Goal: Task Accomplishment & Management: Manage account settings

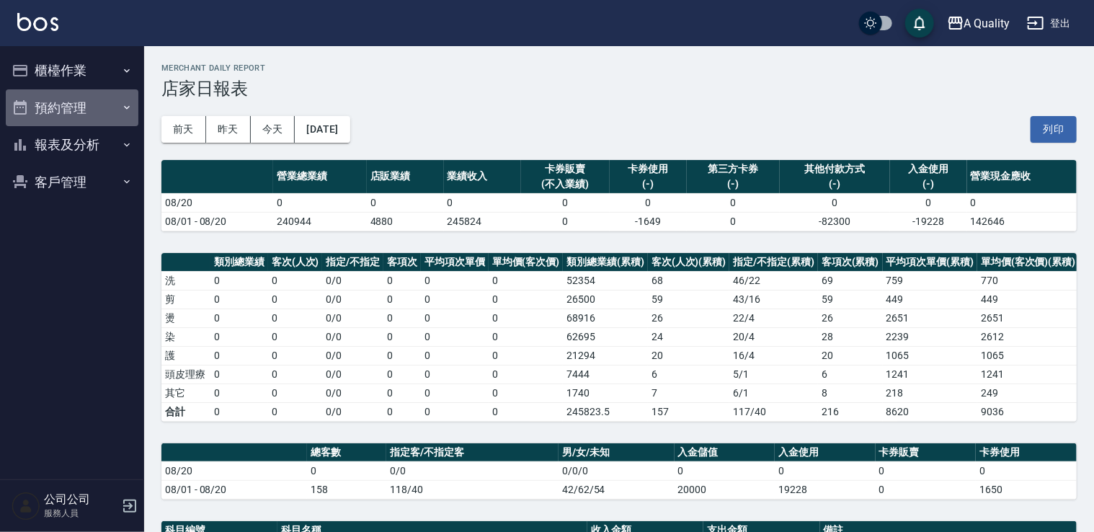
click at [55, 99] on button "預約管理" at bounding box center [72, 107] width 133 height 37
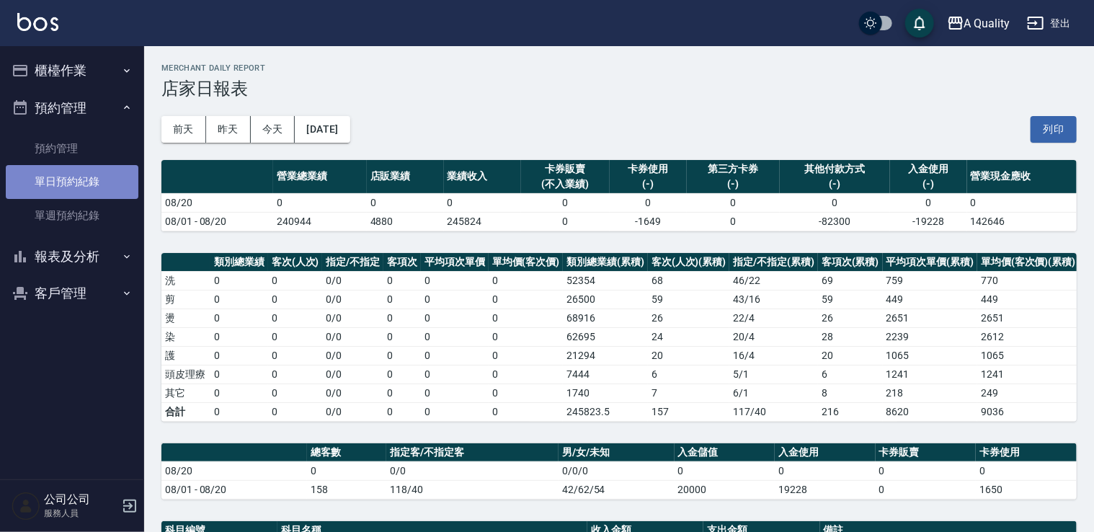
click at [92, 177] on link "單日預約紀錄" at bounding box center [72, 181] width 133 height 33
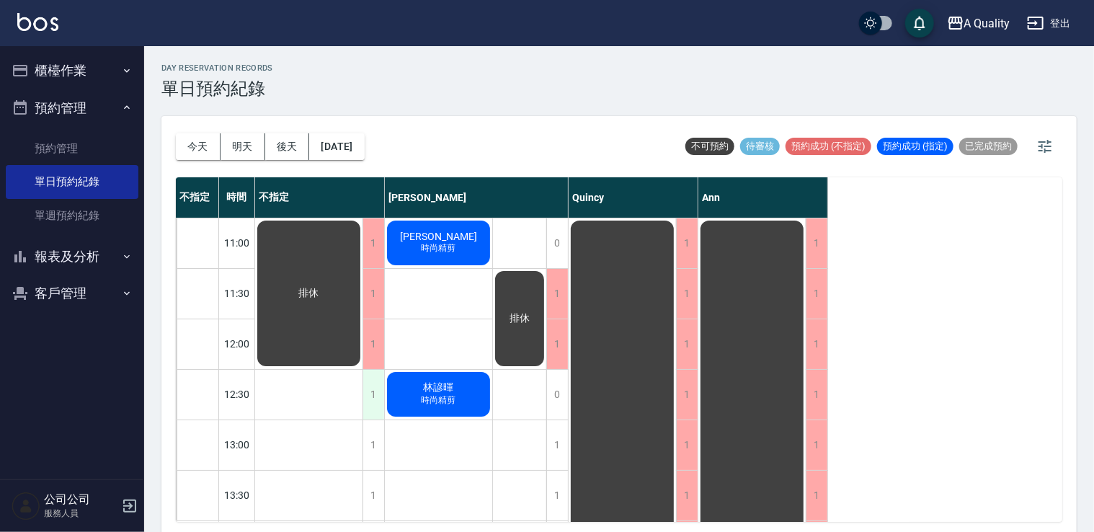
click at [363, 385] on div "1" at bounding box center [373, 395] width 22 height 50
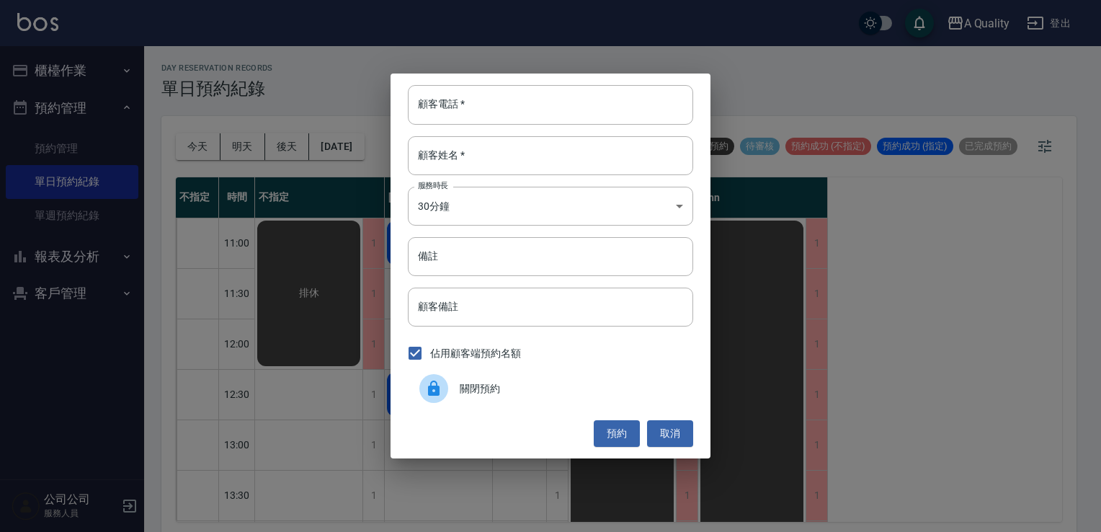
click at [471, 382] on span "關閉預約" at bounding box center [571, 388] width 222 height 15
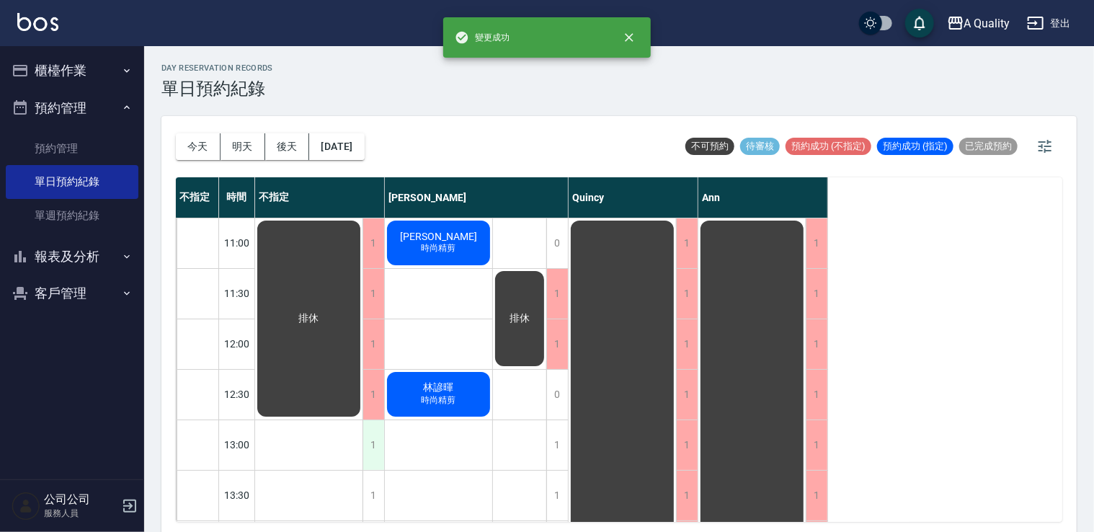
click at [369, 445] on div "1" at bounding box center [373, 445] width 22 height 50
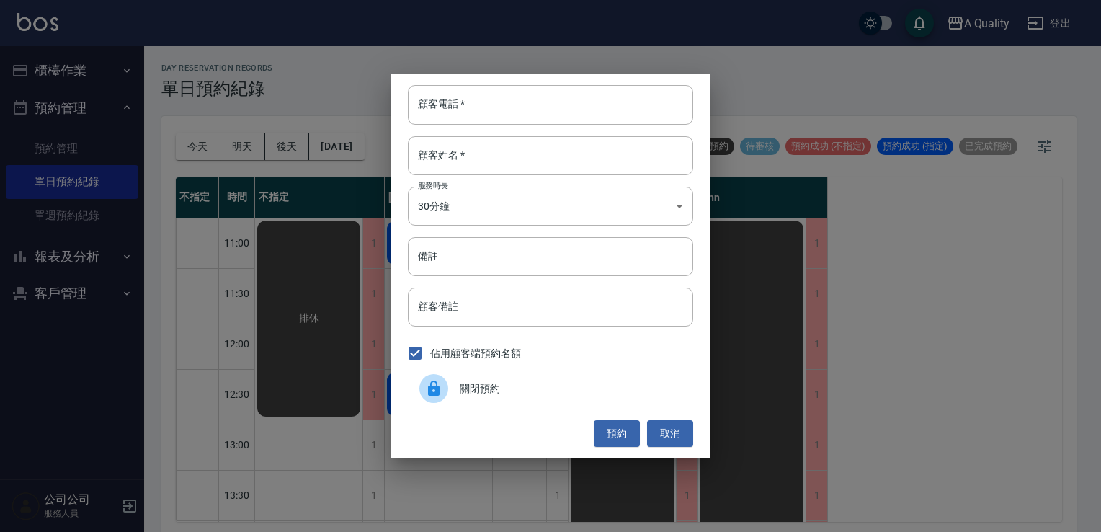
click at [480, 381] on span "關閉預約" at bounding box center [571, 388] width 222 height 15
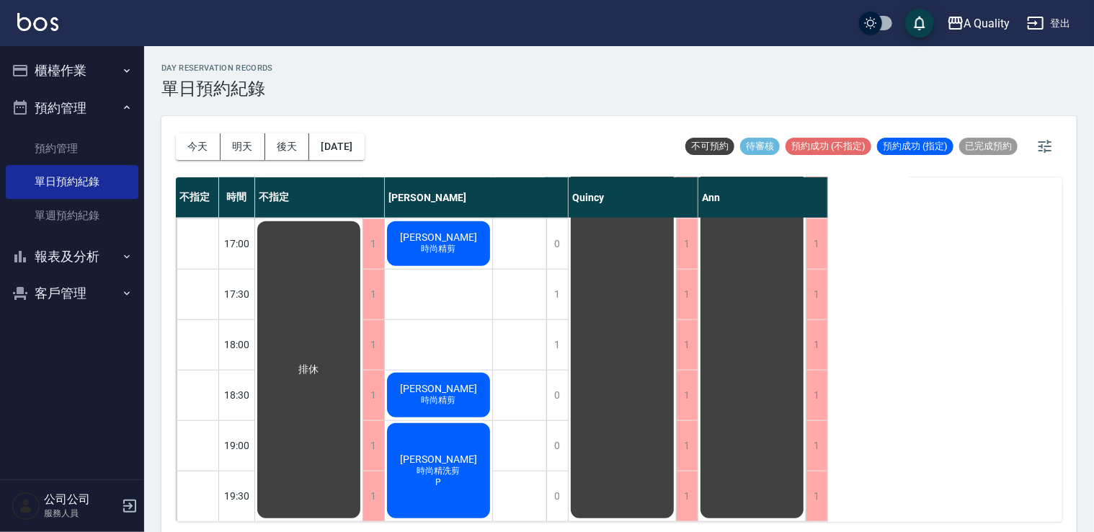
scroll to position [615, 0]
click at [350, 120] on div "day Reservation records 單日預約紀錄 今天 明天 後天 2025/08/20 不可預約 待審核 預約成功 (不指定) 預約成功 (指定…" at bounding box center [619, 291] width 950 height 490
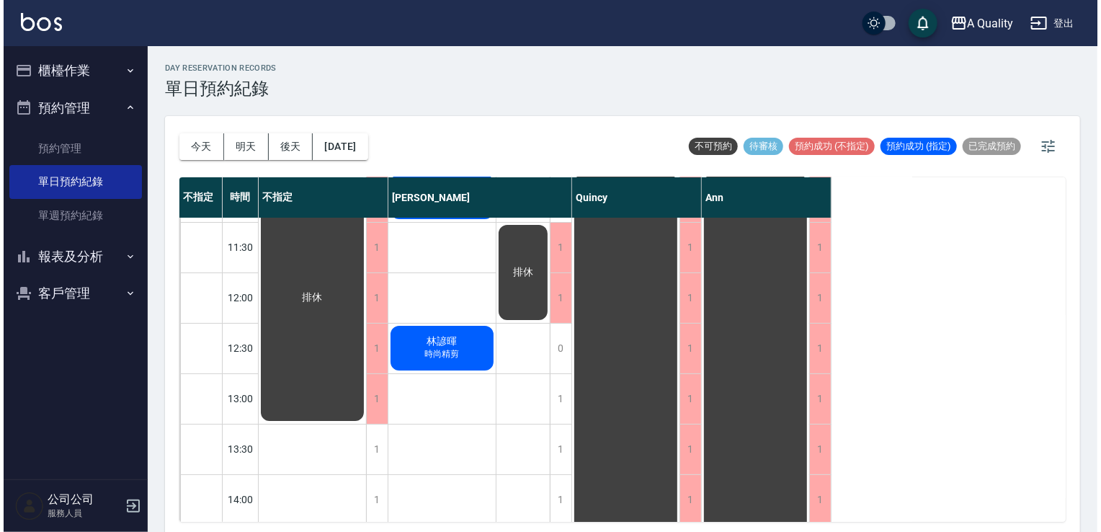
scroll to position [0, 0]
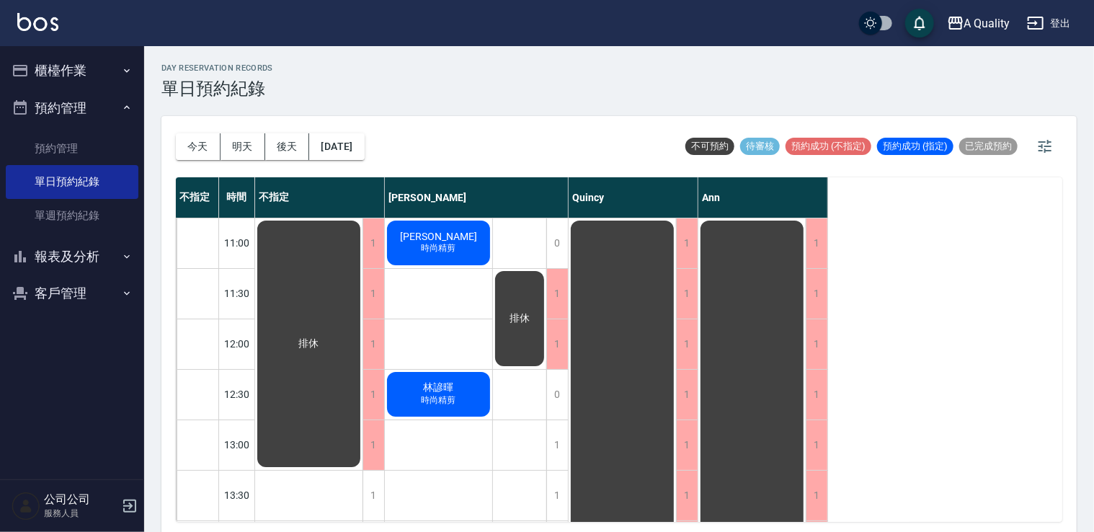
click at [362, 241] on div "吳承澤 時尚精剪" at bounding box center [308, 343] width 107 height 251
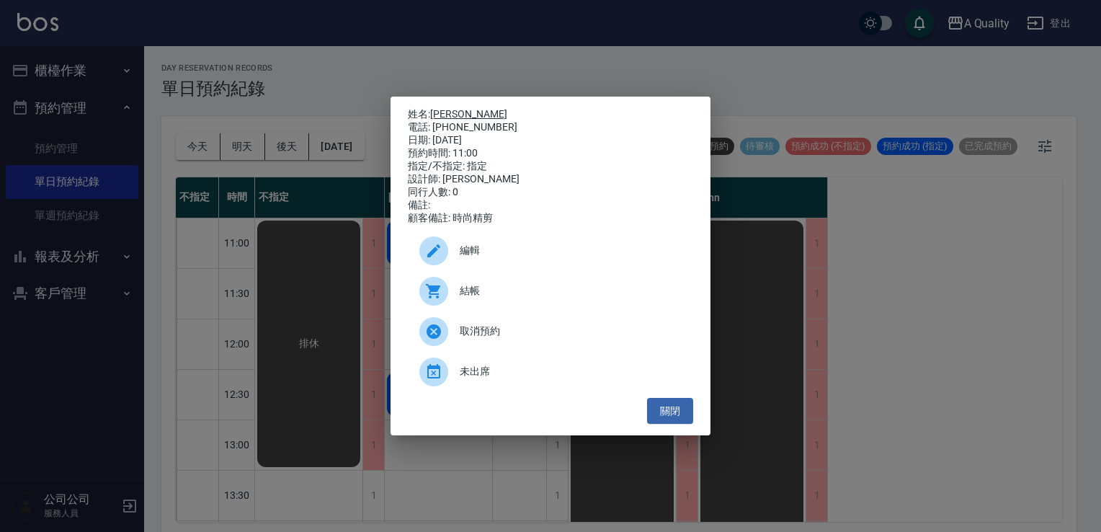
click at [442, 110] on link "[PERSON_NAME]" at bounding box center [468, 114] width 77 height 12
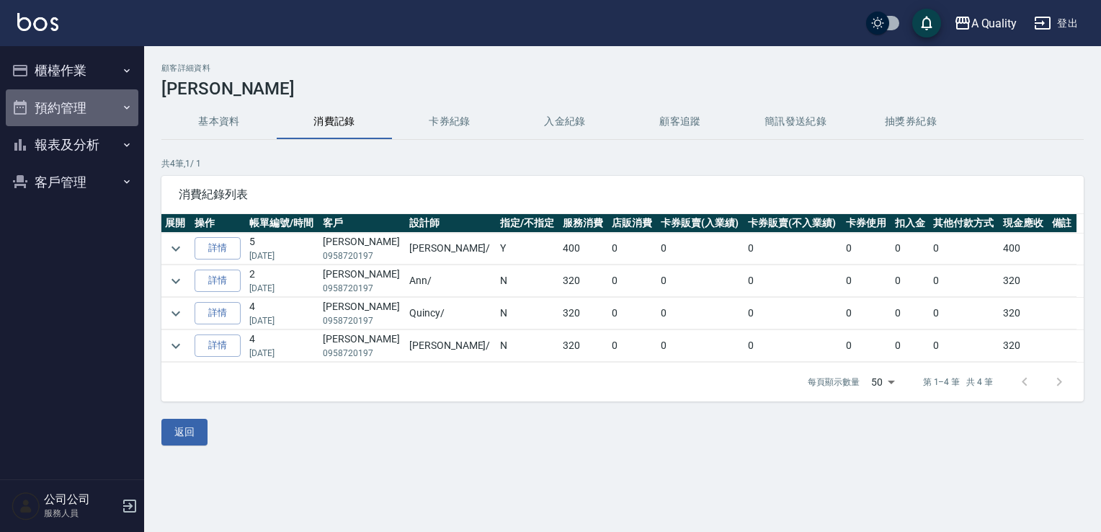
click at [79, 110] on button "預約管理" at bounding box center [72, 107] width 133 height 37
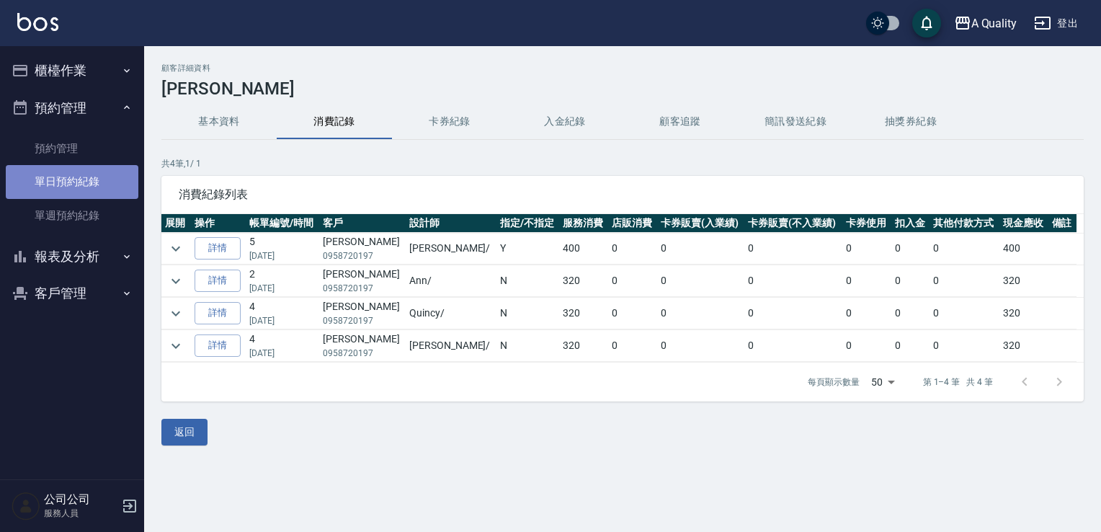
click at [107, 169] on link "單日預約紀錄" at bounding box center [72, 181] width 133 height 33
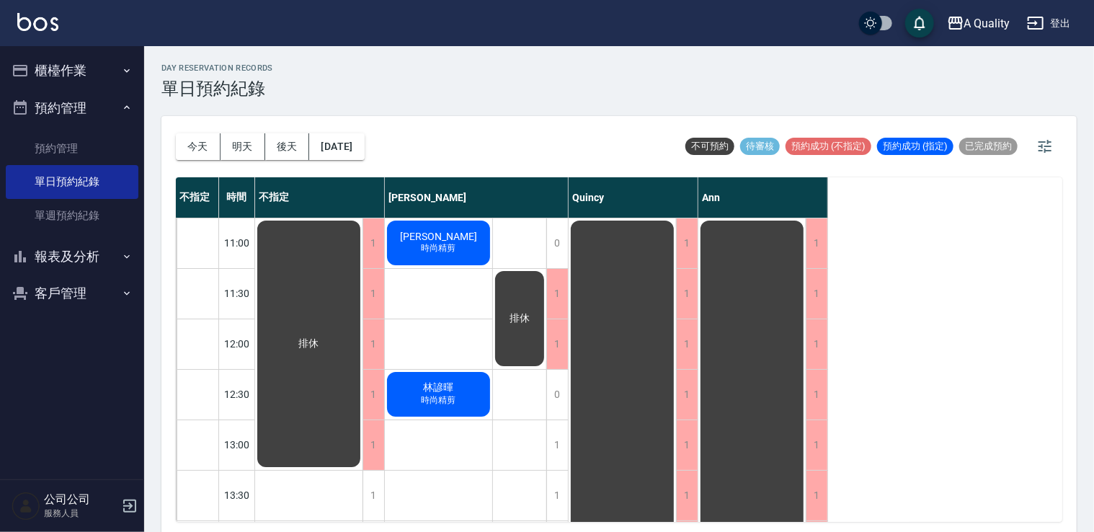
click at [443, 244] on span "時尚精剪" at bounding box center [439, 248] width 40 height 12
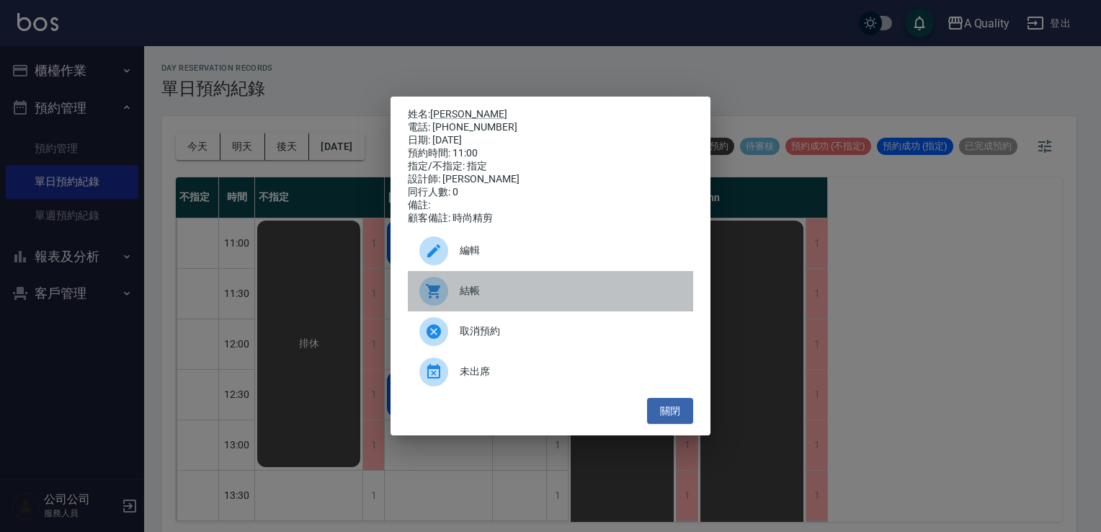
click at [484, 290] on span "結帳" at bounding box center [571, 290] width 222 height 15
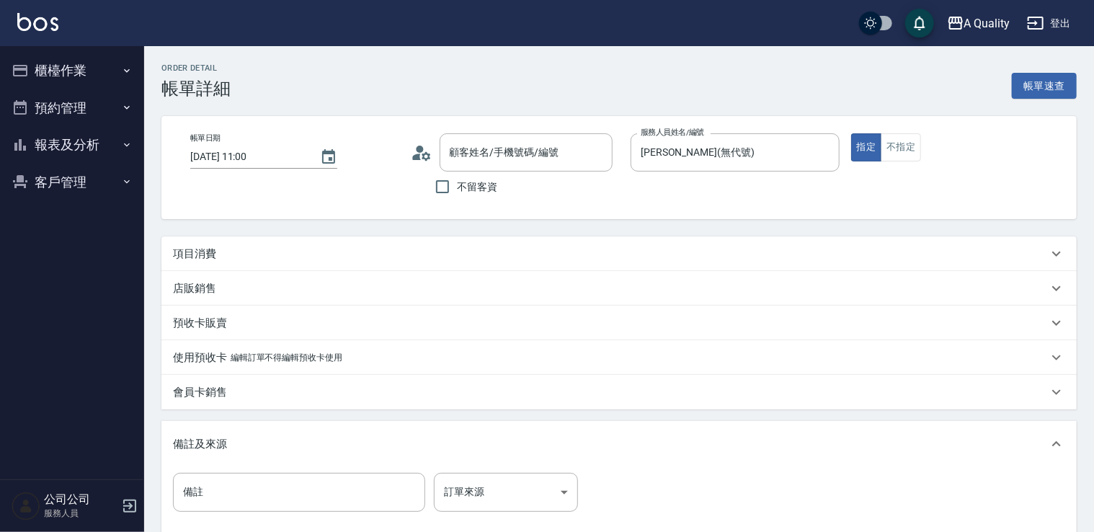
click at [259, 249] on div "項目消費" at bounding box center [610, 253] width 875 height 15
type input "吳承澤/0958720197/"
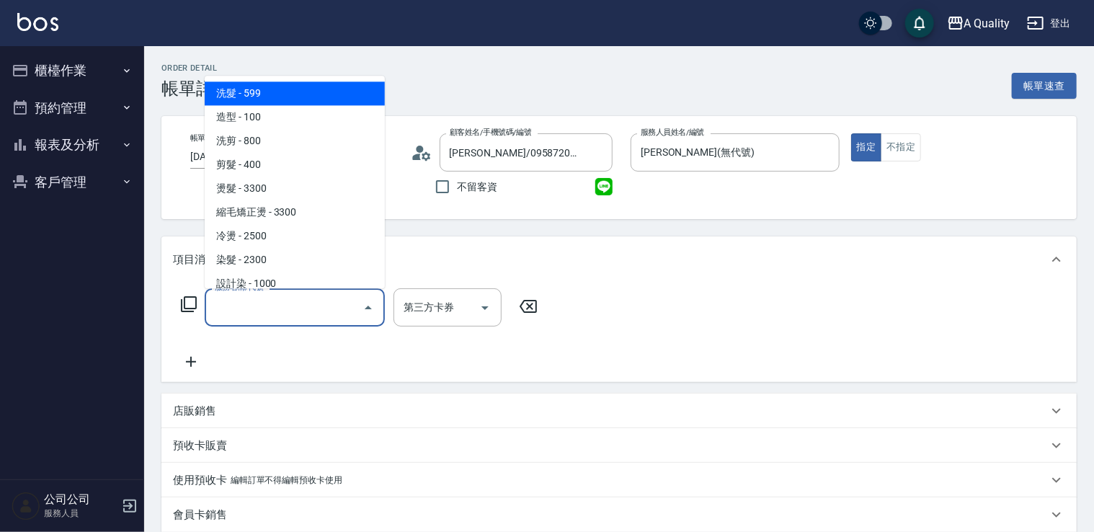
click at [275, 296] on input "服務名稱/代號" at bounding box center [284, 307] width 146 height 25
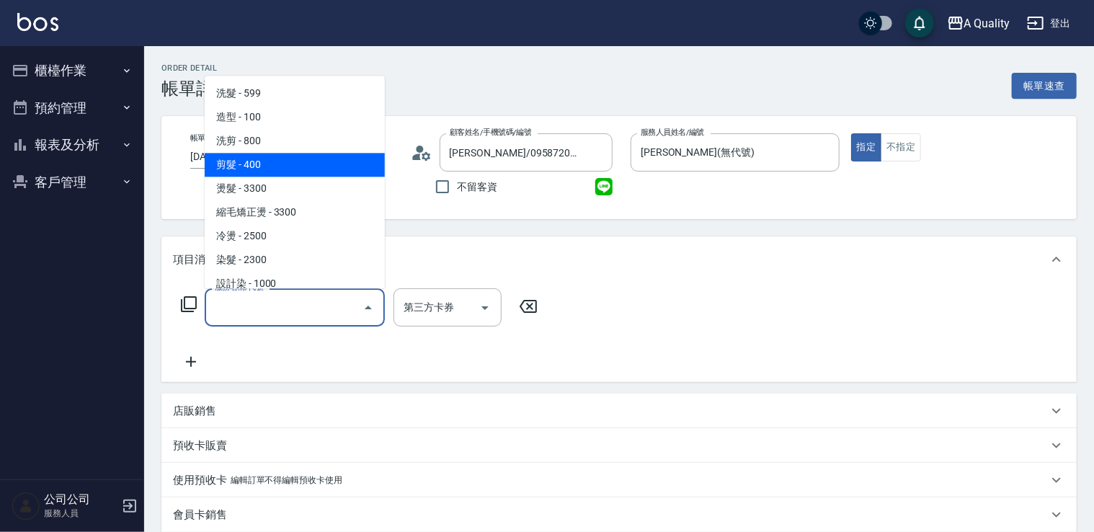
drag, startPoint x: 275, startPoint y: 170, endPoint x: 401, endPoint y: 268, distance: 159.7
click at [277, 170] on span "剪髮 - 400" at bounding box center [295, 165] width 180 height 24
type input "剪髮(201)"
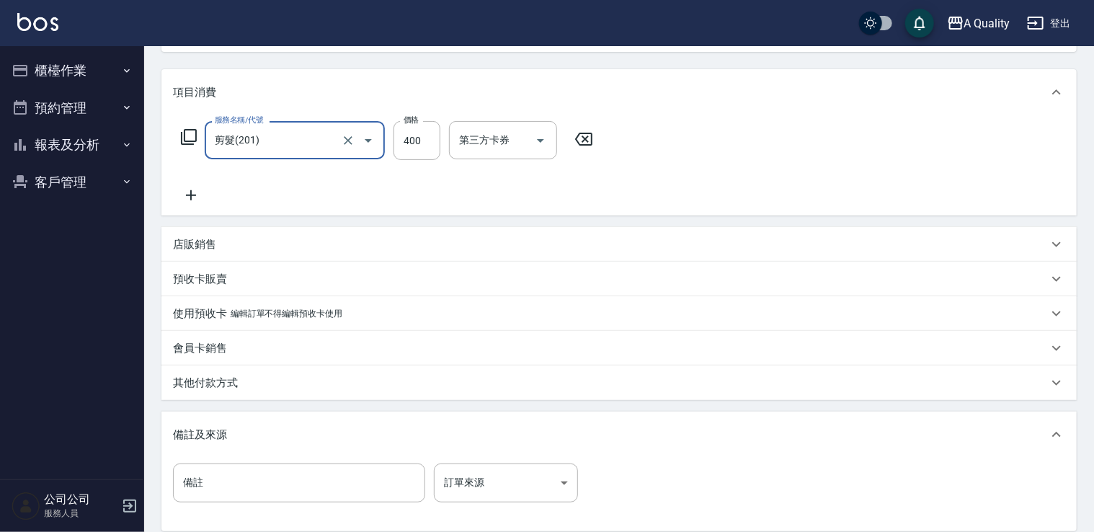
scroll to position [288, 0]
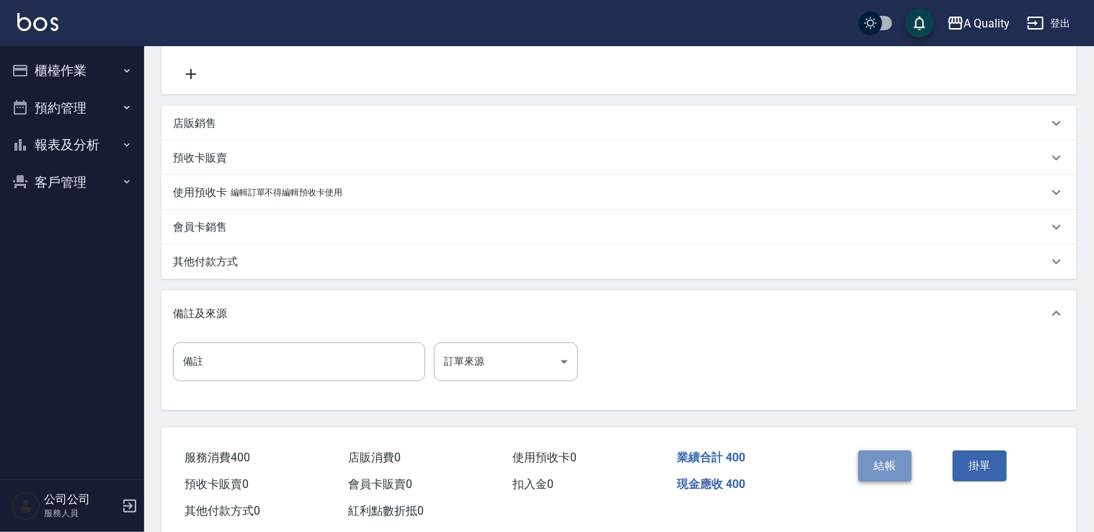
click at [891, 460] on button "結帳" at bounding box center [885, 465] width 54 height 30
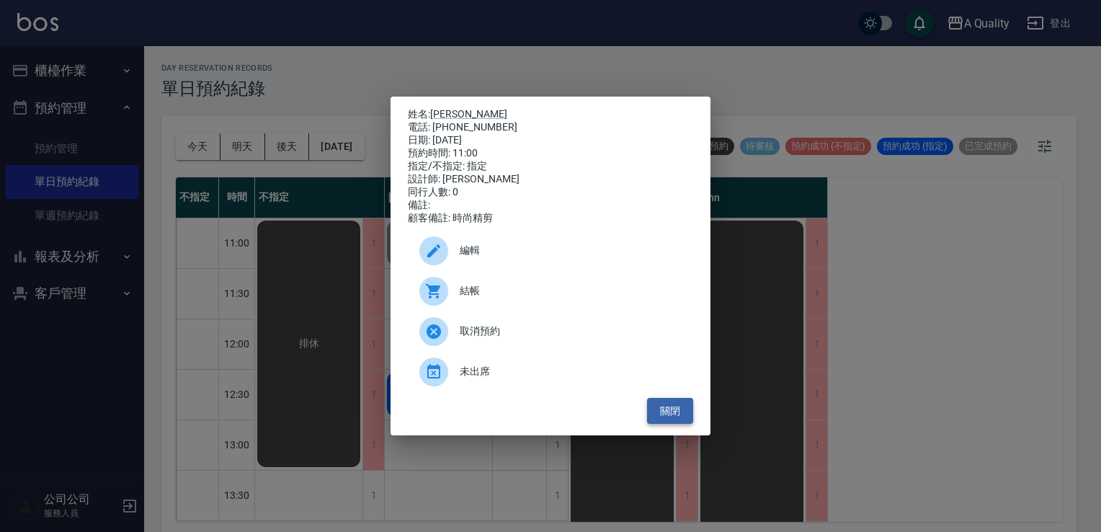
click at [657, 412] on button "關閉" at bounding box center [670, 411] width 46 height 27
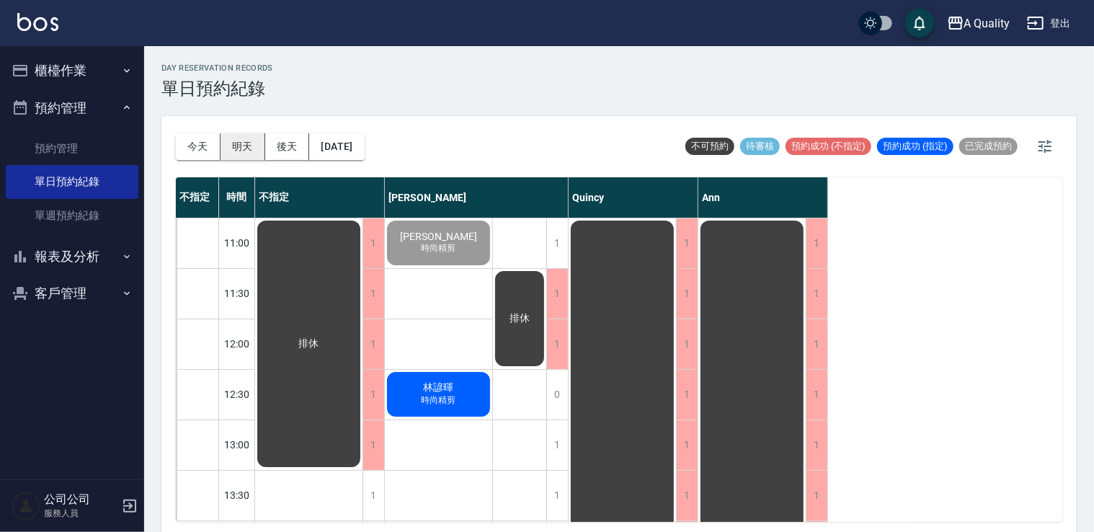
click at [249, 142] on button "明天" at bounding box center [243, 146] width 45 height 27
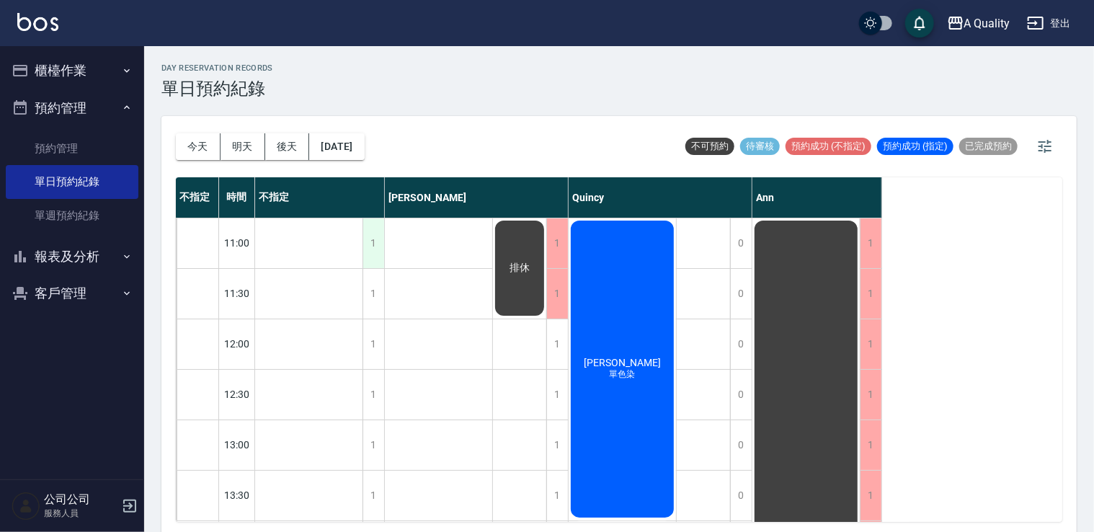
click at [367, 235] on div "1" at bounding box center [373, 243] width 22 height 50
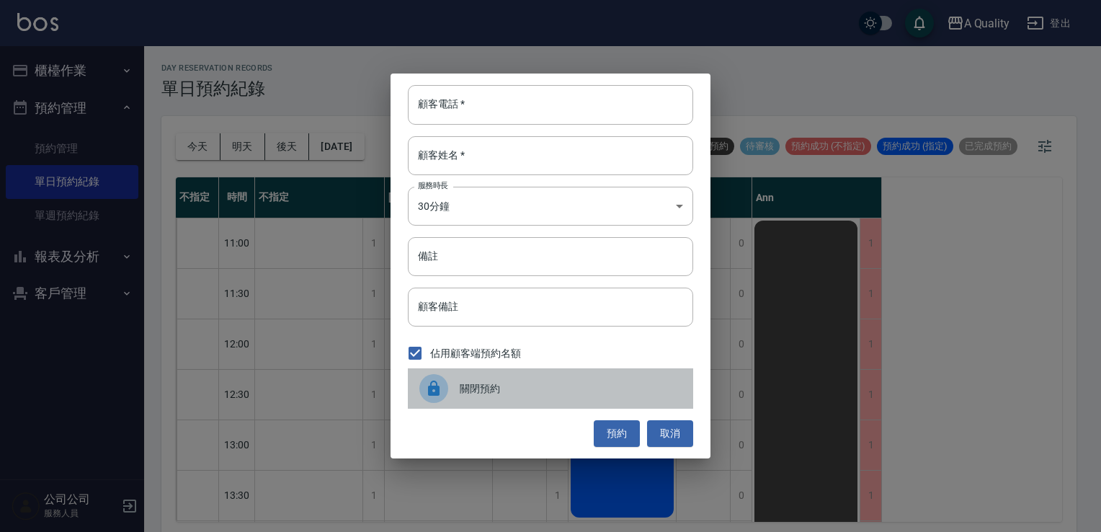
drag, startPoint x: 464, startPoint y: 379, endPoint x: 445, endPoint y: 357, distance: 29.2
click at [463, 379] on div "關閉預約" at bounding box center [550, 388] width 285 height 40
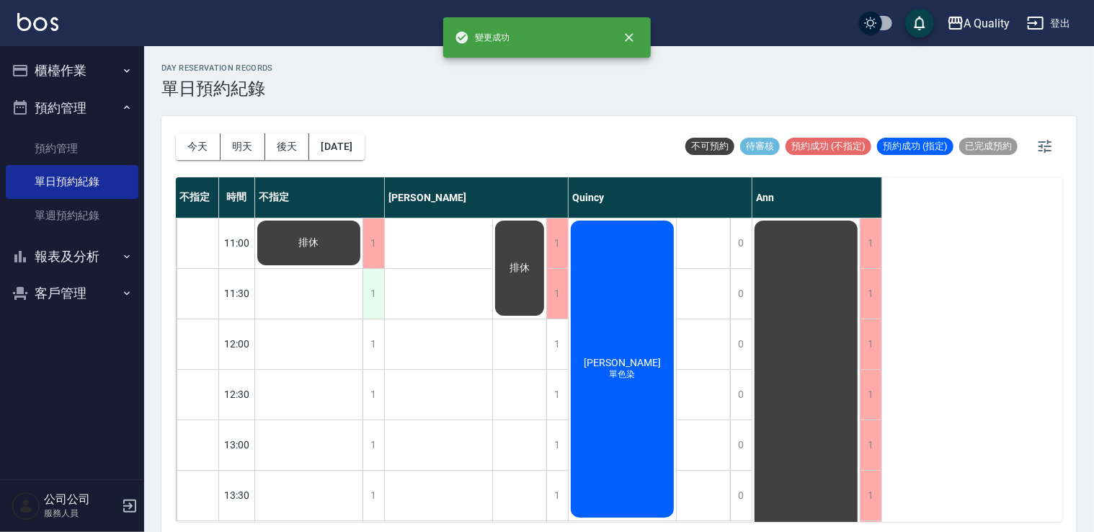
click at [379, 299] on div "1" at bounding box center [373, 294] width 22 height 50
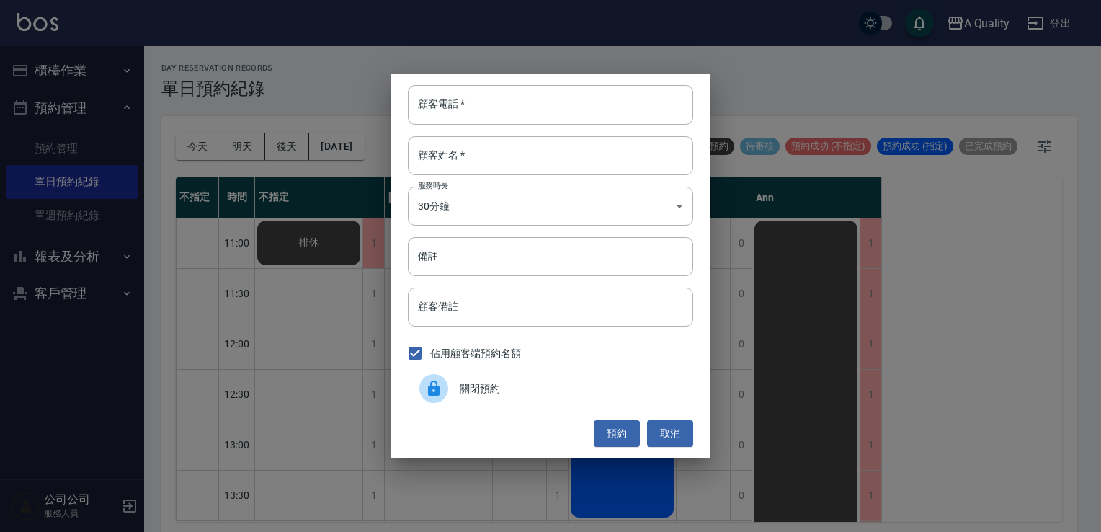
drag, startPoint x: 469, startPoint y: 390, endPoint x: 388, endPoint y: 303, distance: 118.8
click at [468, 388] on span "關閉預約" at bounding box center [571, 388] width 222 height 15
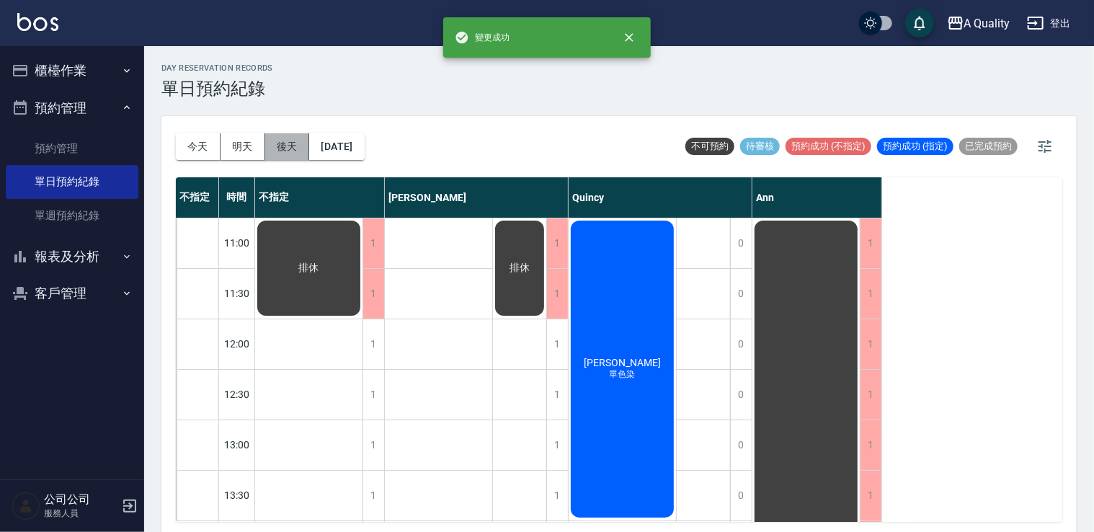
click at [289, 136] on button "後天" at bounding box center [287, 146] width 45 height 27
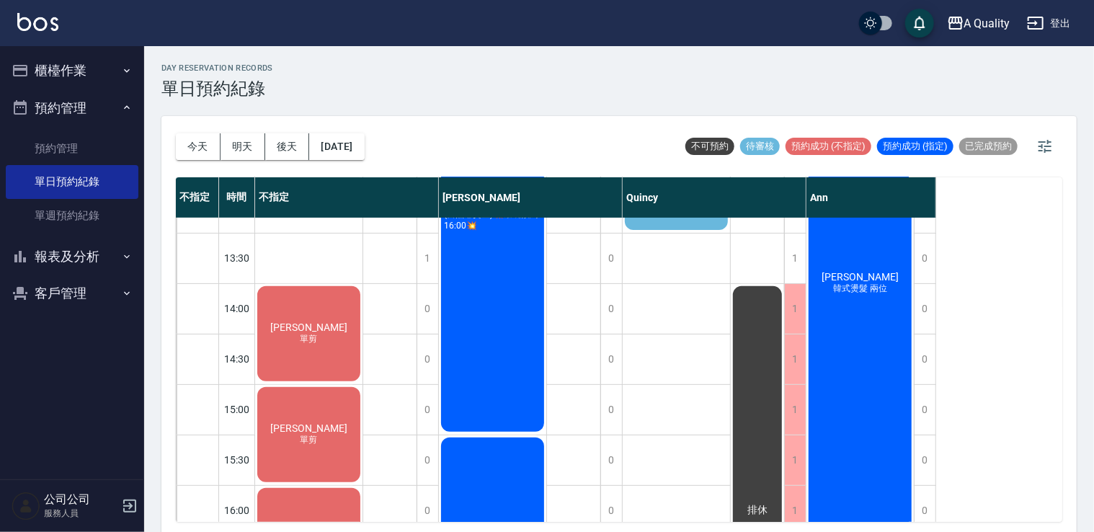
scroll to position [144, 0]
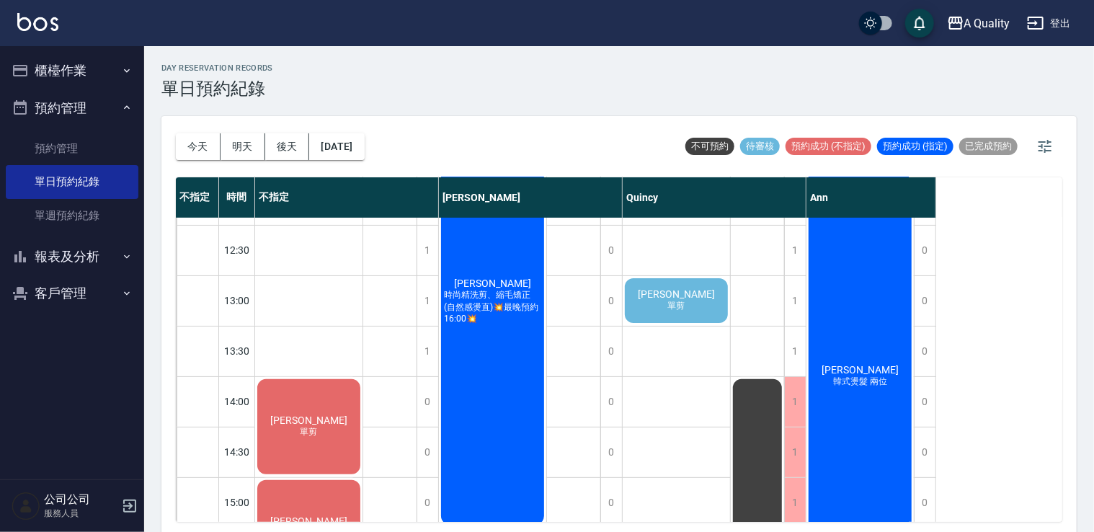
click at [362, 377] on div "邱r 單剪" at bounding box center [308, 426] width 107 height 99
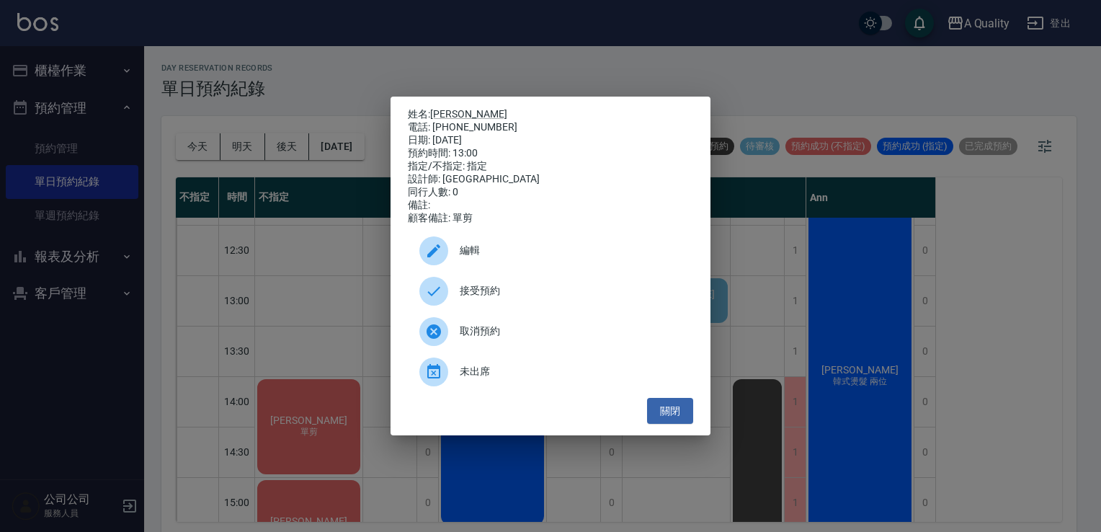
click at [446, 249] on div at bounding box center [433, 250] width 29 height 29
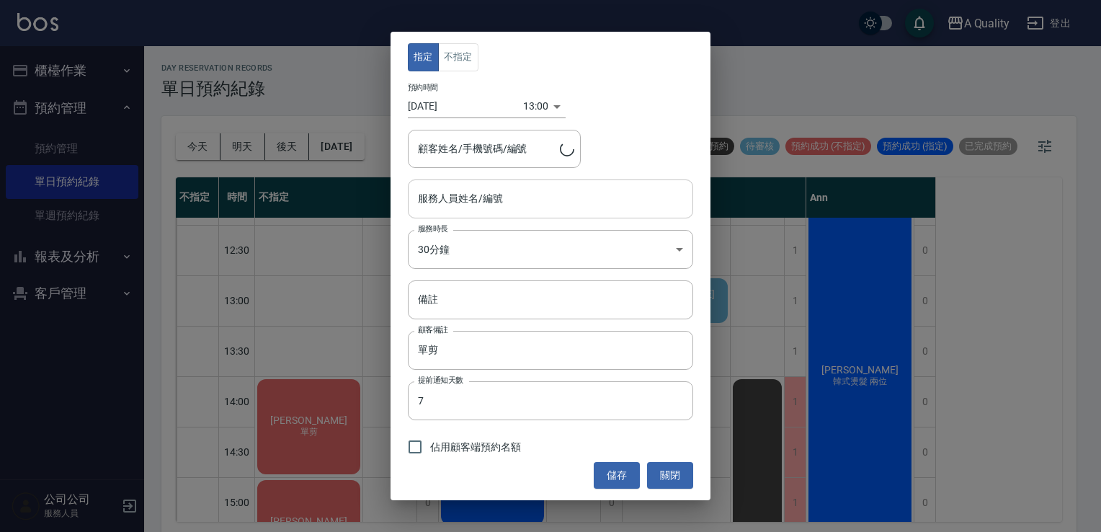
type input "Quincy(無代號)"
type input "邱r/0958070170"
click at [458, 64] on button "不指定" at bounding box center [458, 57] width 40 height 28
click at [417, 71] on div "指定 不指定 預約時間 2025/08/22 13:00 1755838800000 顧客姓名/手機號碼/編號 邱r/0958070170 顧客姓名/手機號碼…" at bounding box center [551, 266] width 320 height 468
click at [422, 59] on button "指定" at bounding box center [423, 57] width 31 height 28
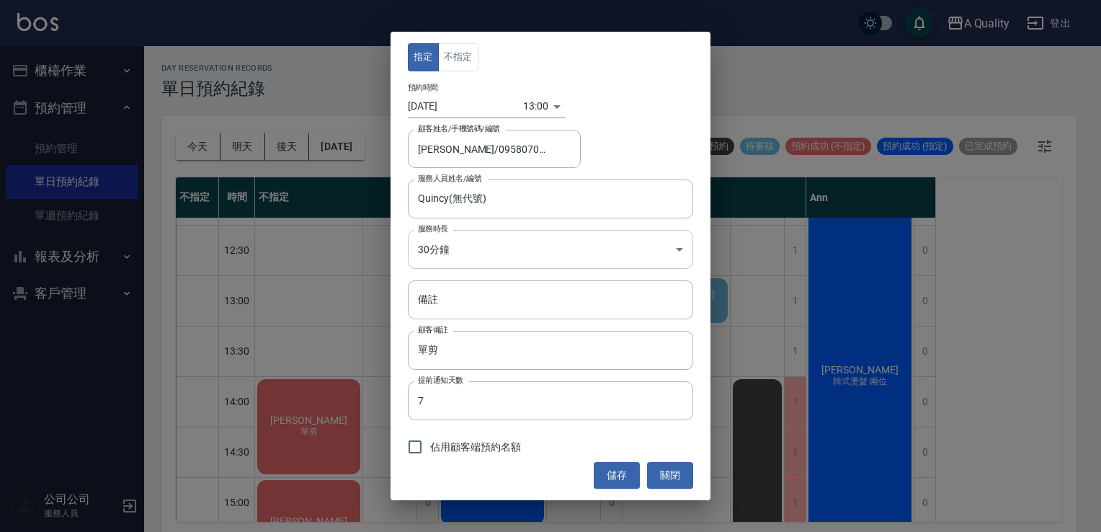
click at [468, 252] on body "A Quality 登出 櫃檯作業 打帳單 帳單列表 營業儀表板 現金收支登錄 每日結帳 排班表 現場電腦打卡 預約管理 預約管理 單日預約紀錄 單週預約紀錄…" at bounding box center [550, 268] width 1101 height 536
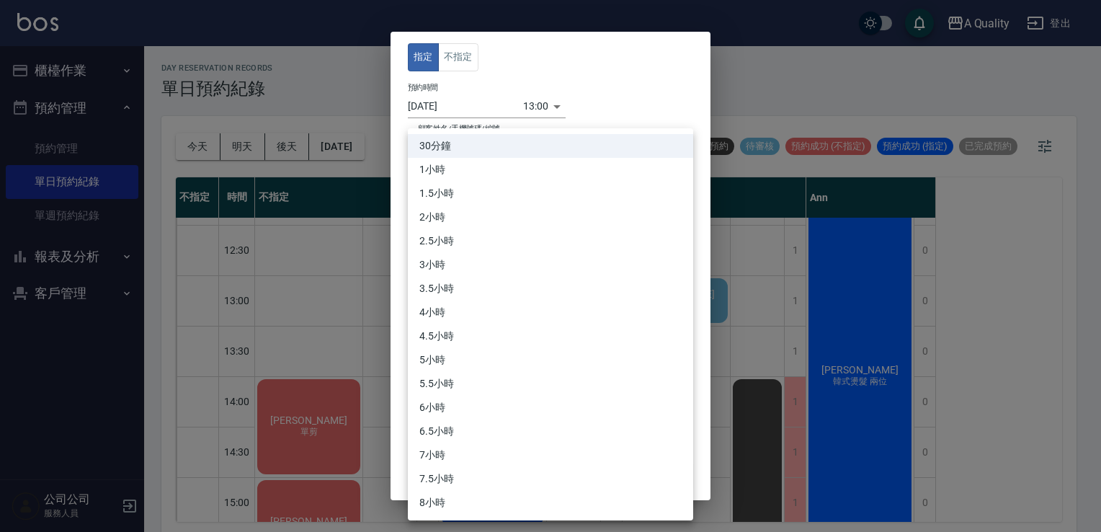
click at [462, 166] on li "1小時" at bounding box center [550, 170] width 285 height 24
type input "2"
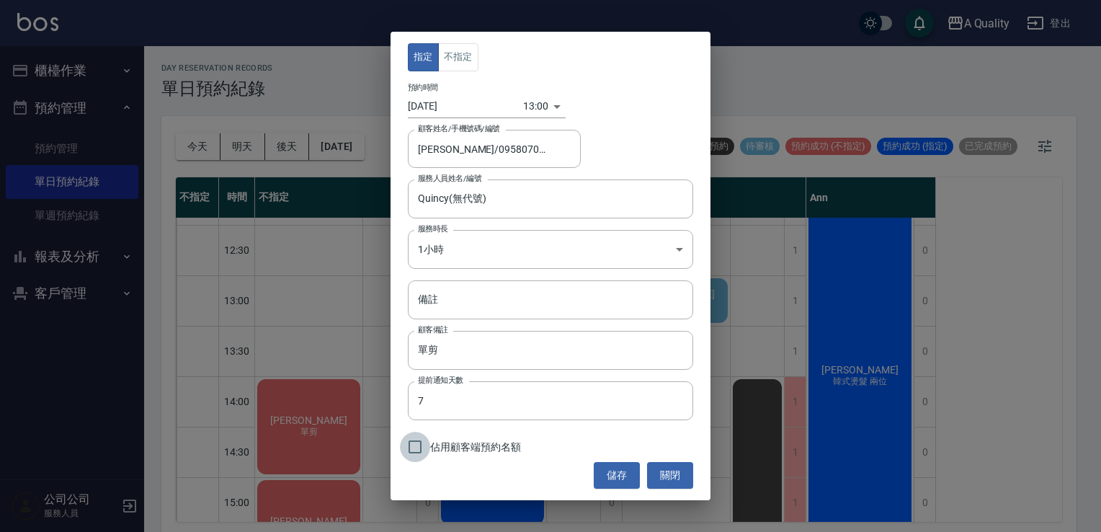
click at [423, 442] on input "佔用顧客端預約名額" at bounding box center [415, 447] width 30 height 30
checkbox input "true"
click at [620, 471] on button "儲存" at bounding box center [617, 475] width 46 height 27
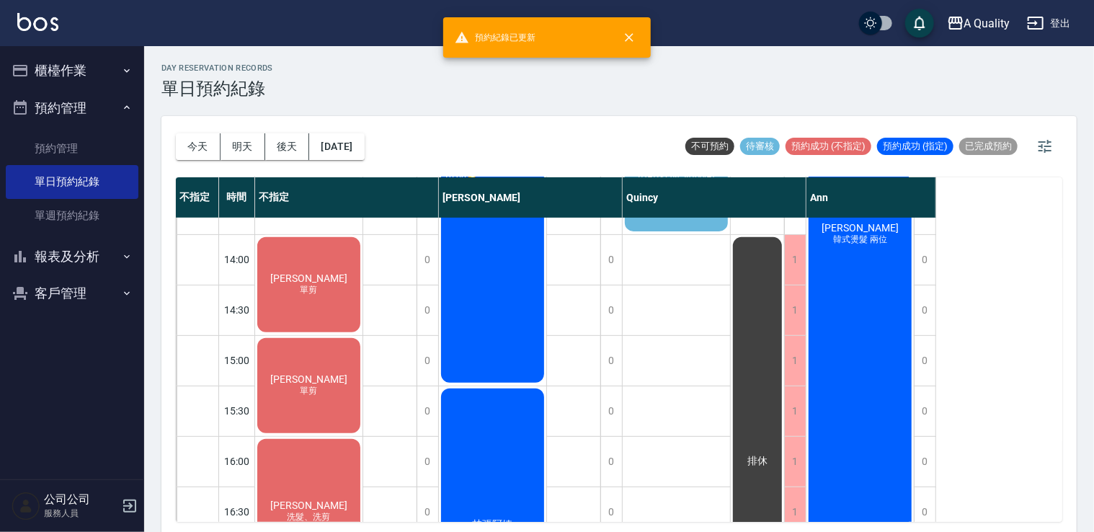
scroll to position [288, 0]
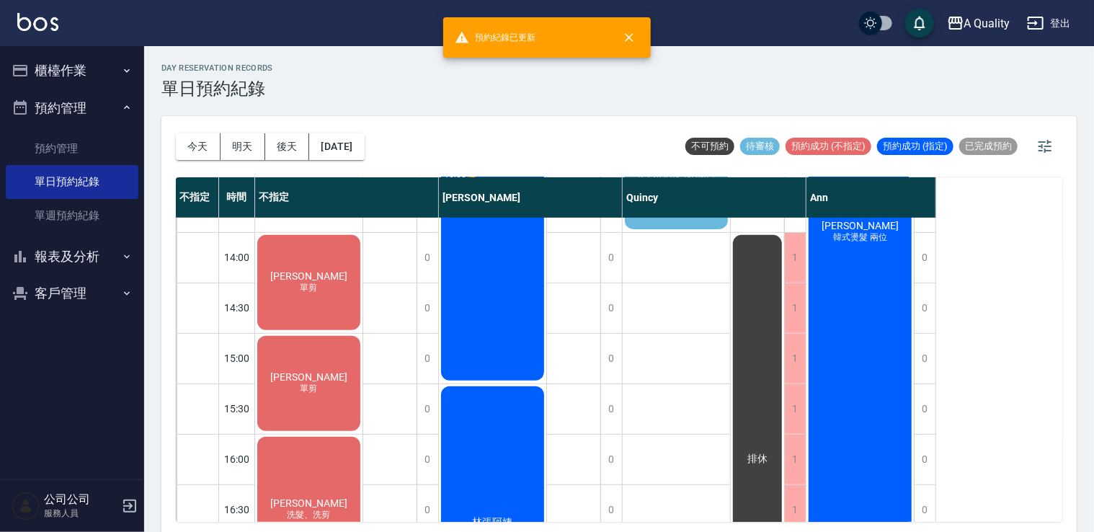
click at [331, 287] on div "Jeffrey 單剪" at bounding box center [308, 282] width 107 height 99
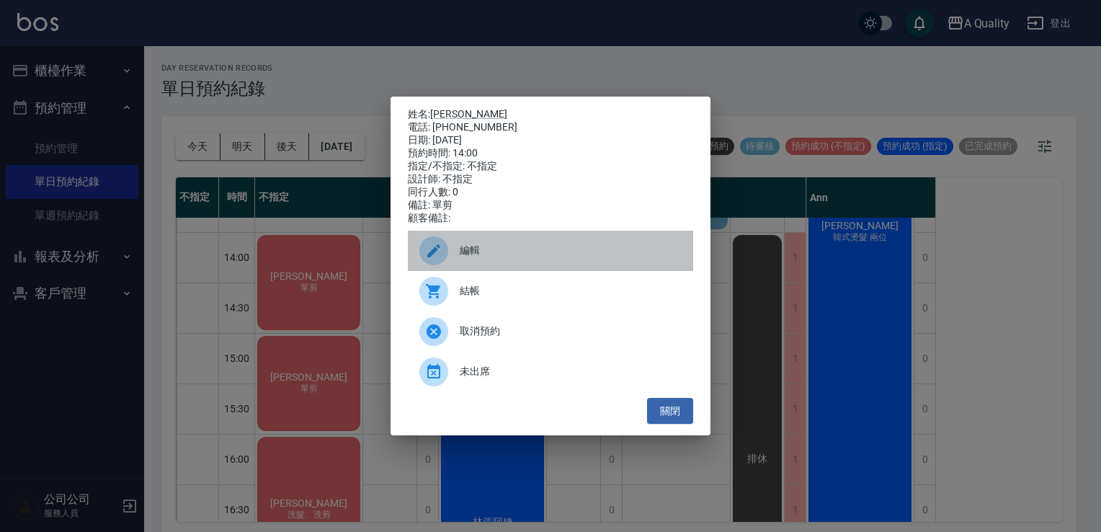
click at [499, 264] on div "編輯" at bounding box center [550, 251] width 285 height 40
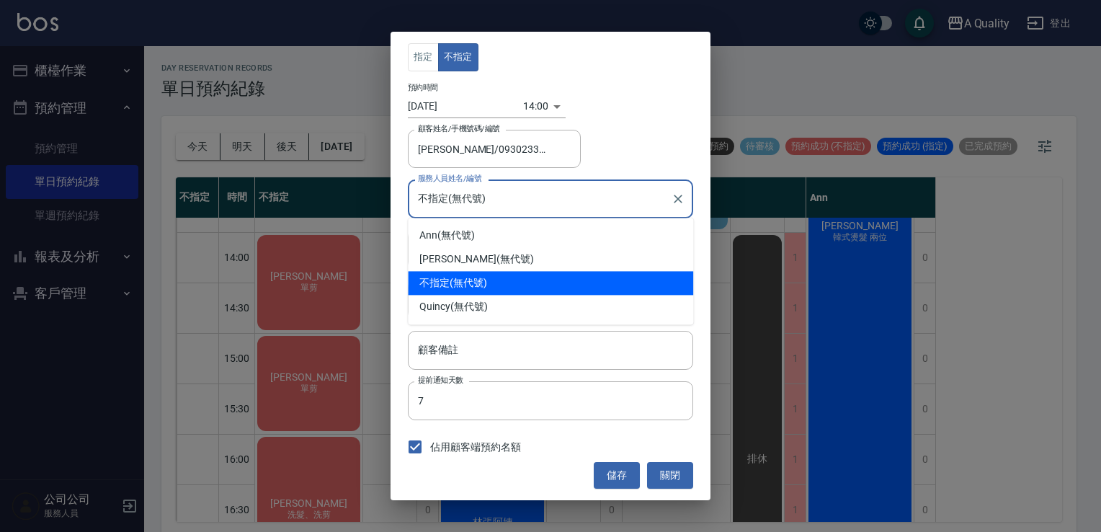
click at [481, 197] on input "不指定(無代號)" at bounding box center [539, 198] width 251 height 25
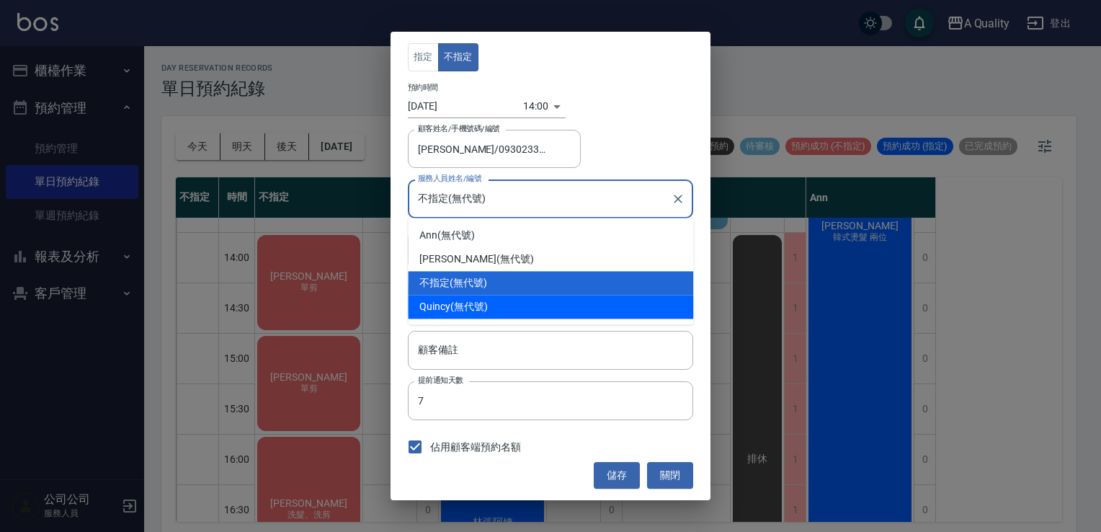
click at [445, 304] on span "Quincy" at bounding box center [434, 306] width 31 height 15
type input "Quincy(無代號)"
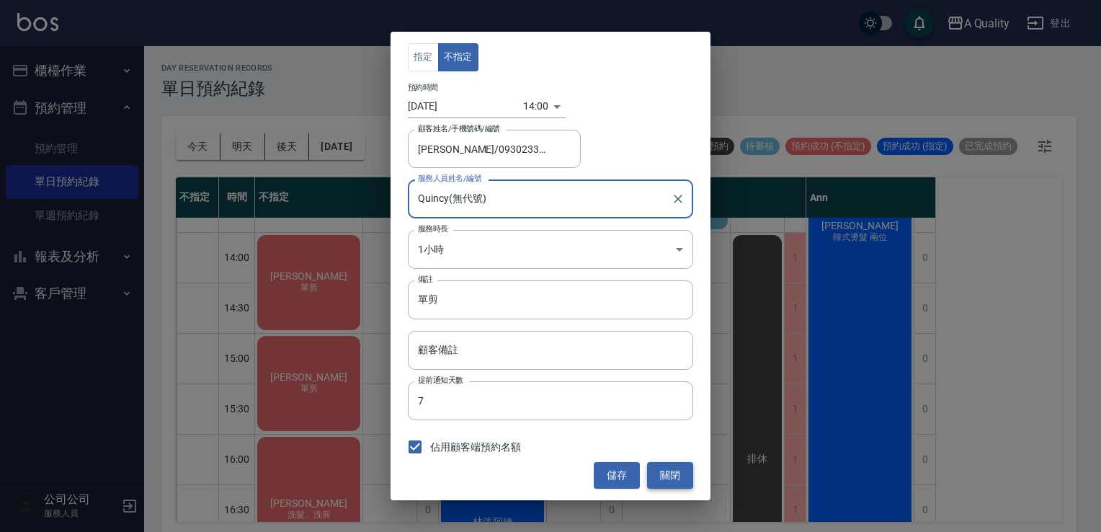
click at [671, 469] on button "關閉" at bounding box center [670, 475] width 46 height 27
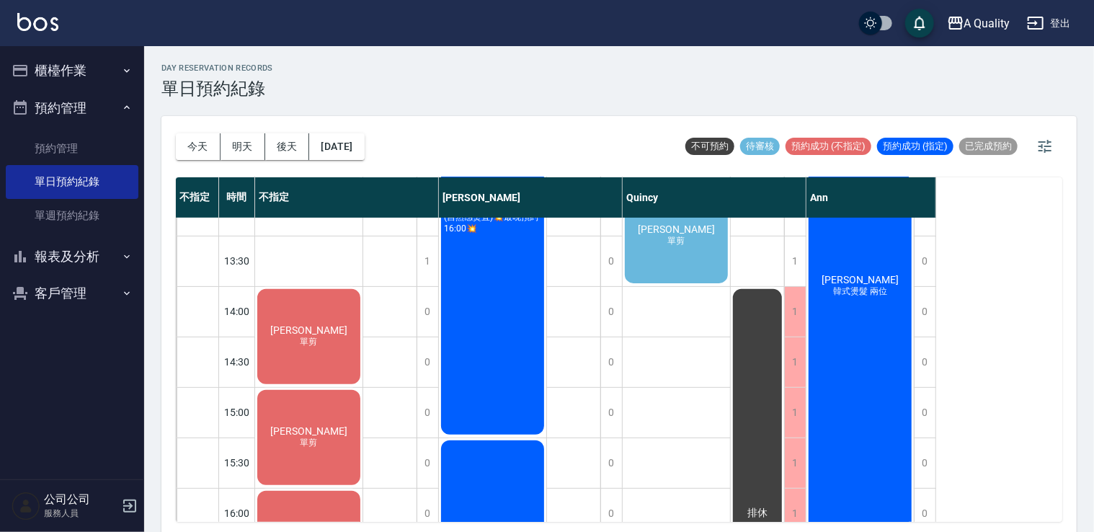
scroll to position [161, 0]
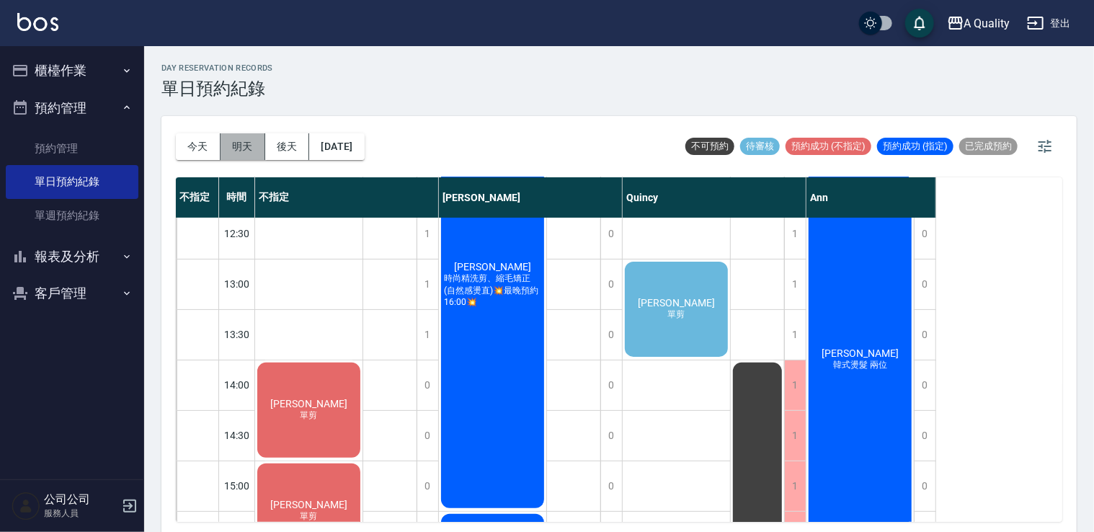
click at [237, 140] on button "明天" at bounding box center [243, 146] width 45 height 27
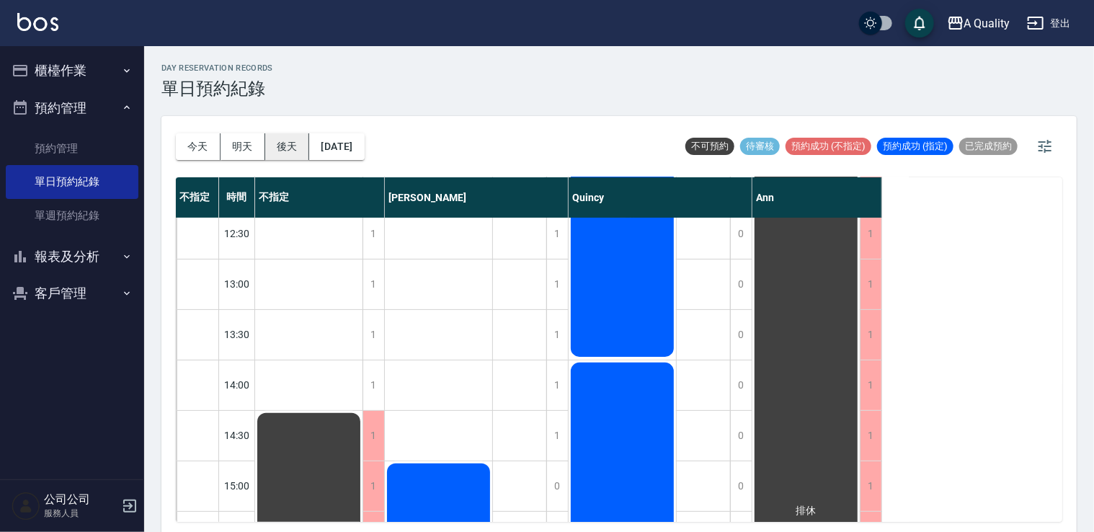
click at [294, 135] on button "後天" at bounding box center [287, 146] width 45 height 27
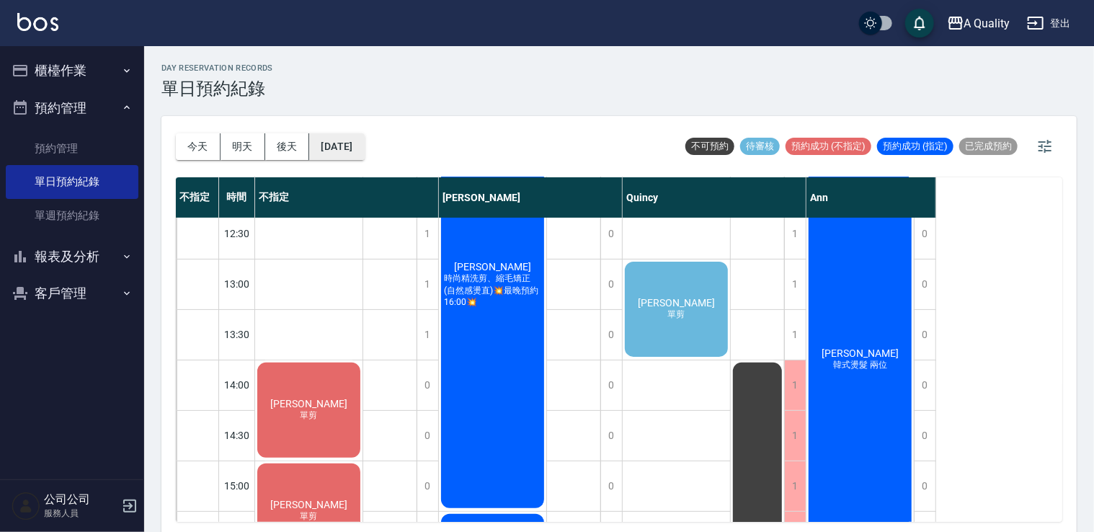
click at [353, 148] on button "2025/08/22" at bounding box center [336, 146] width 55 height 27
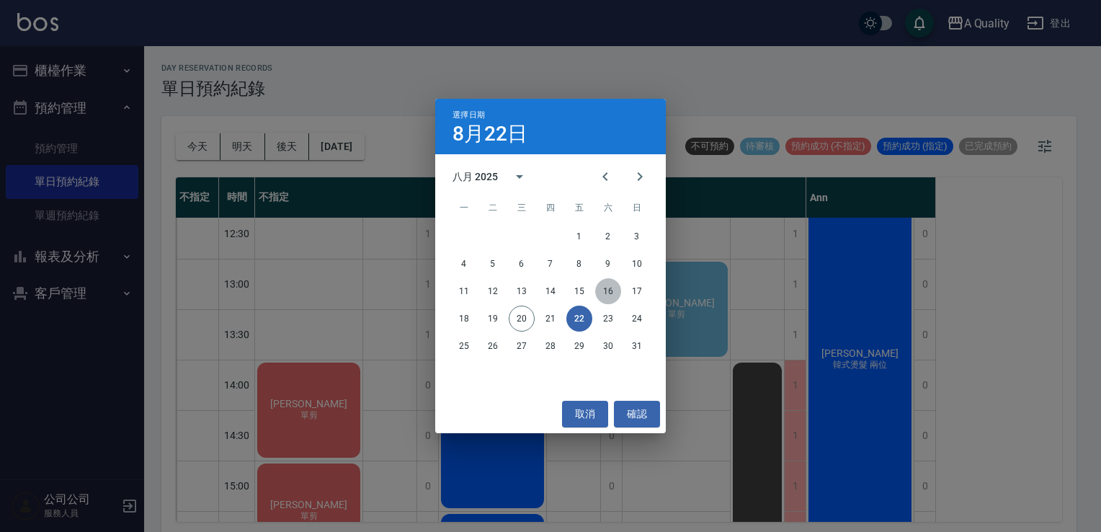
click at [615, 301] on button "16" at bounding box center [608, 291] width 26 height 26
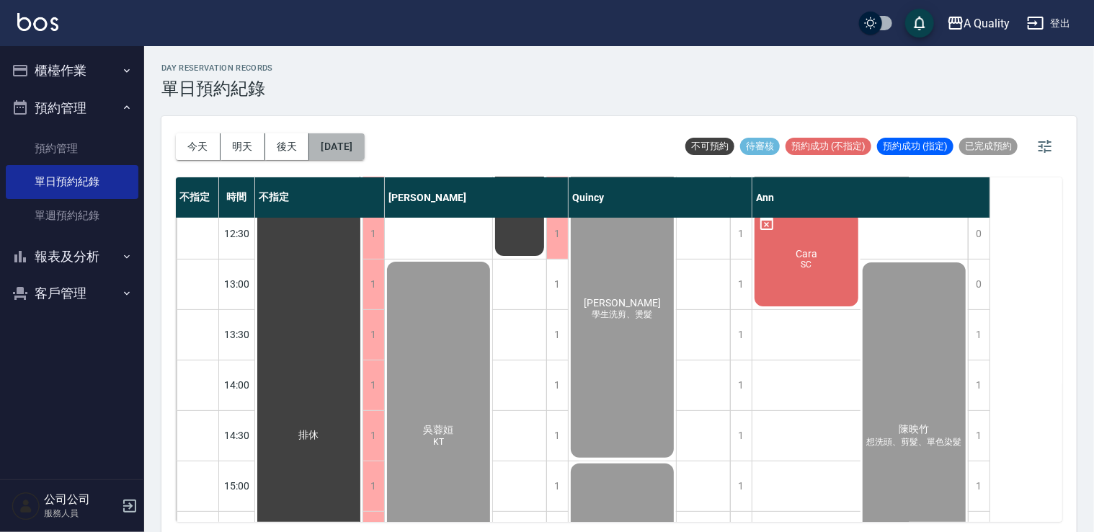
click at [354, 138] on button "2025/08/16" at bounding box center [336, 146] width 55 height 27
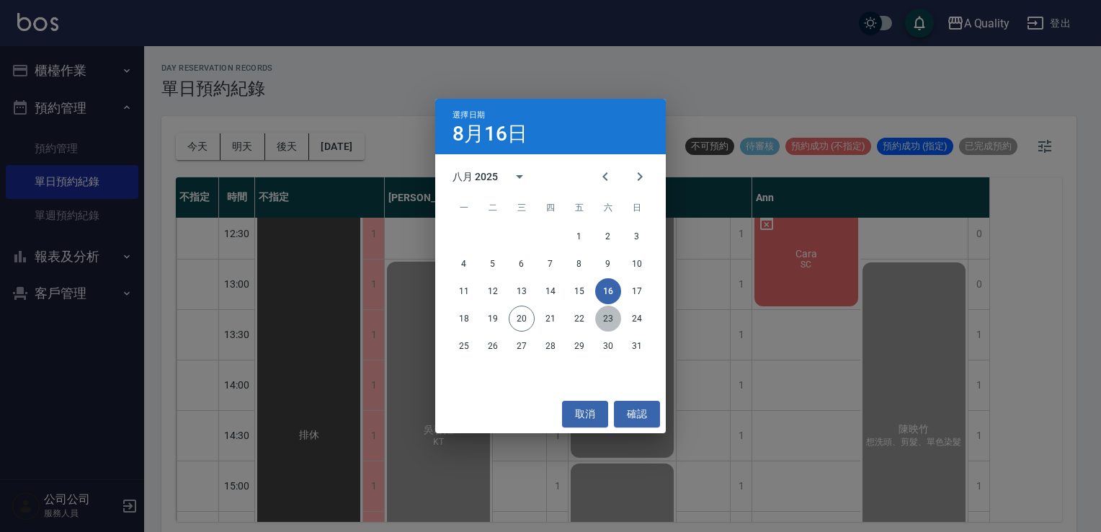
click at [602, 319] on button "23" at bounding box center [608, 319] width 26 height 26
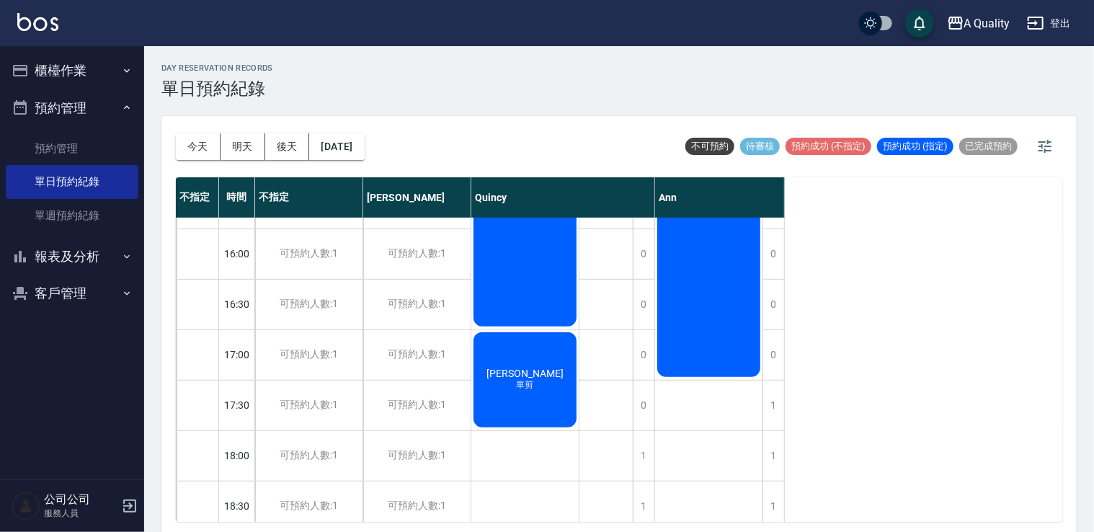
scroll to position [615, 0]
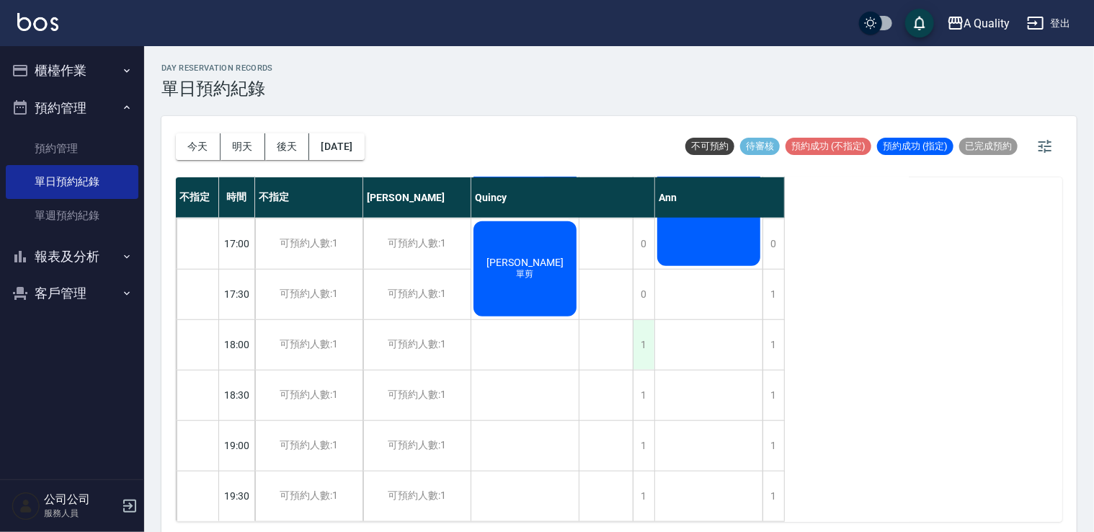
click at [653, 353] on div "1" at bounding box center [644, 345] width 22 height 50
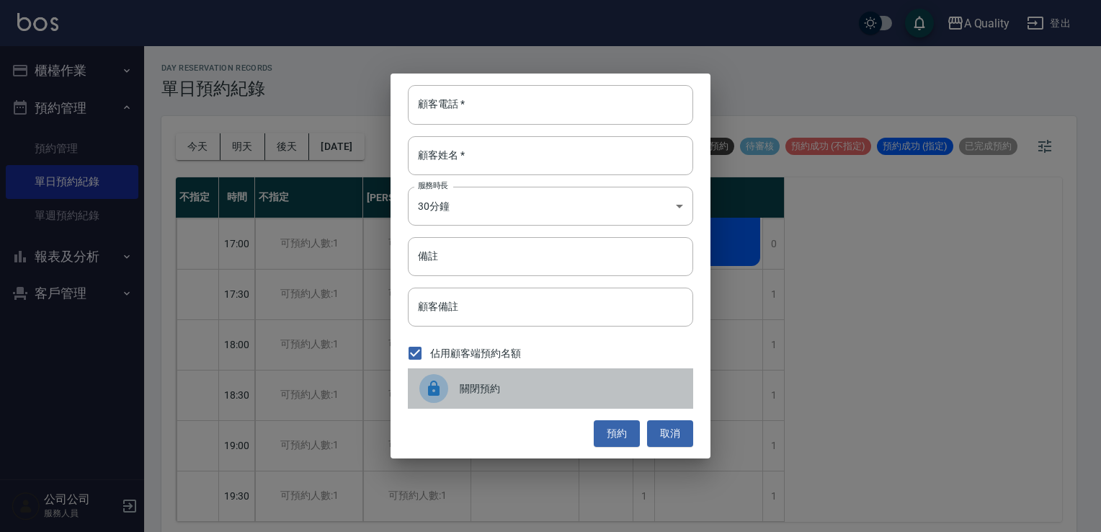
click at [453, 388] on div at bounding box center [439, 388] width 40 height 29
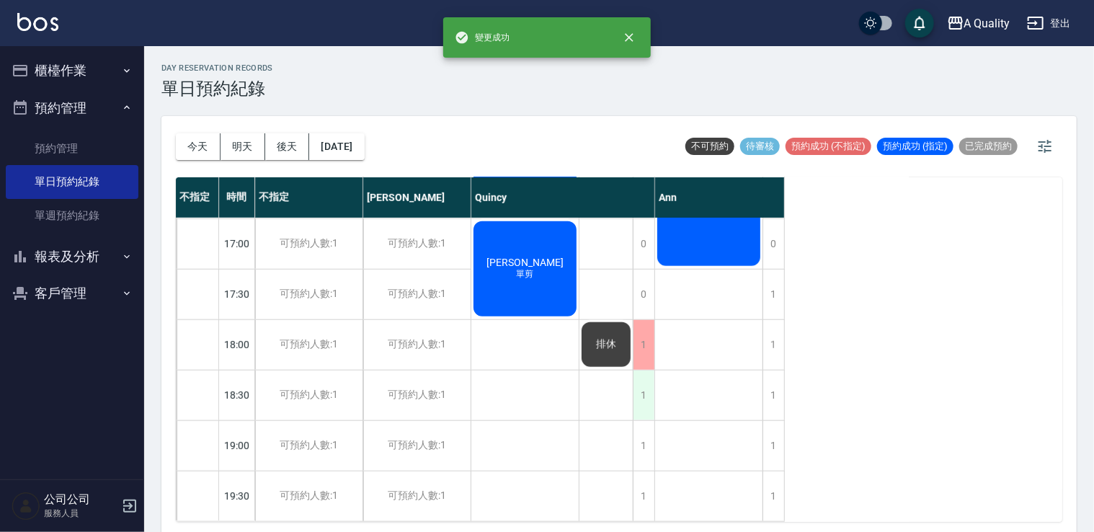
click at [648, 391] on div "1" at bounding box center [644, 395] width 22 height 50
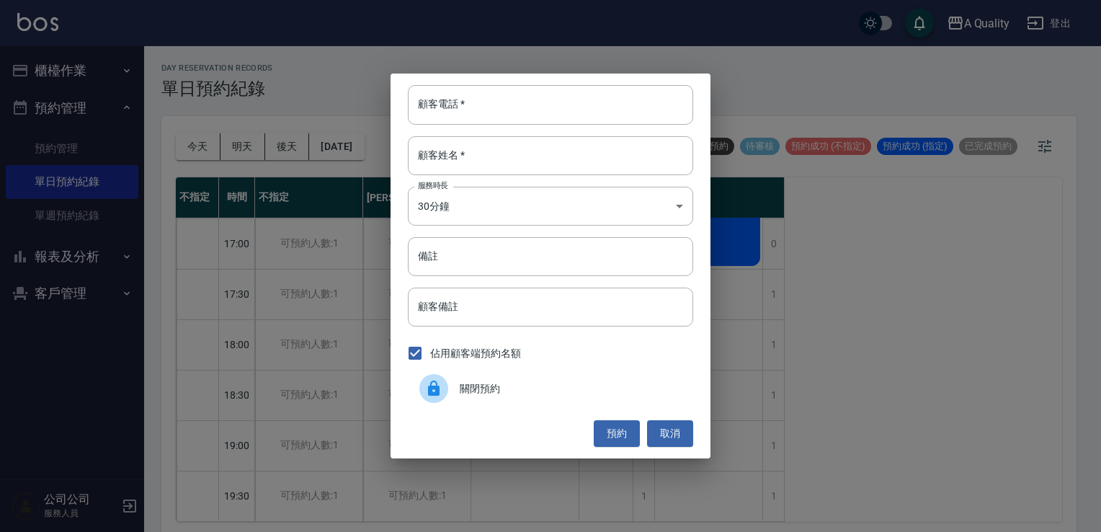
click at [538, 397] on div "關閉預約" at bounding box center [550, 388] width 285 height 40
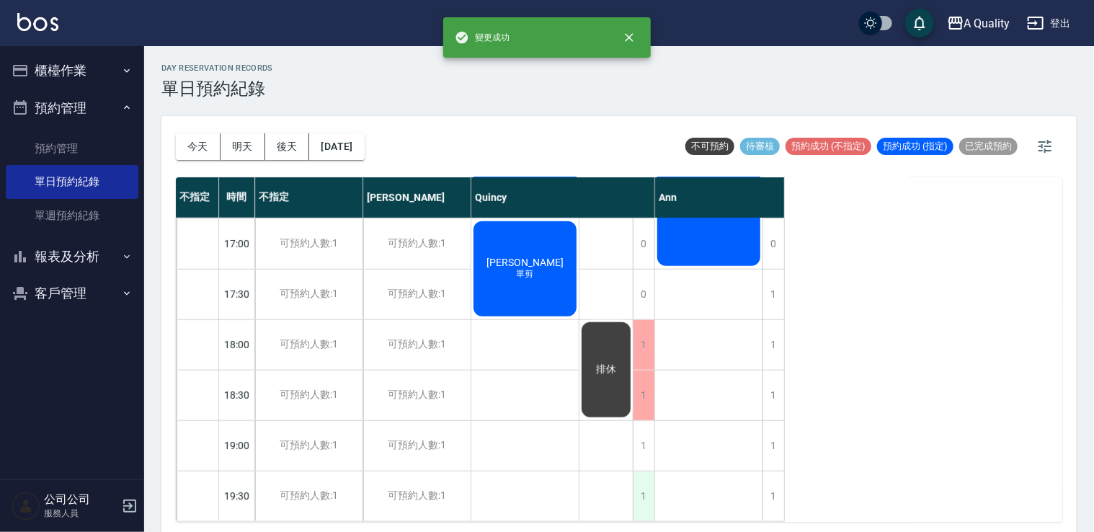
click at [641, 486] on div "1" at bounding box center [644, 496] width 22 height 50
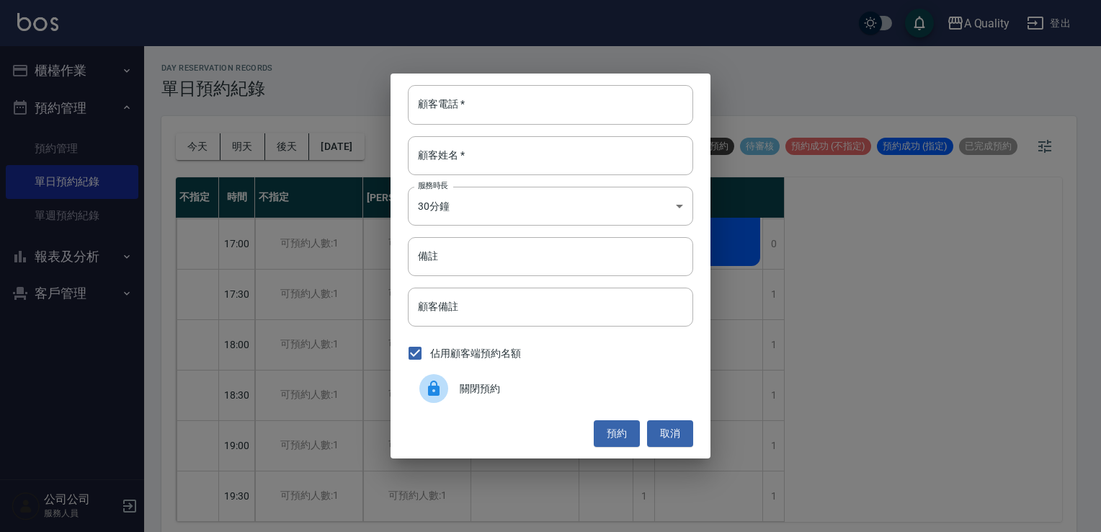
click at [555, 393] on span "關閉預約" at bounding box center [571, 388] width 222 height 15
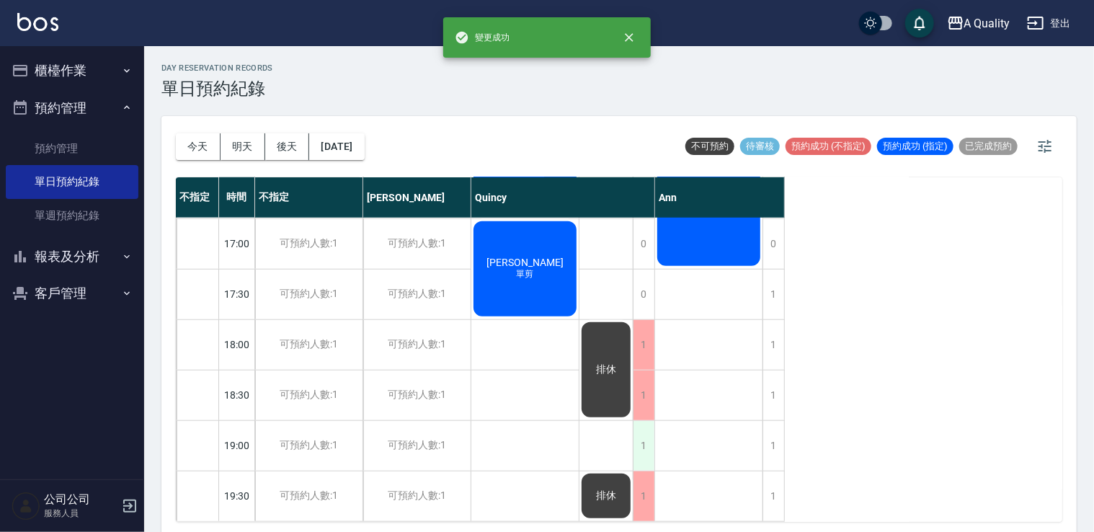
click at [640, 437] on div "1" at bounding box center [644, 446] width 22 height 50
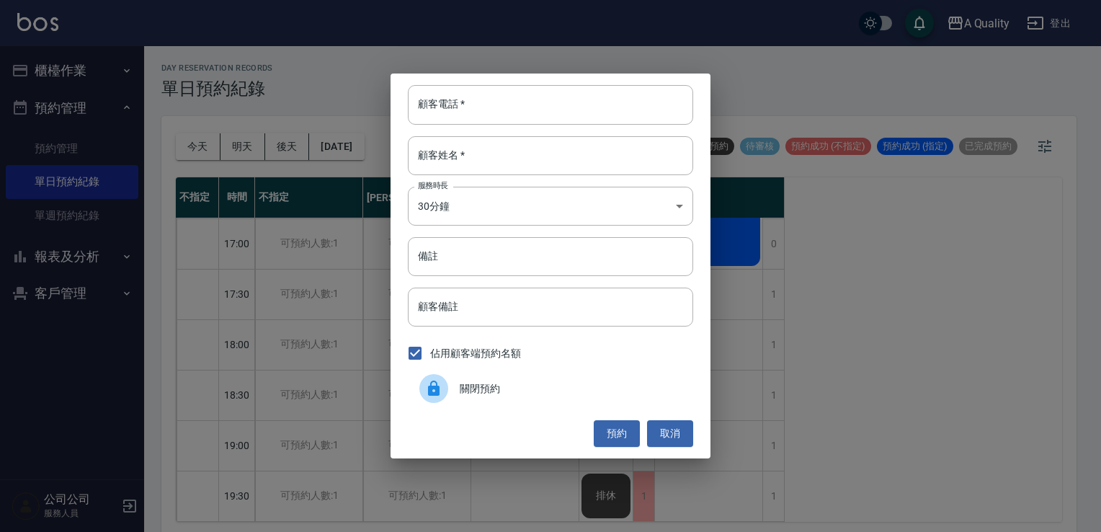
click at [563, 386] on span "關閉預約" at bounding box center [571, 388] width 222 height 15
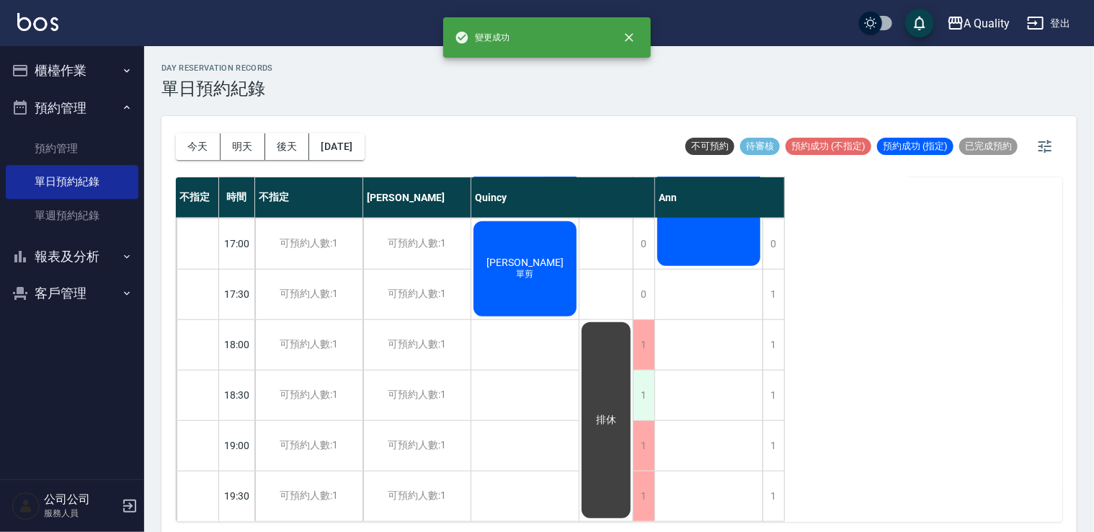
click at [635, 378] on div "1" at bounding box center [644, 395] width 22 height 50
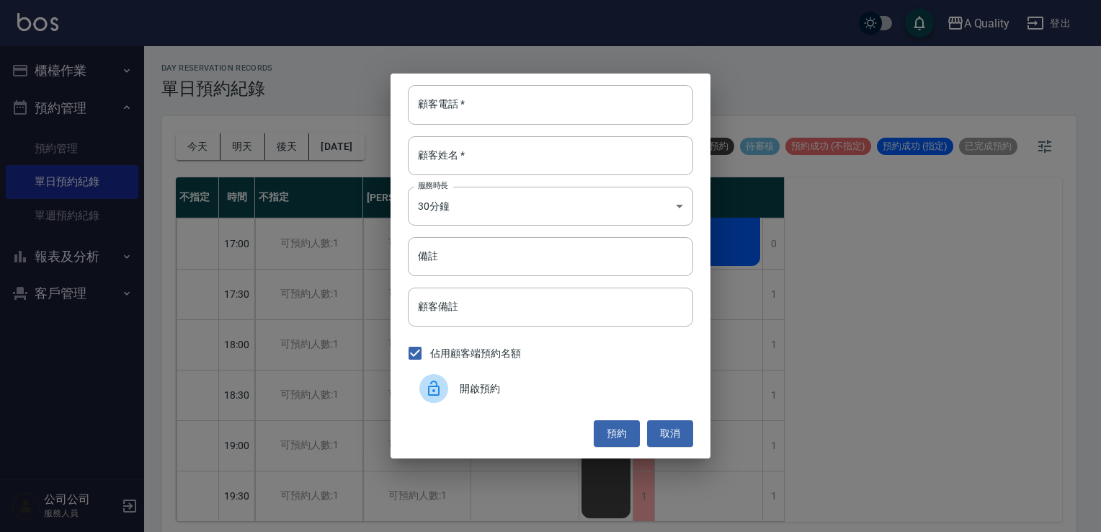
drag, startPoint x: 522, startPoint y: 390, endPoint x: 531, endPoint y: 383, distance: 11.4
click at [522, 388] on span "開啟預約" at bounding box center [571, 388] width 222 height 15
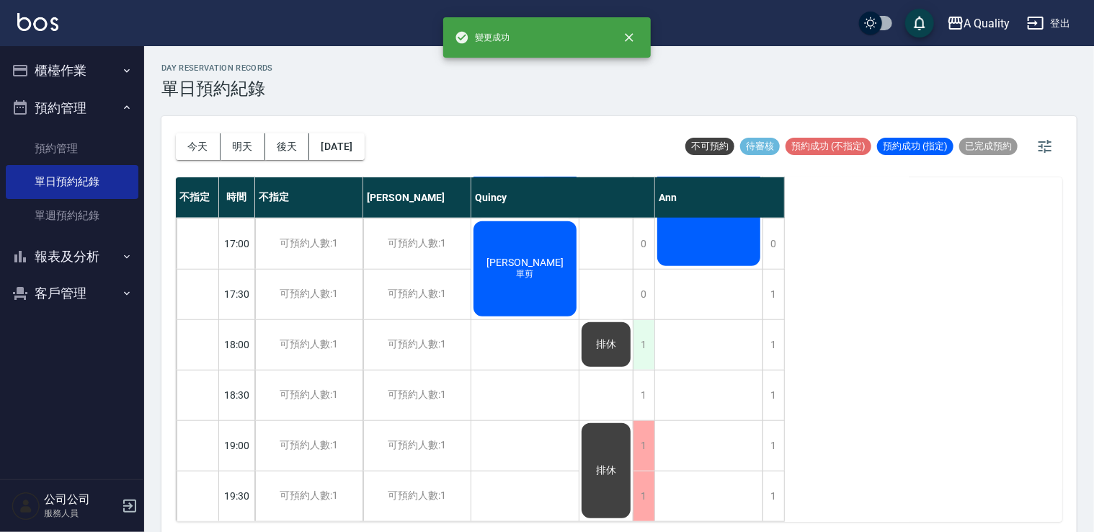
click at [642, 340] on div "1" at bounding box center [644, 345] width 22 height 50
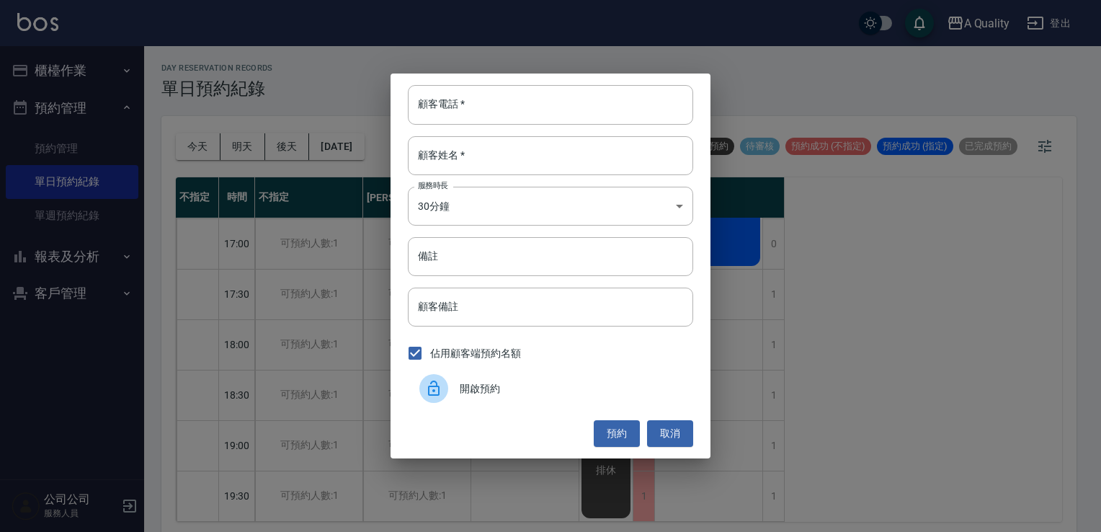
click at [496, 393] on div "開啟預約" at bounding box center [550, 388] width 285 height 40
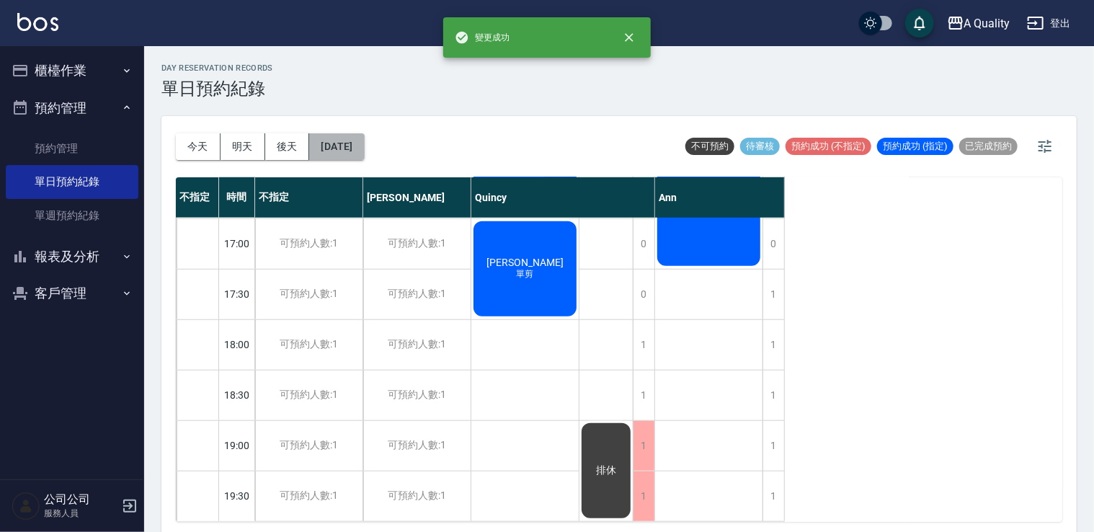
click at [348, 135] on button "[DATE]" at bounding box center [336, 146] width 55 height 27
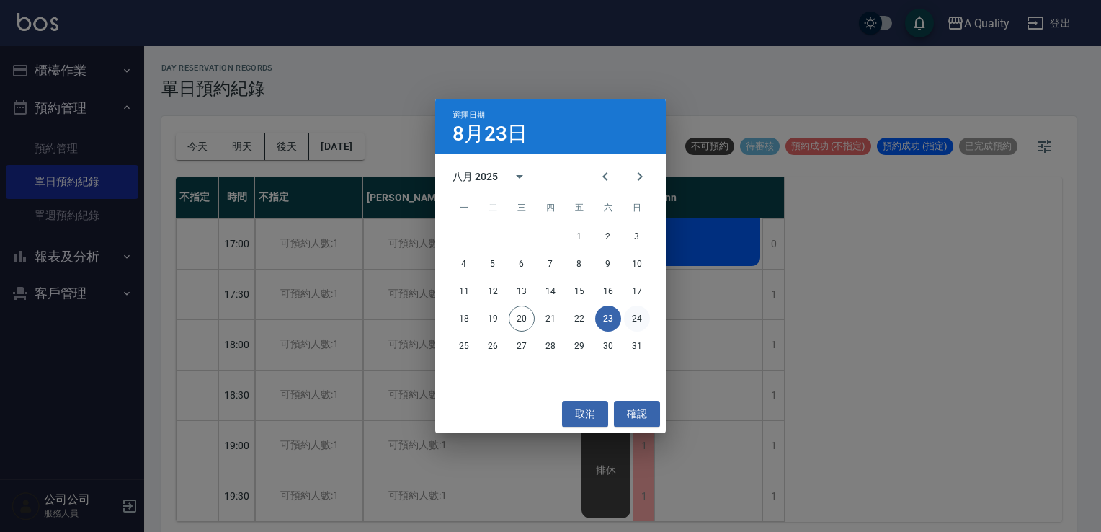
click at [638, 319] on button "24" at bounding box center [637, 319] width 26 height 26
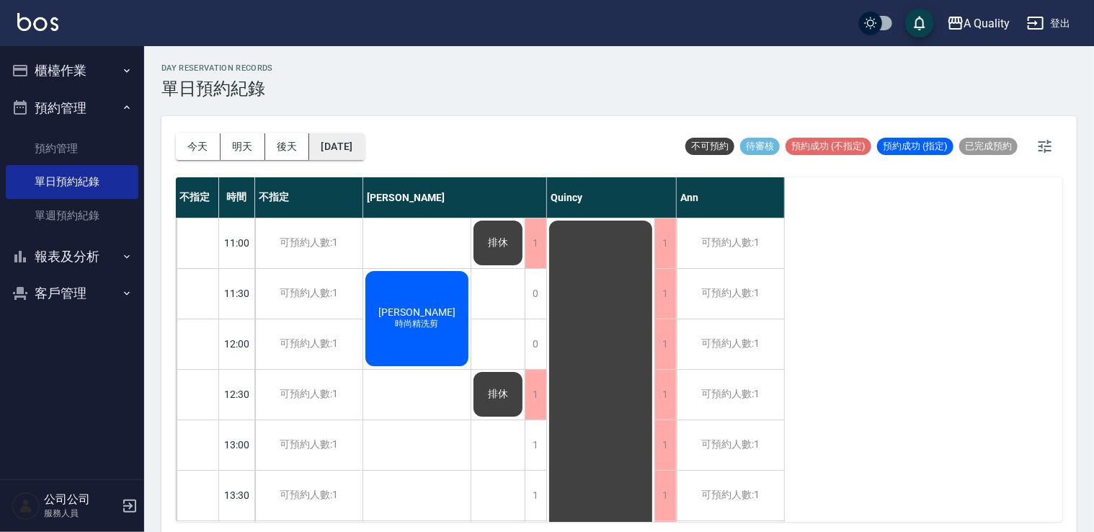
click at [352, 146] on button "2025/08/24" at bounding box center [336, 146] width 55 height 27
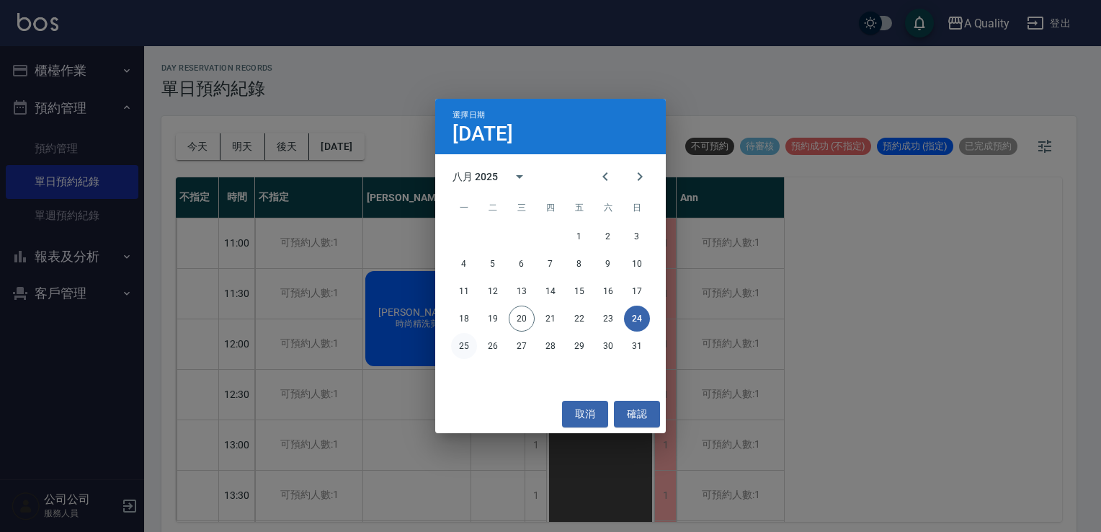
click at [462, 342] on button "25" at bounding box center [464, 346] width 26 height 26
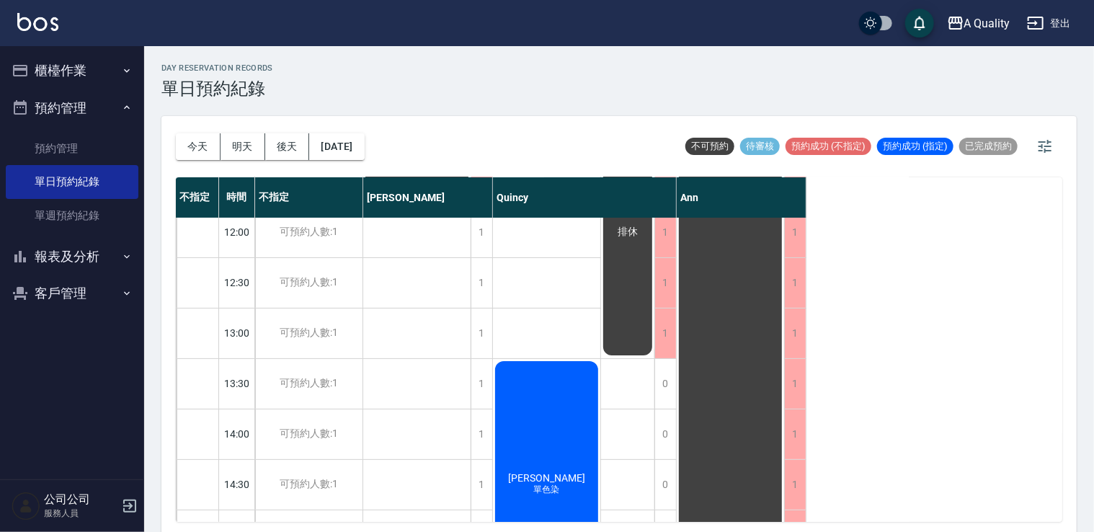
scroll to position [110, 0]
click at [471, 208] on div "吳素貞 單色染" at bounding box center [416, 157] width 107 height 99
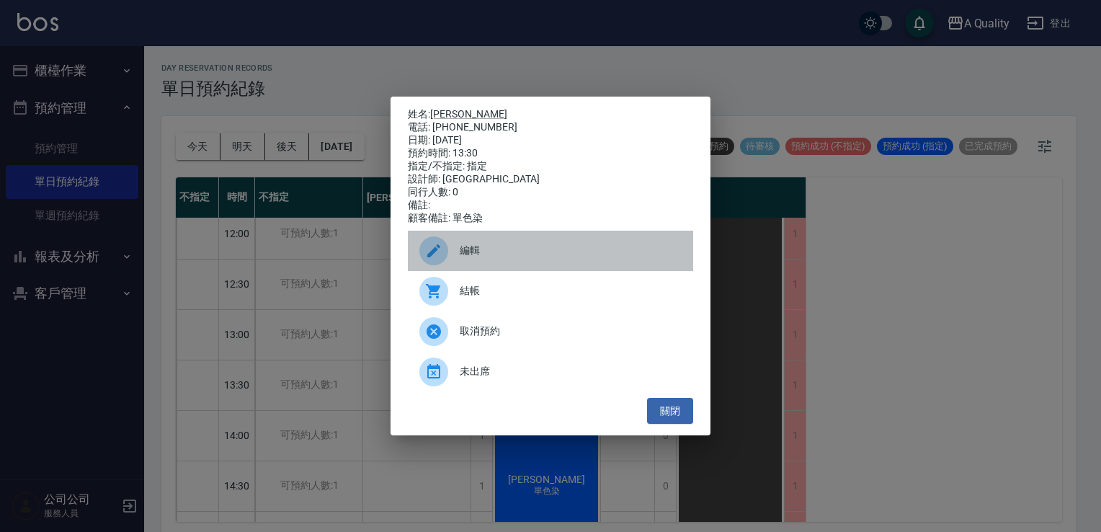
click at [481, 241] on div "編輯" at bounding box center [550, 251] width 285 height 40
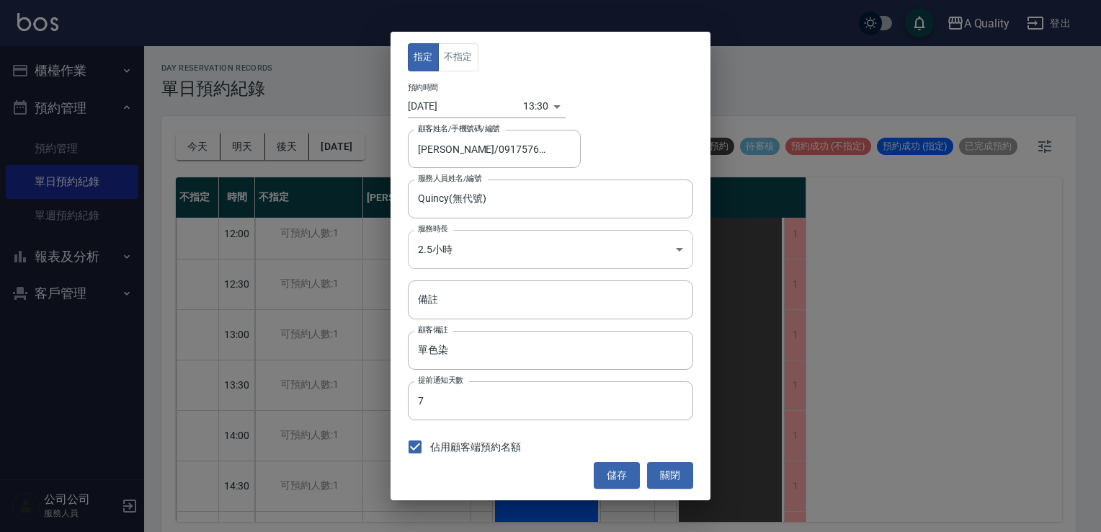
click at [479, 243] on body "A Quality 登出 櫃檯作業 打帳單 帳單列表 營業儀表板 現金收支登錄 每日結帳 排班表 現場電腦打卡 預約管理 預約管理 單日預約紀錄 單週預約紀錄…" at bounding box center [550, 268] width 1101 height 536
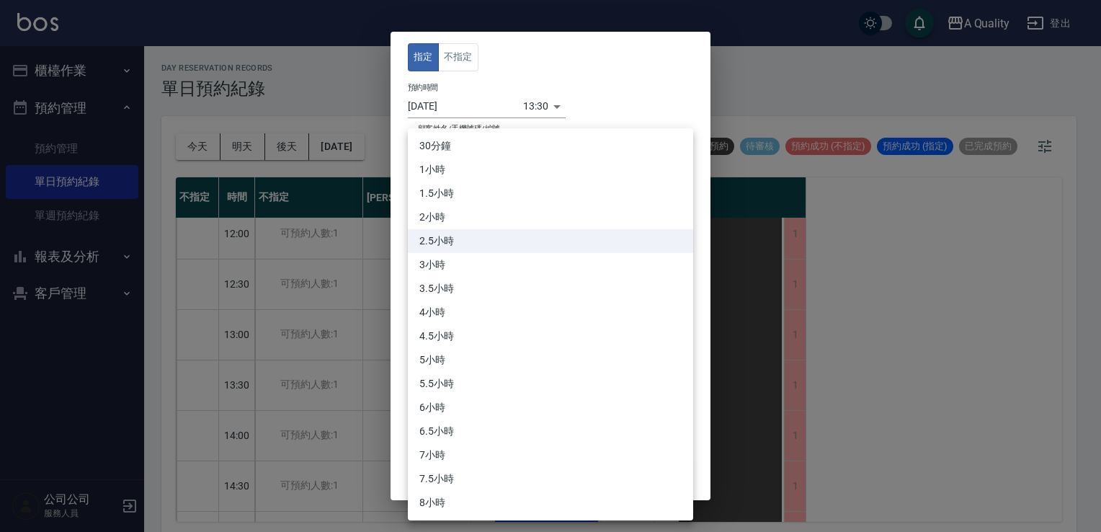
click at [473, 264] on li "3小時" at bounding box center [550, 265] width 285 height 24
type input "6"
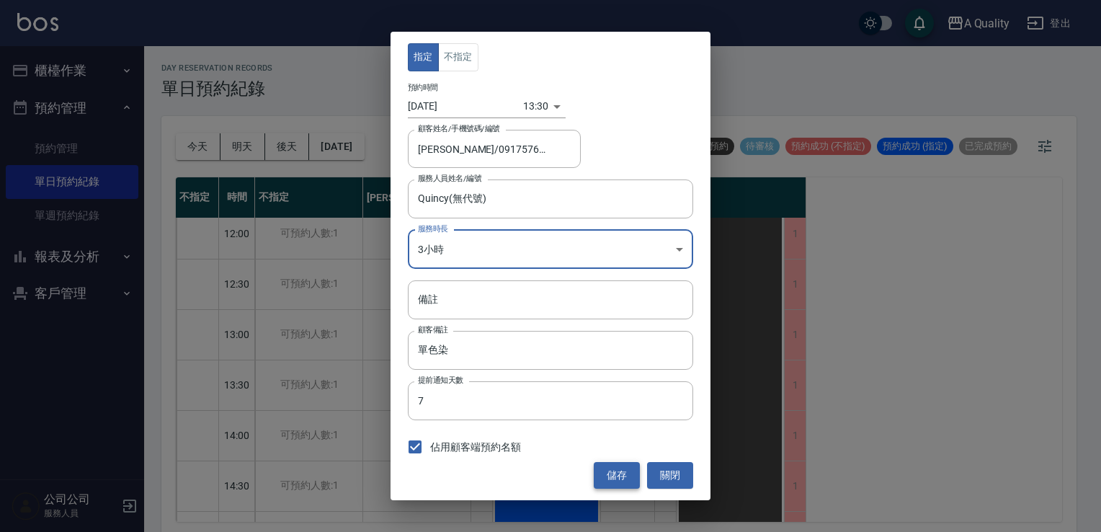
click at [625, 473] on button "儲存" at bounding box center [617, 475] width 46 height 27
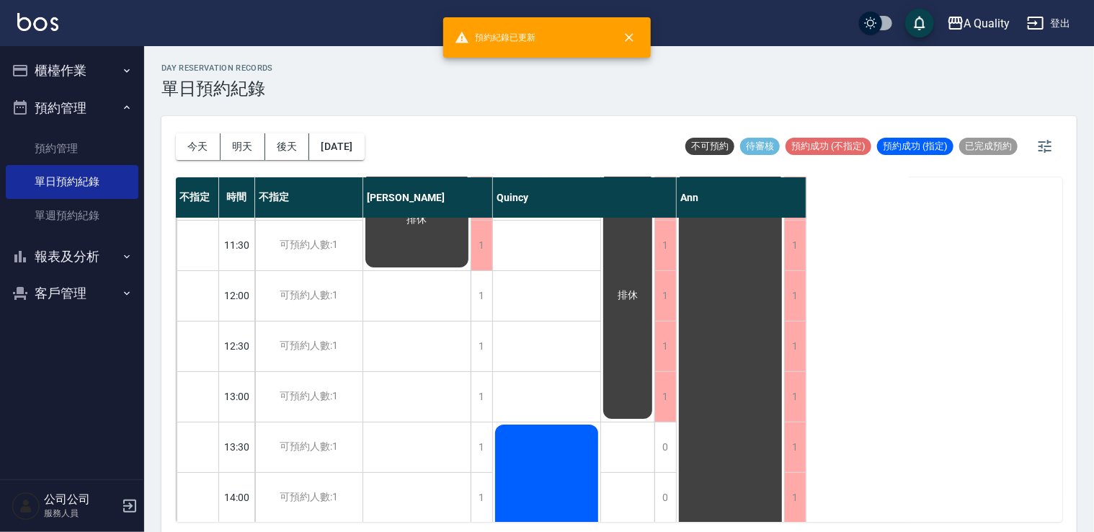
scroll to position [72, 0]
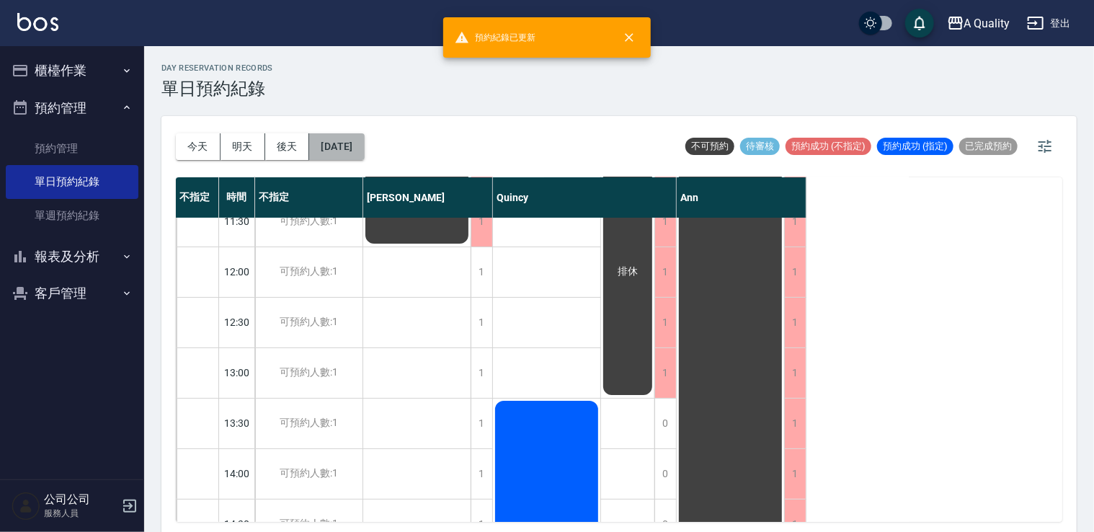
click at [357, 149] on button "2025/08/25" at bounding box center [336, 146] width 55 height 27
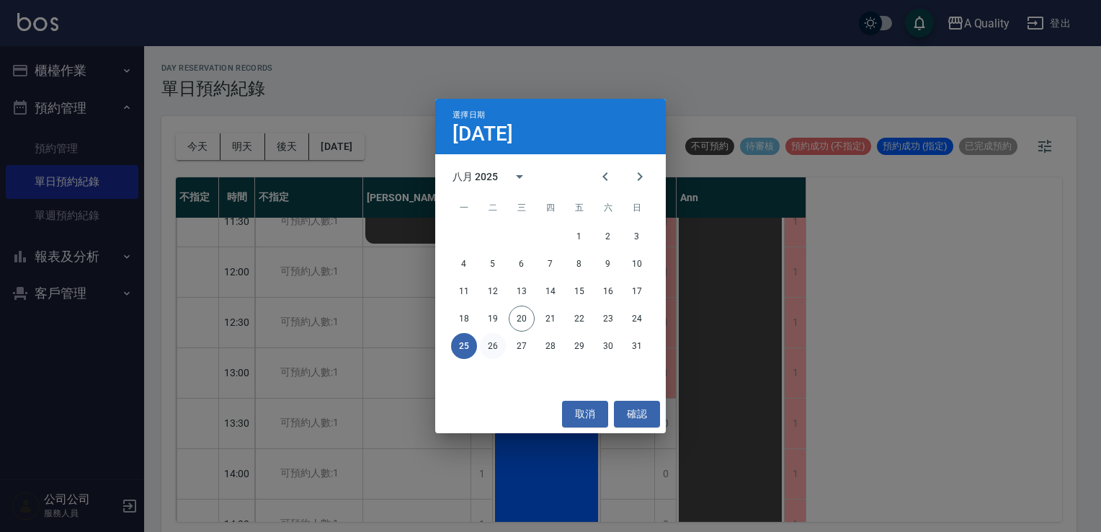
click at [496, 350] on button "26" at bounding box center [493, 346] width 26 height 26
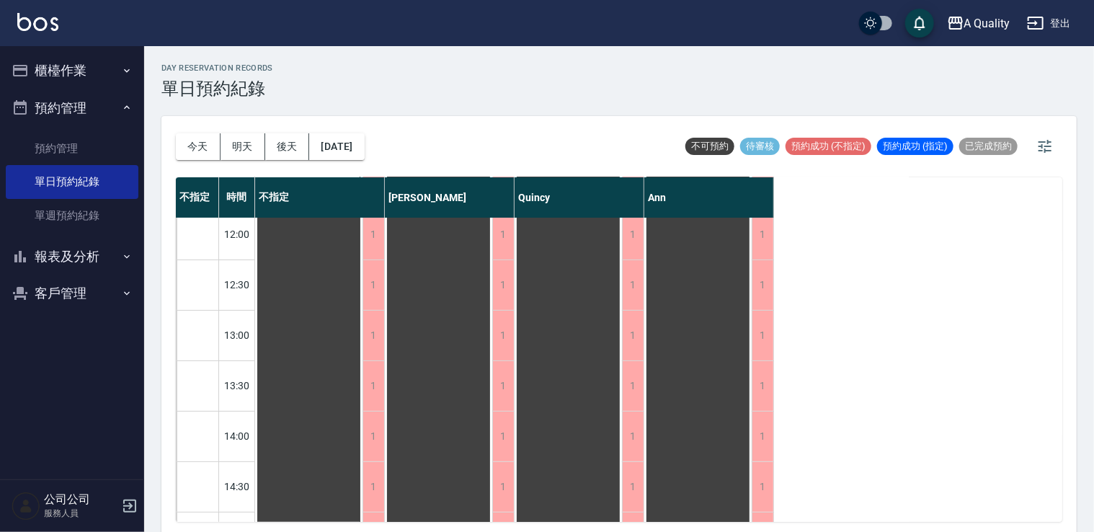
scroll to position [288, 0]
click at [362, 157] on button "2025/08/26" at bounding box center [336, 146] width 55 height 27
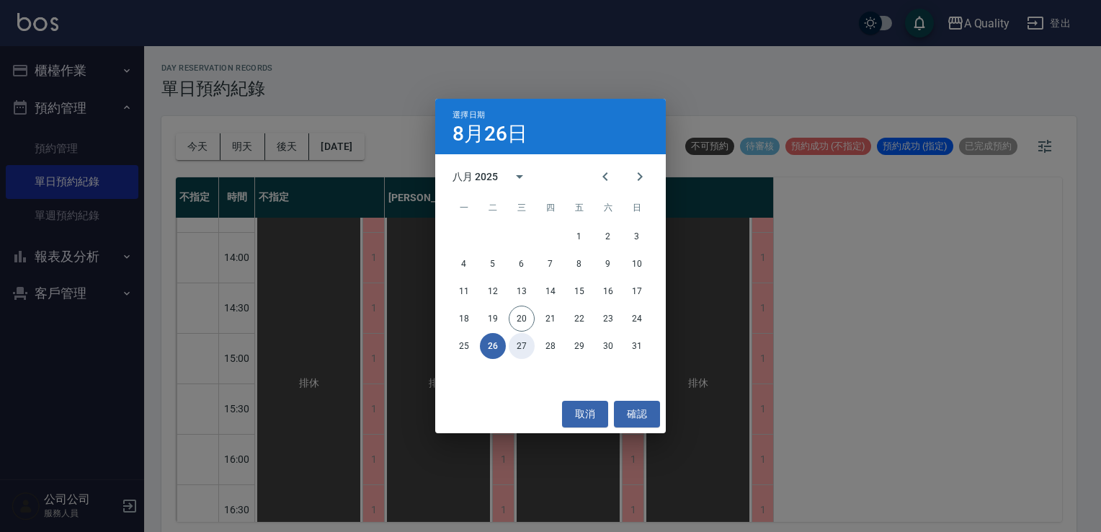
click at [517, 342] on button "27" at bounding box center [522, 346] width 26 height 26
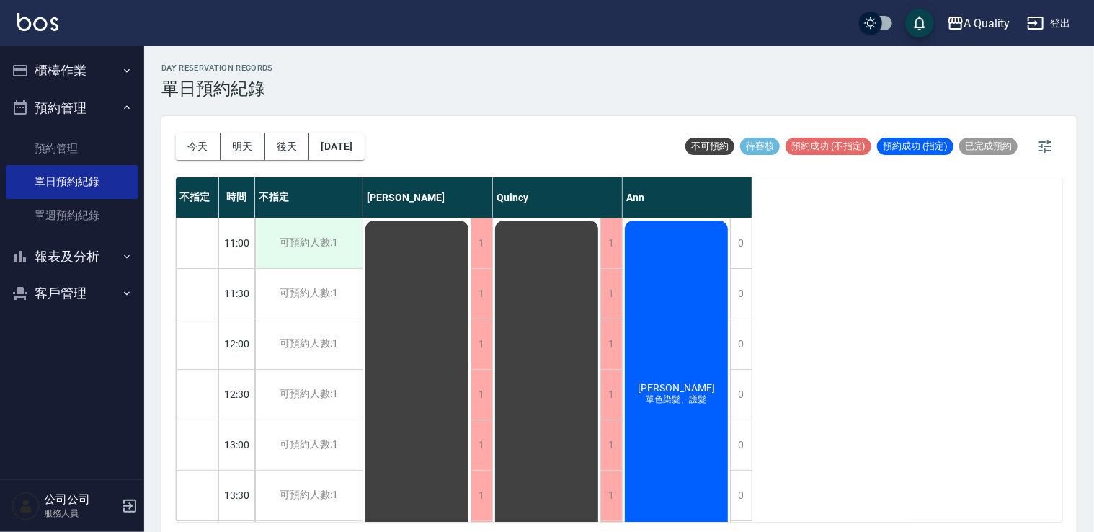
click at [344, 239] on div "可預約人數:1" at bounding box center [308, 243] width 107 height 50
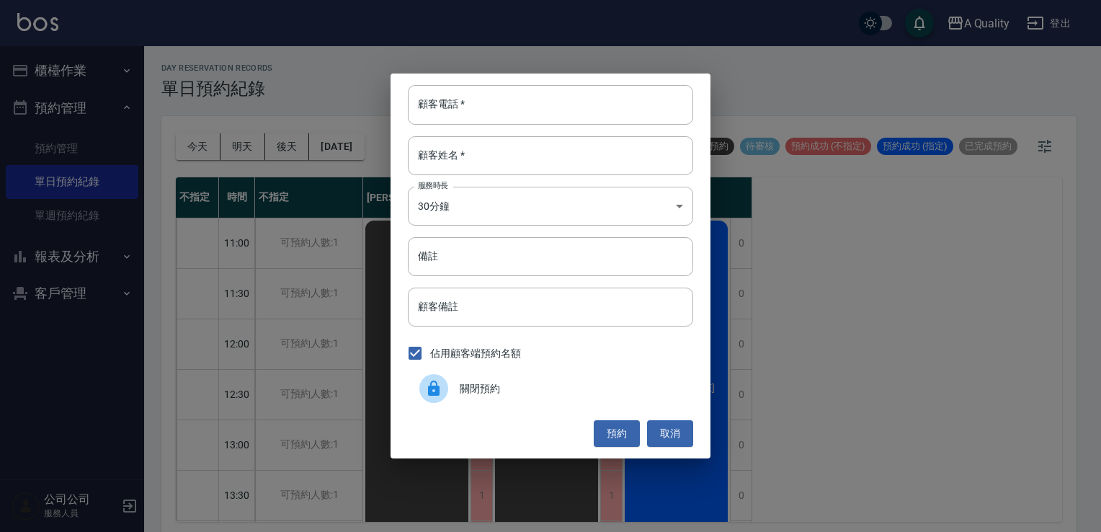
drag, startPoint x: 466, startPoint y: 392, endPoint x: 389, endPoint y: 334, distance: 96.3
click at [465, 392] on span "關閉預約" at bounding box center [571, 388] width 222 height 15
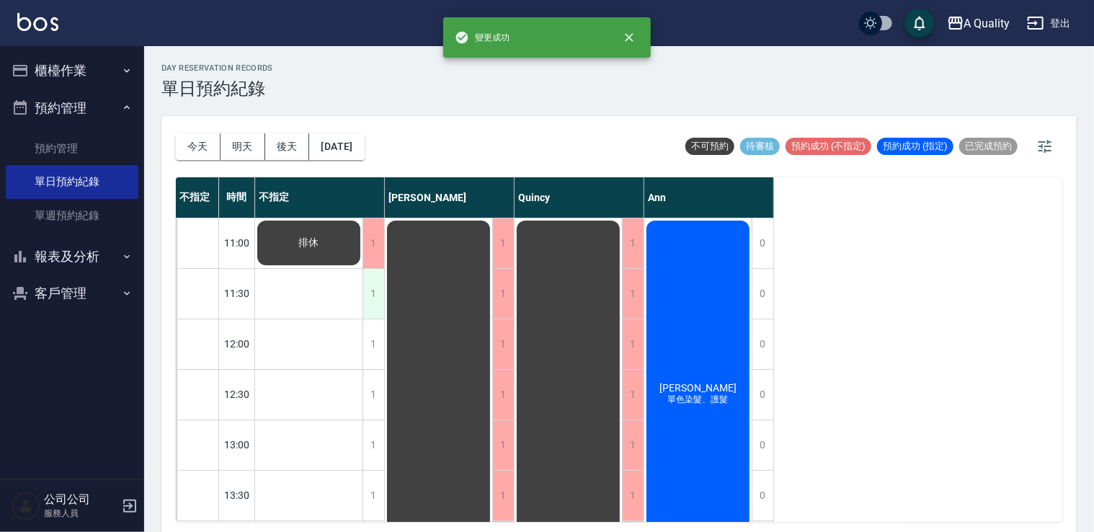
click at [378, 293] on div "1" at bounding box center [373, 294] width 22 height 50
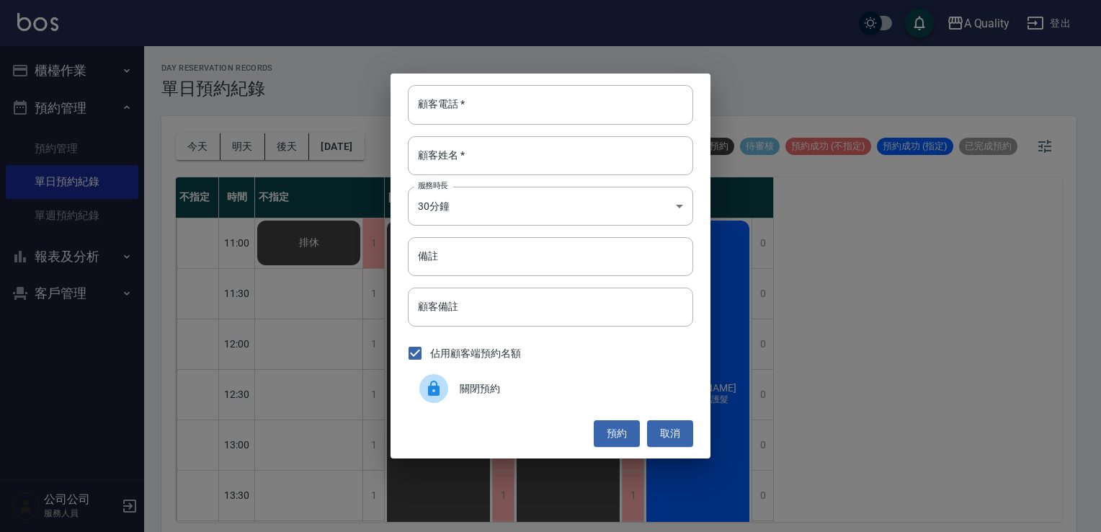
click at [470, 396] on div "關閉預約" at bounding box center [550, 388] width 285 height 40
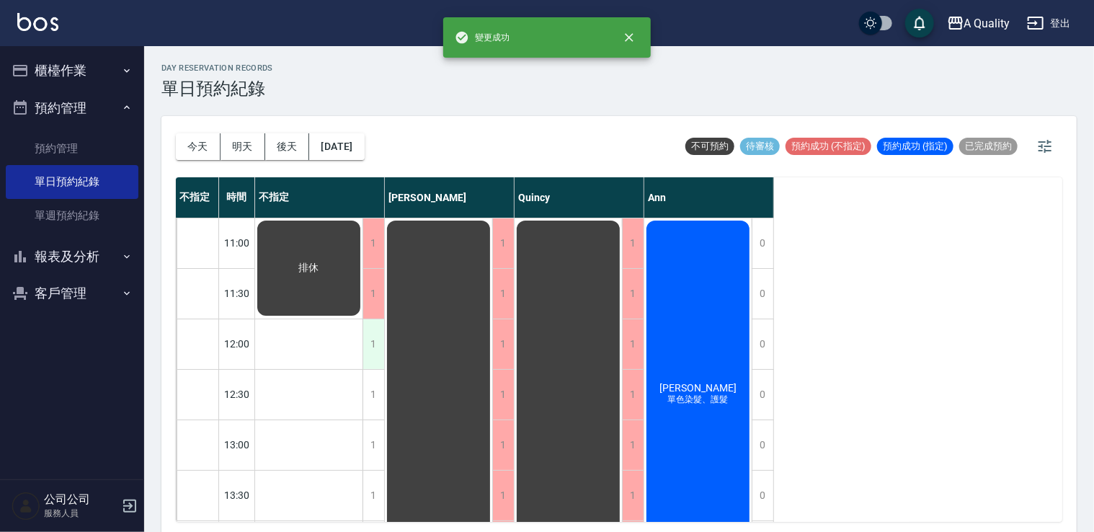
click at [378, 347] on div "1" at bounding box center [373, 344] width 22 height 50
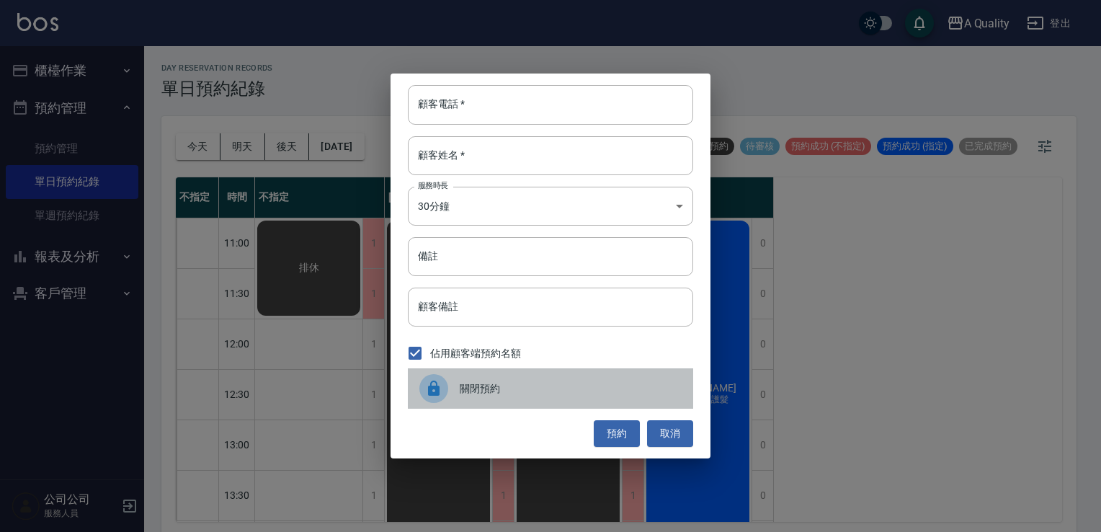
click at [418, 393] on div "關閉預約" at bounding box center [550, 388] width 285 height 40
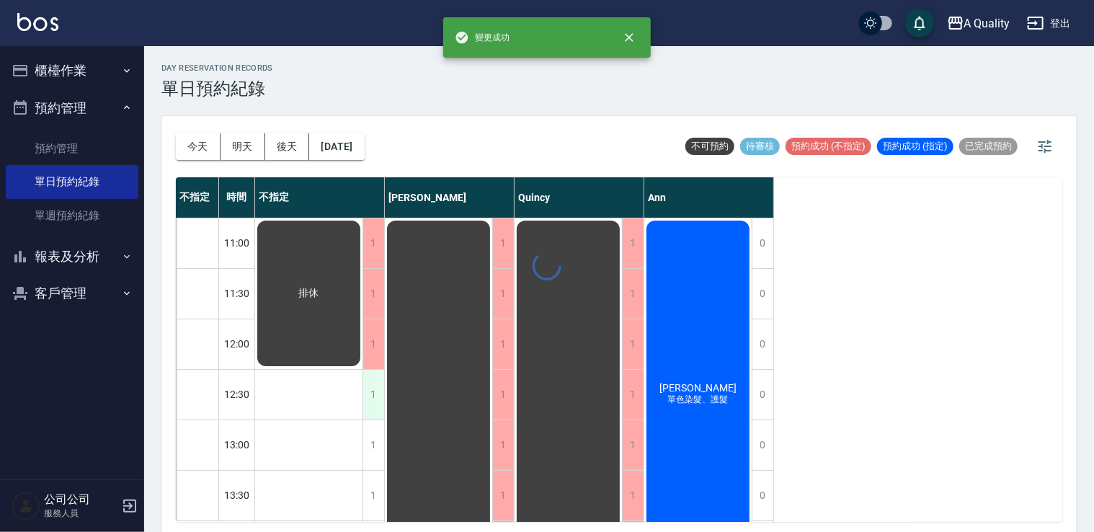
click at [380, 399] on div "1" at bounding box center [373, 395] width 22 height 50
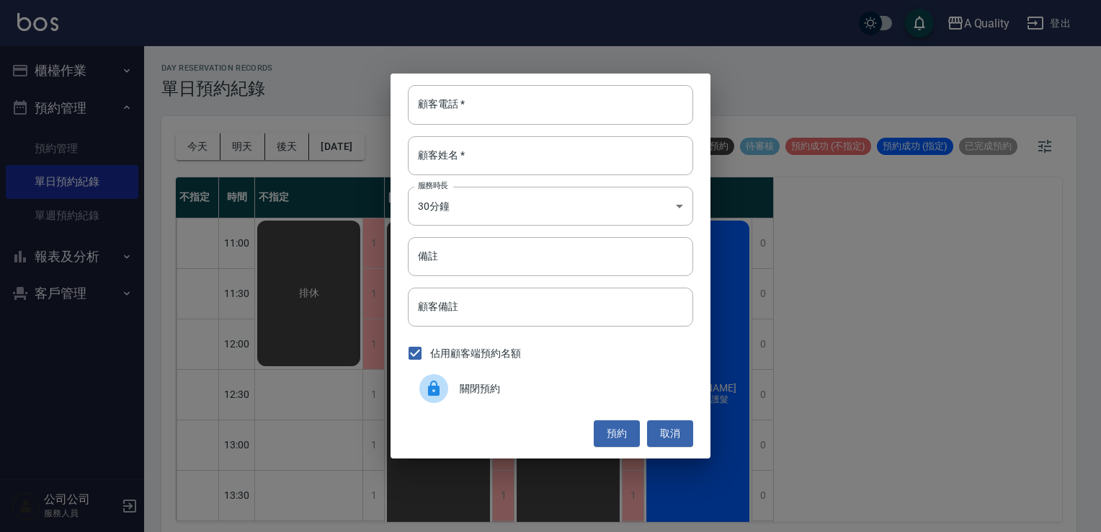
click at [444, 367] on label "佔用顧客端預約名額" at bounding box center [460, 353] width 121 height 30
click at [430, 367] on input "佔用顧客端預約名額" at bounding box center [415, 353] width 30 height 30
checkbox input "false"
drag, startPoint x: 420, startPoint y: 396, endPoint x: 409, endPoint y: 402, distance: 12.9
click at [421, 396] on div at bounding box center [439, 388] width 40 height 29
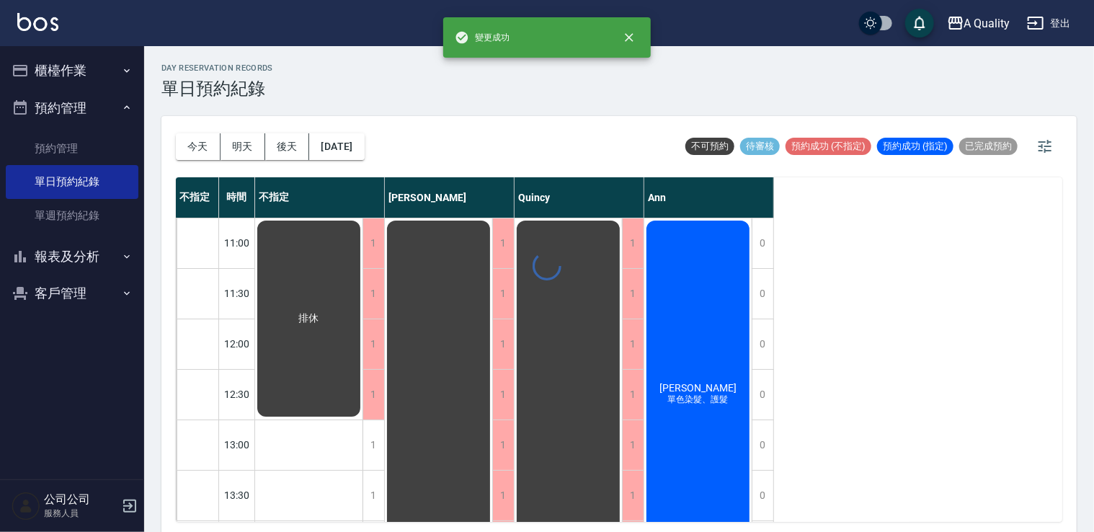
click at [373, 441] on div "1" at bounding box center [373, 445] width 22 height 50
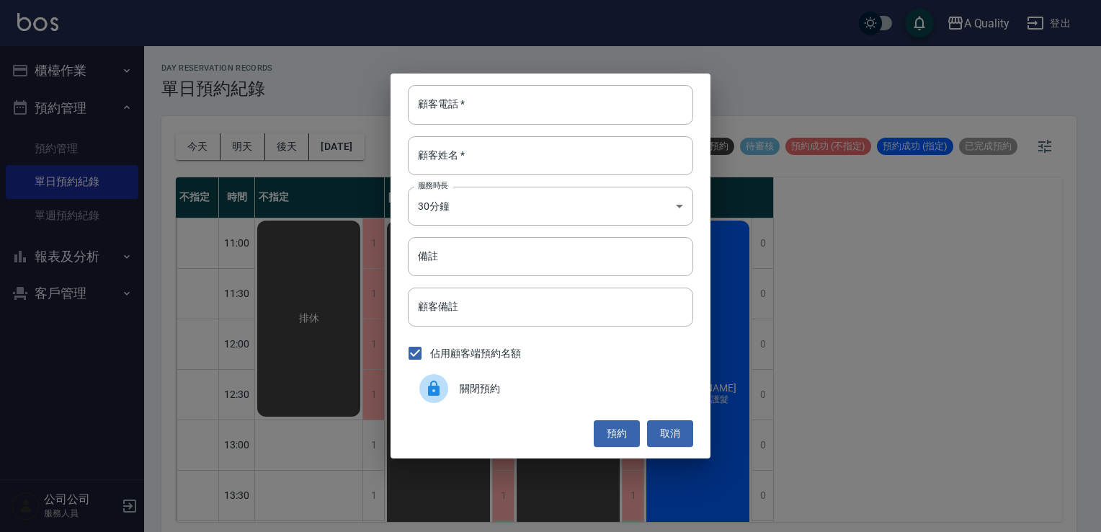
click at [440, 397] on div at bounding box center [433, 388] width 29 height 29
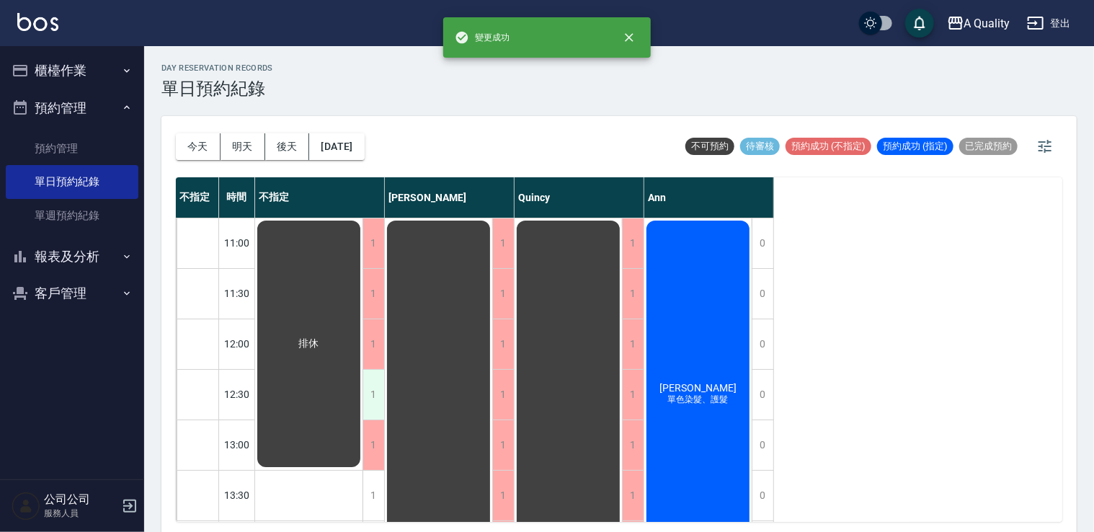
click at [375, 389] on div "1" at bounding box center [373, 395] width 22 height 50
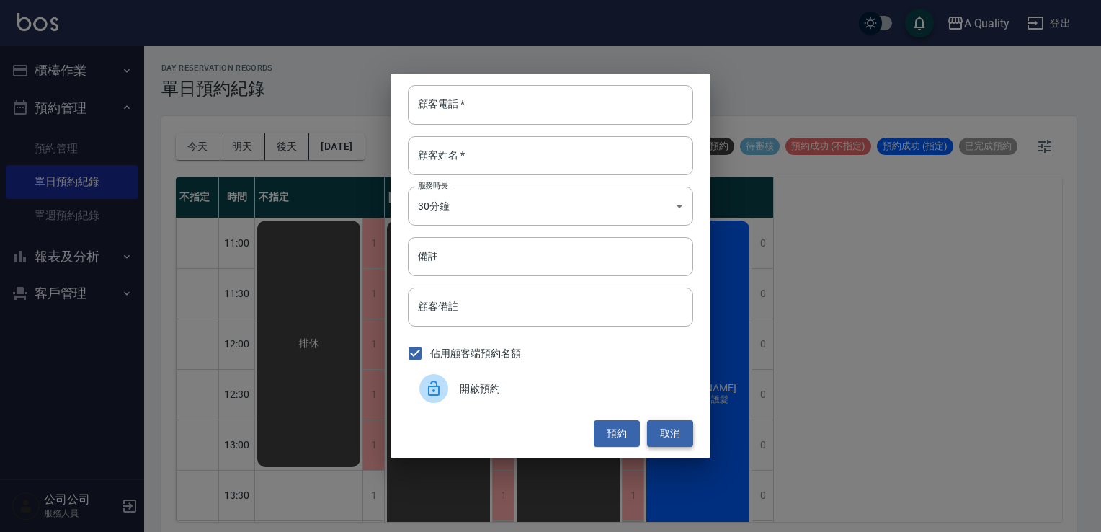
click at [666, 428] on button "取消" at bounding box center [670, 433] width 46 height 27
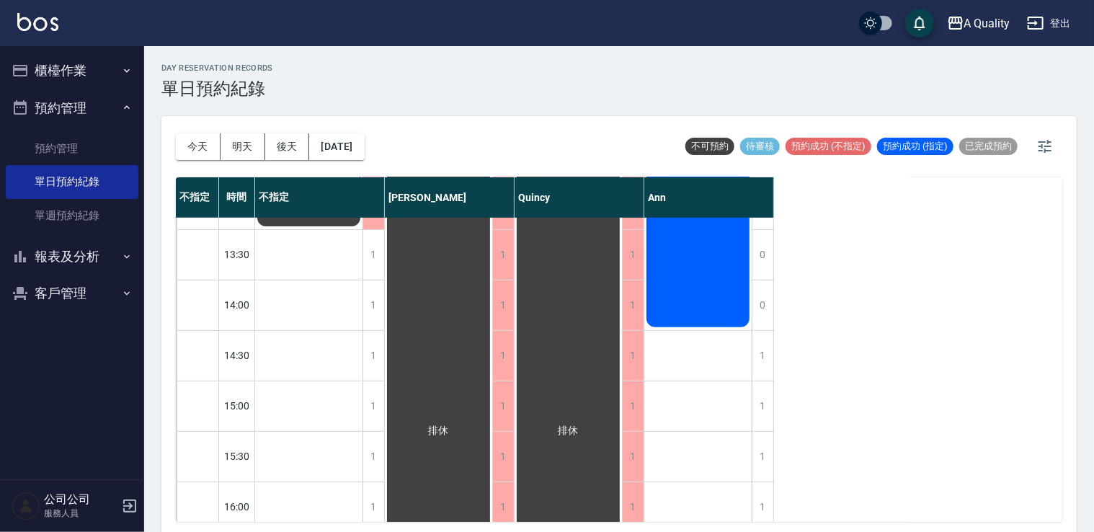
scroll to position [216, 0]
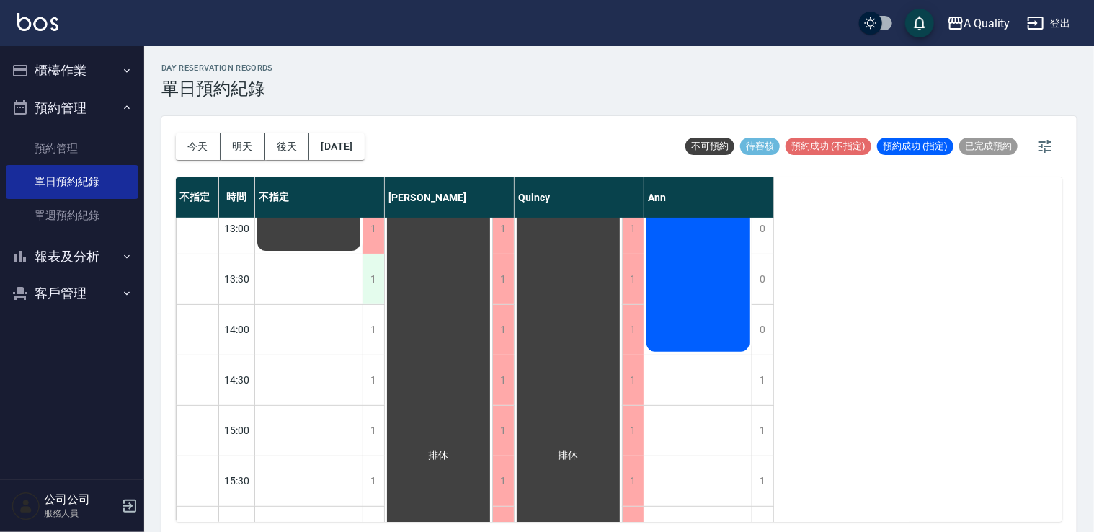
click at [383, 298] on div "1" at bounding box center [373, 279] width 22 height 50
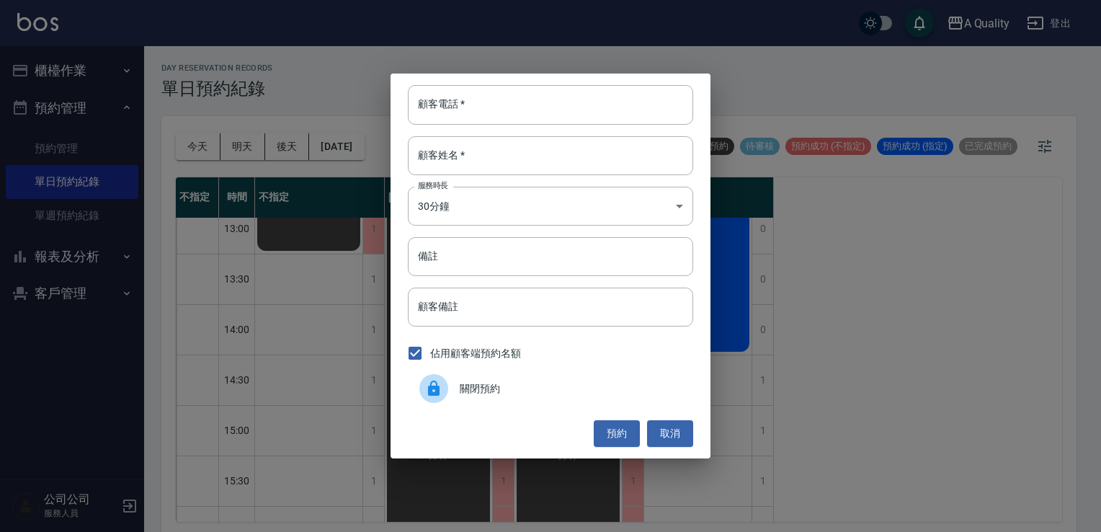
drag, startPoint x: 477, startPoint y: 391, endPoint x: 414, endPoint y: 362, distance: 69.7
click at [473, 391] on span "關閉預約" at bounding box center [571, 388] width 222 height 15
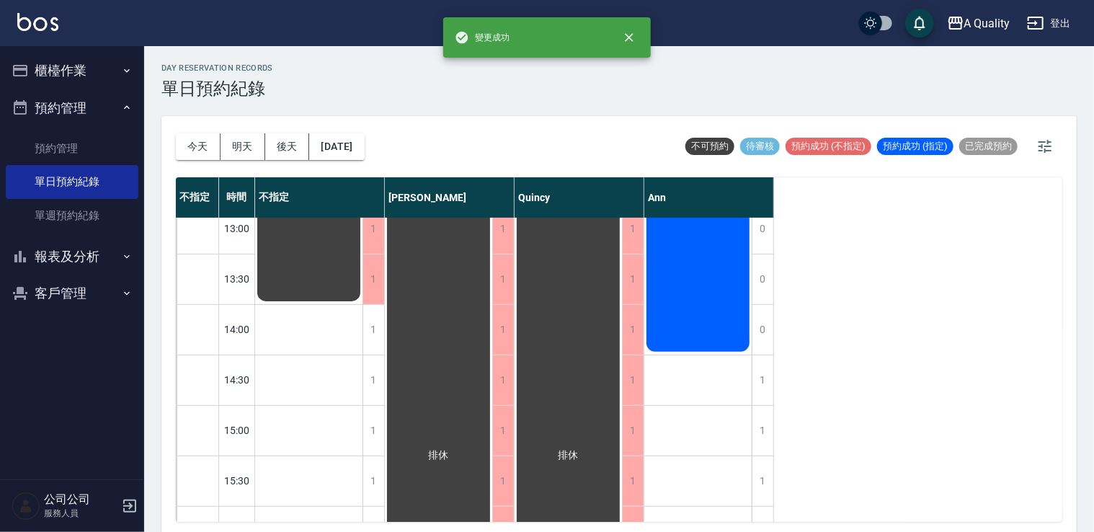
click at [380, 324] on div "1" at bounding box center [373, 330] width 22 height 50
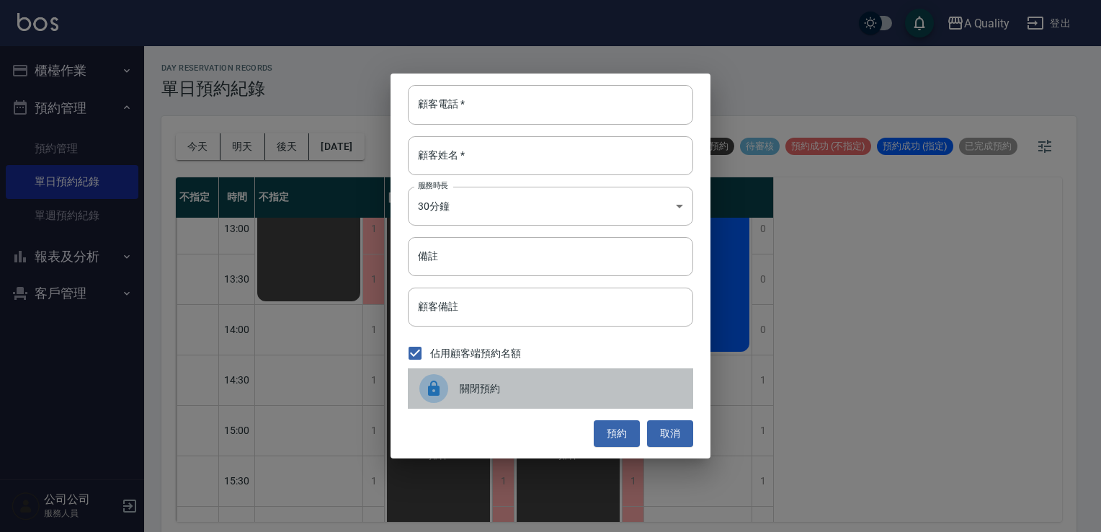
drag, startPoint x: 473, startPoint y: 393, endPoint x: 418, endPoint y: 389, distance: 54.9
click at [469, 393] on span "關閉預約" at bounding box center [571, 388] width 222 height 15
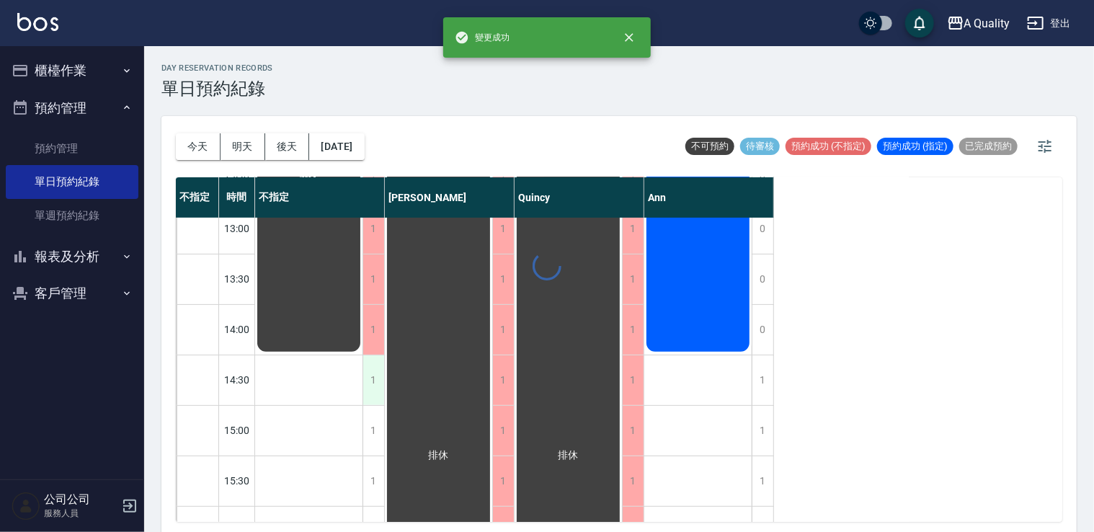
click at [373, 379] on div "1" at bounding box center [373, 380] width 22 height 50
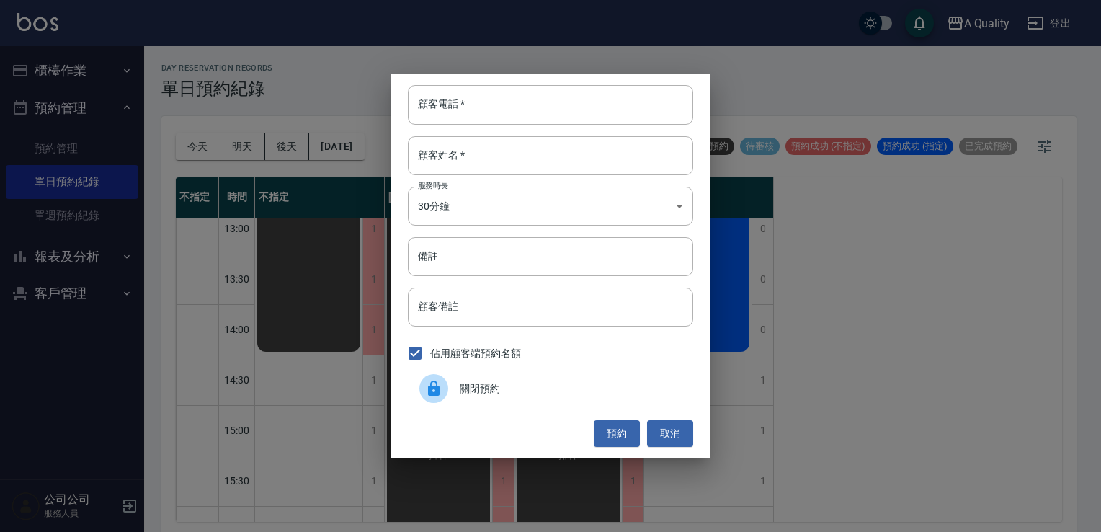
click at [474, 388] on span "關閉預約" at bounding box center [571, 388] width 222 height 15
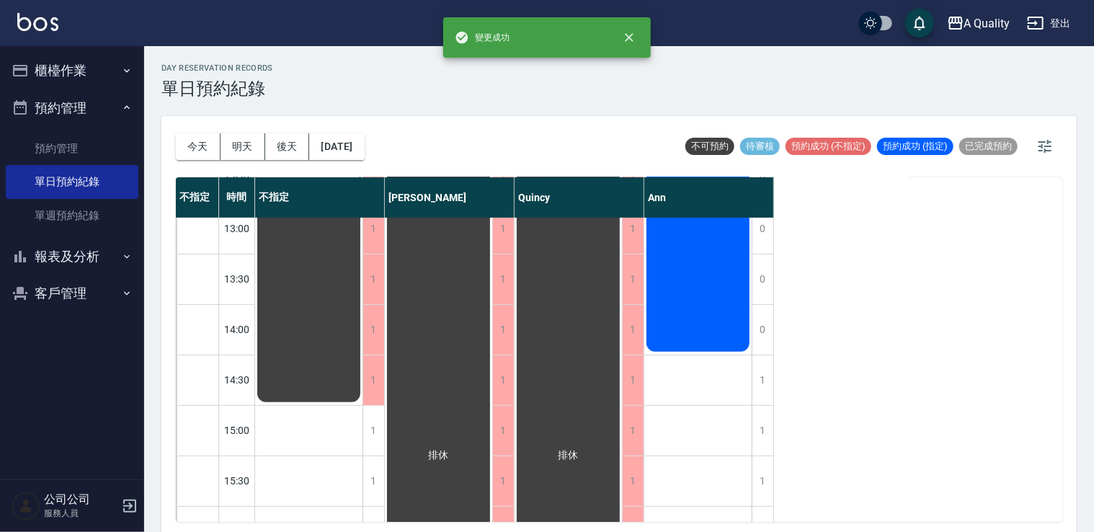
click at [373, 436] on div "1" at bounding box center [373, 431] width 22 height 50
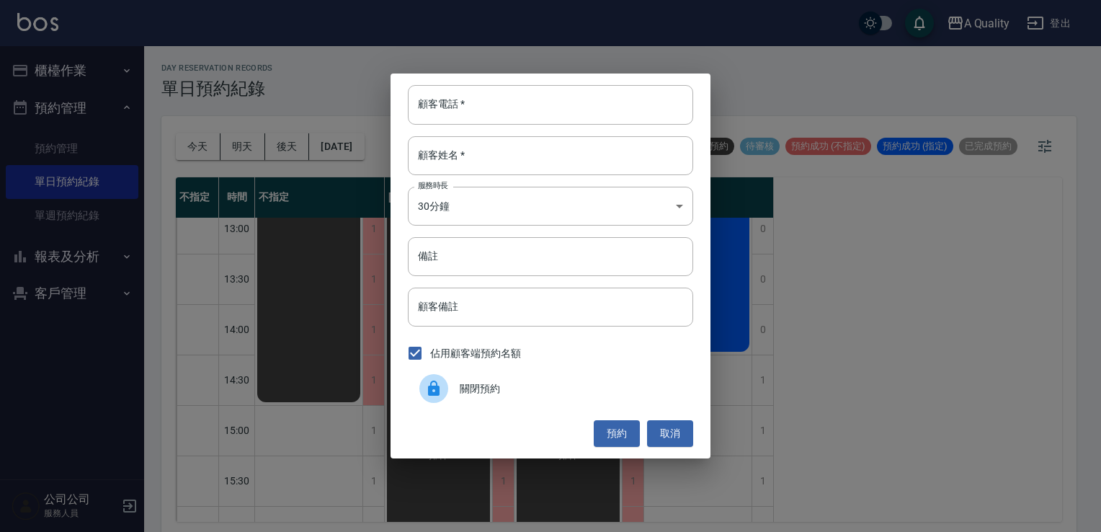
drag, startPoint x: 465, startPoint y: 404, endPoint x: 444, endPoint y: 403, distance: 20.9
click at [465, 402] on div "關閉預約" at bounding box center [550, 388] width 285 height 40
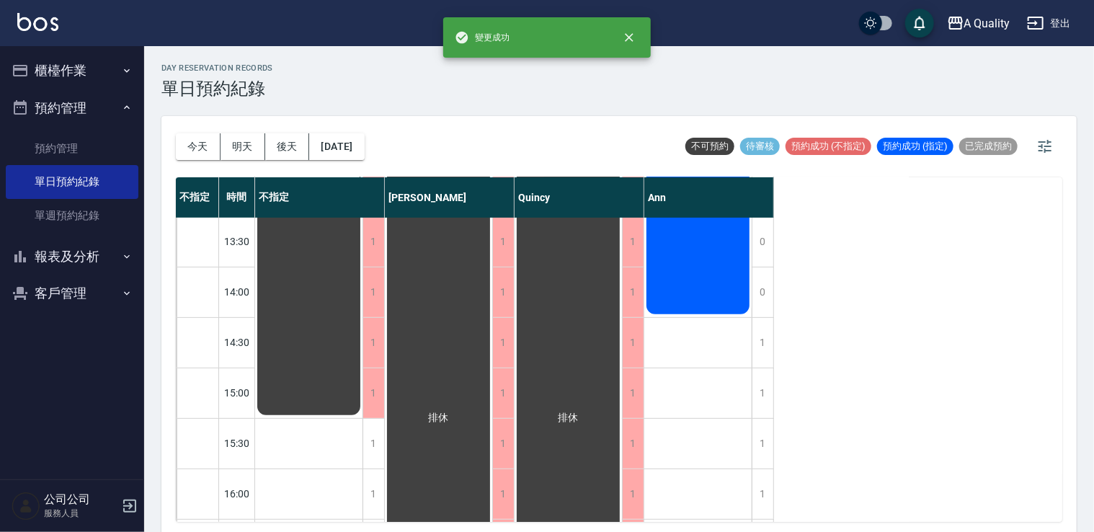
scroll to position [288, 0]
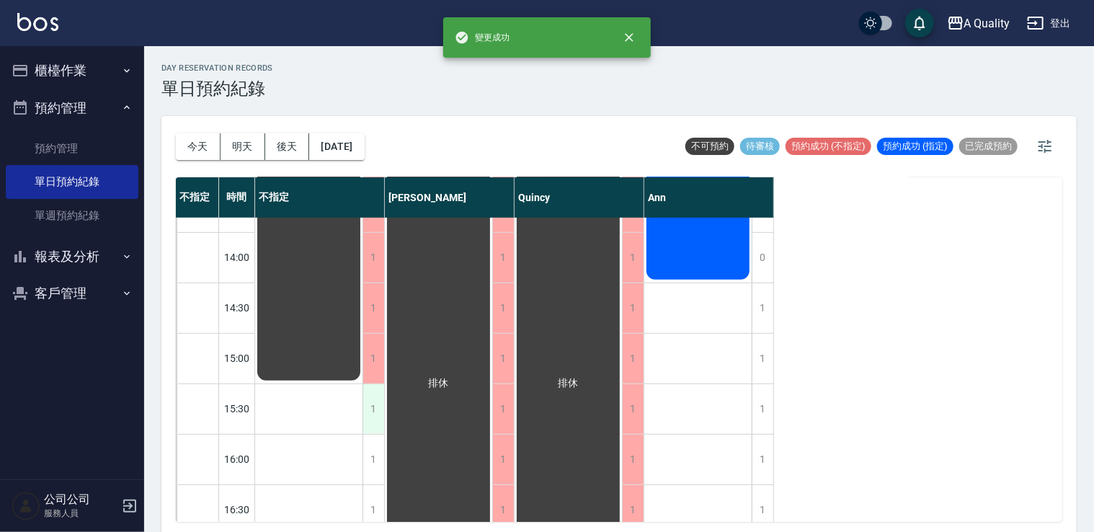
click at [377, 396] on div "1" at bounding box center [373, 409] width 22 height 50
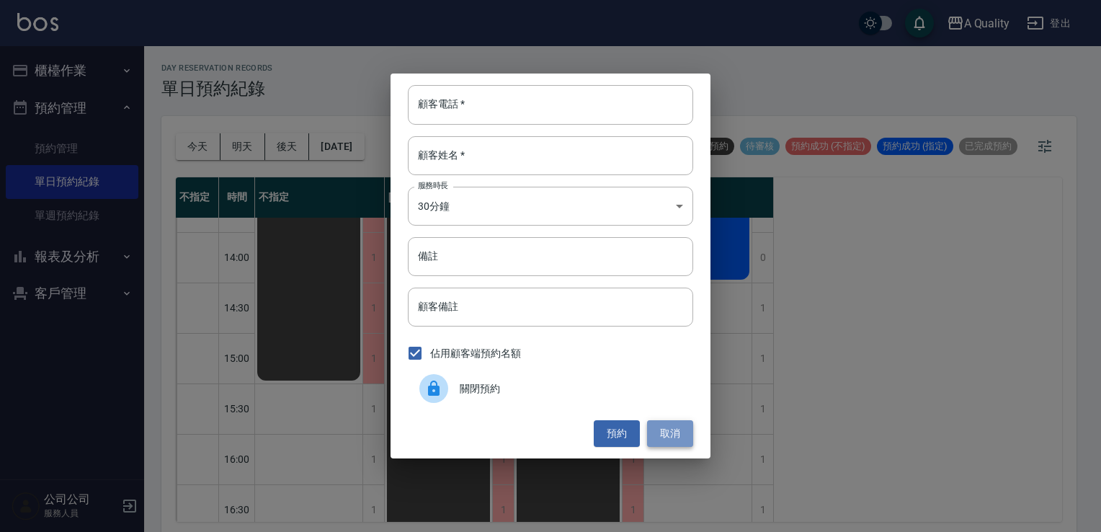
drag, startPoint x: 675, startPoint y: 428, endPoint x: 493, endPoint y: 348, distance: 198.4
click at [675, 428] on button "取消" at bounding box center [670, 433] width 46 height 27
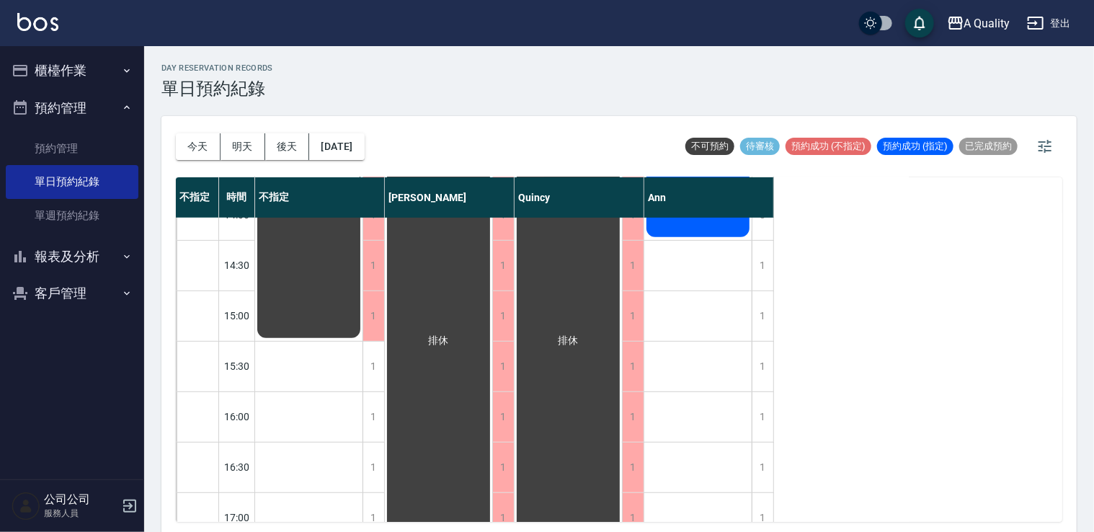
scroll to position [360, 0]
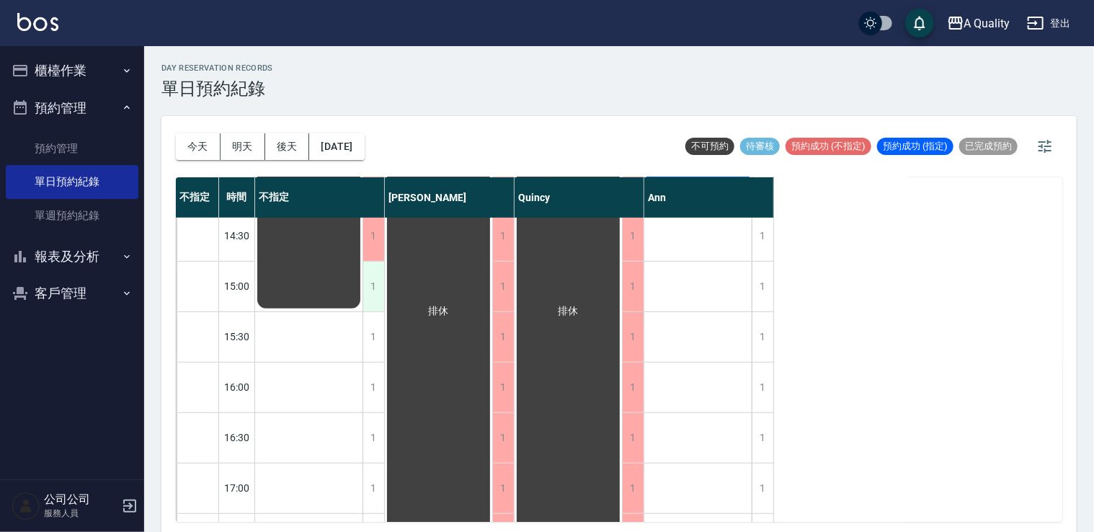
click at [383, 277] on div "1" at bounding box center [373, 287] width 22 height 50
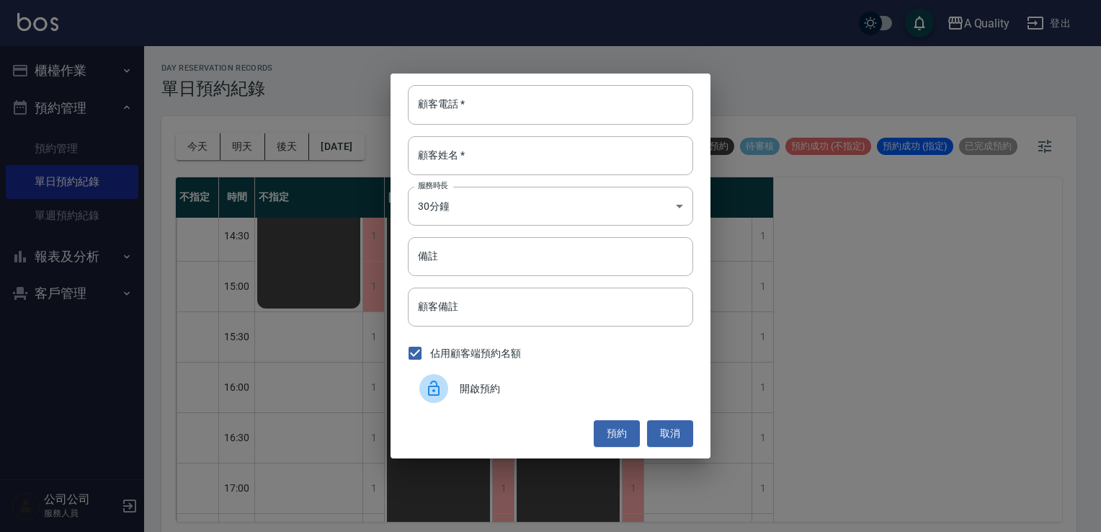
click at [504, 381] on span "開啟預約" at bounding box center [571, 388] width 222 height 15
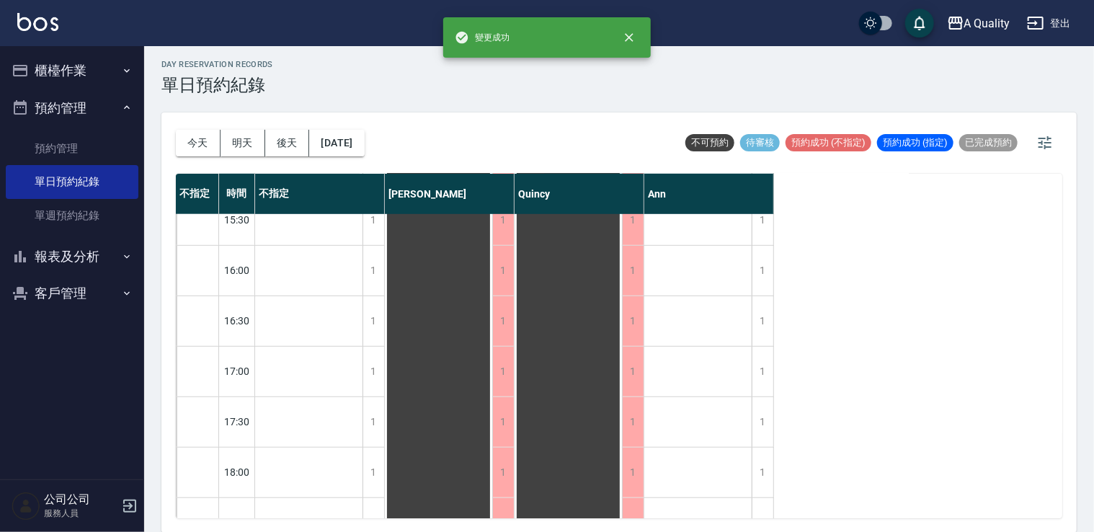
scroll to position [615, 0]
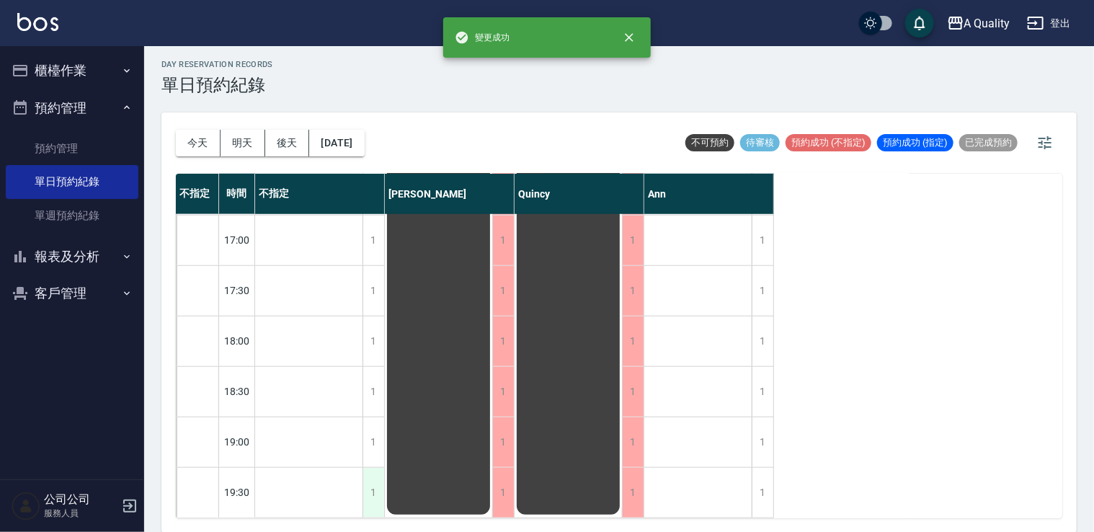
click at [373, 468] on div "1" at bounding box center [373, 493] width 22 height 50
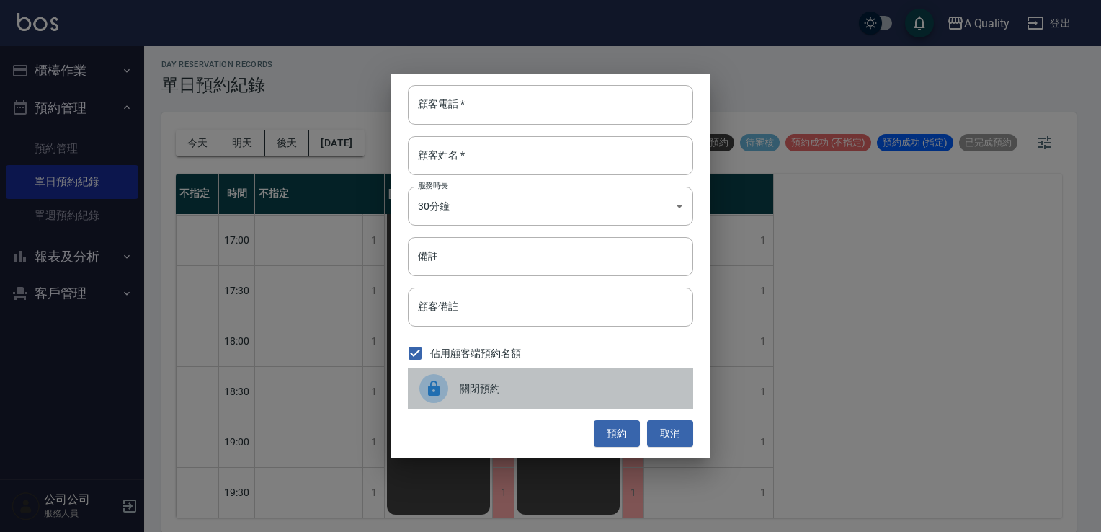
drag, startPoint x: 452, startPoint y: 385, endPoint x: 396, endPoint y: 408, distance: 60.1
click at [450, 386] on div at bounding box center [439, 388] width 40 height 29
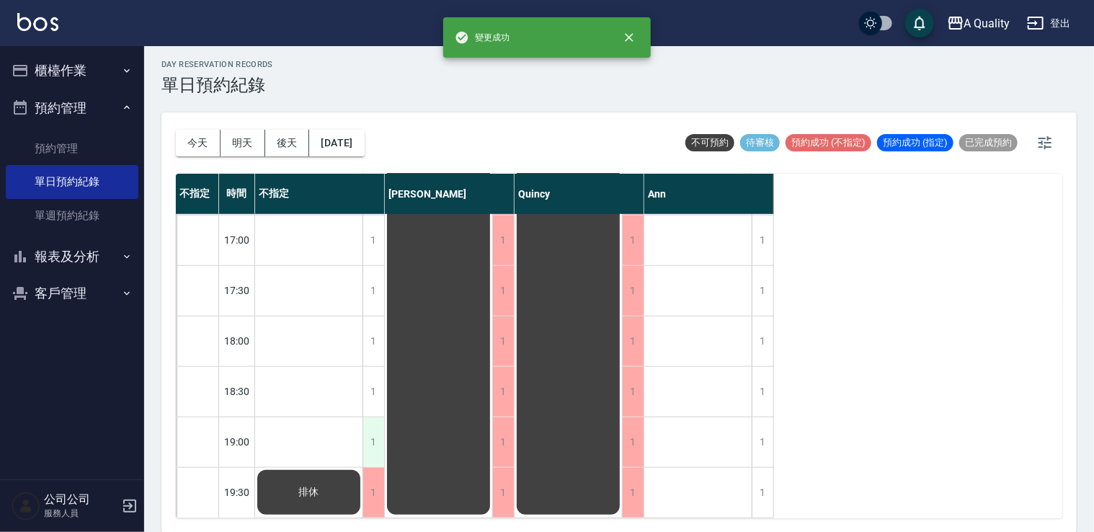
click at [373, 430] on div "1" at bounding box center [373, 442] width 22 height 50
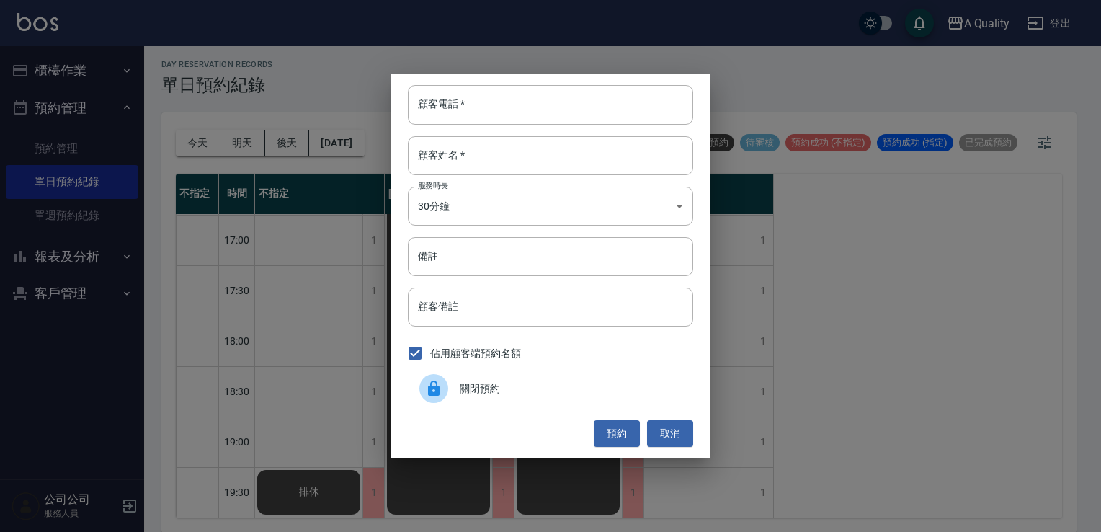
click at [461, 378] on div "關閉預約" at bounding box center [550, 388] width 285 height 40
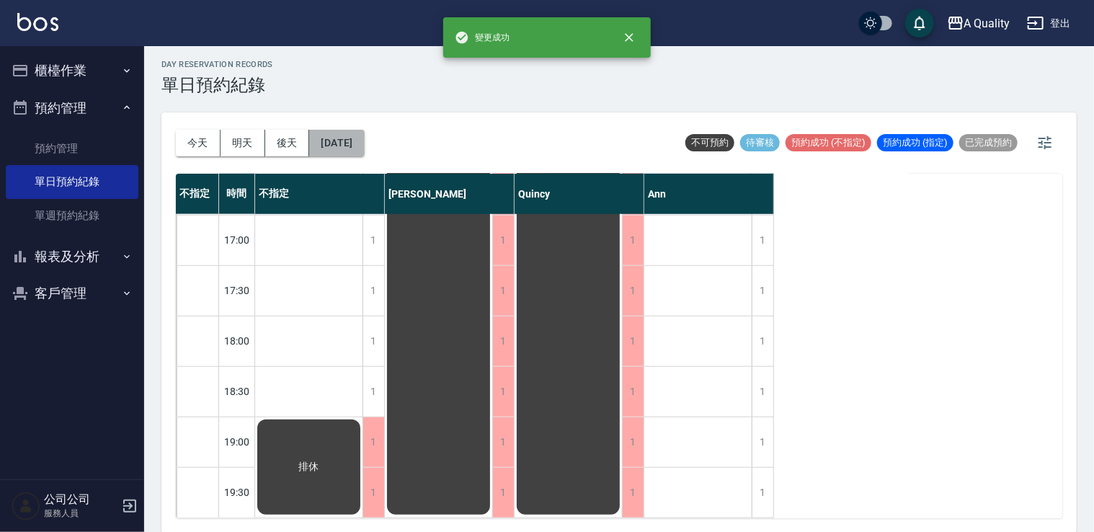
click at [354, 146] on button "2025/08/27" at bounding box center [336, 143] width 55 height 27
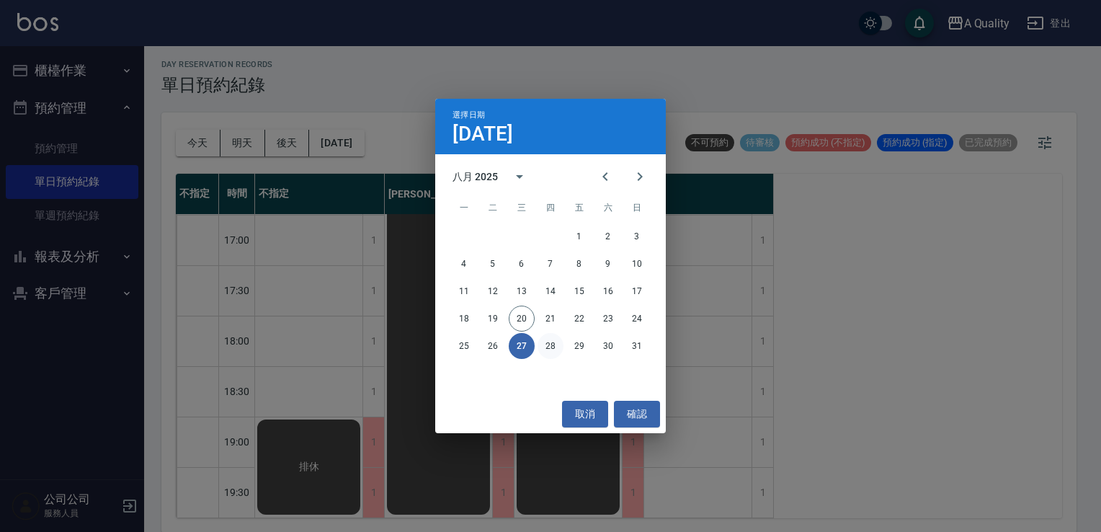
click at [546, 344] on button "28" at bounding box center [551, 346] width 26 height 26
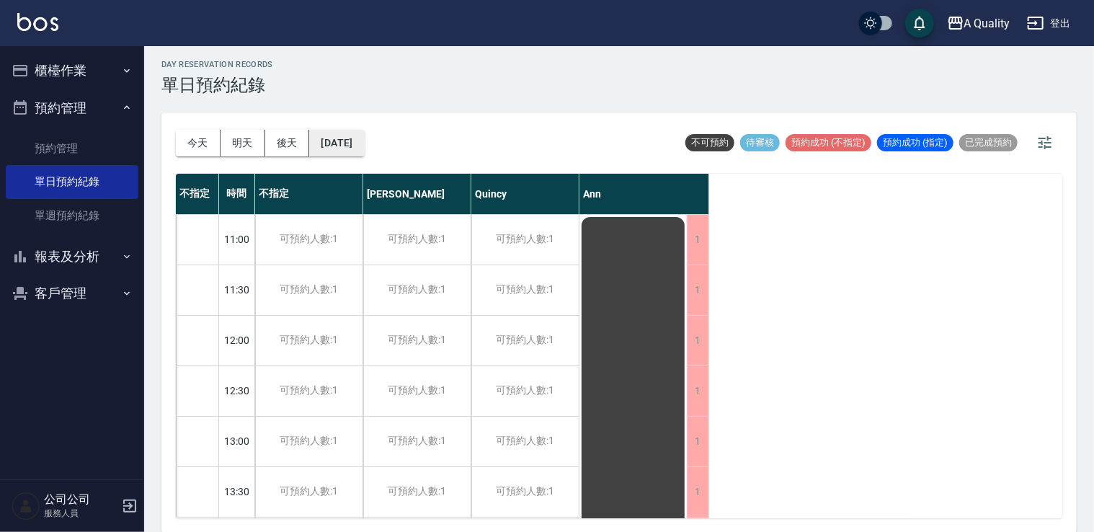
click at [364, 146] on button "2025/08/28" at bounding box center [336, 143] width 55 height 27
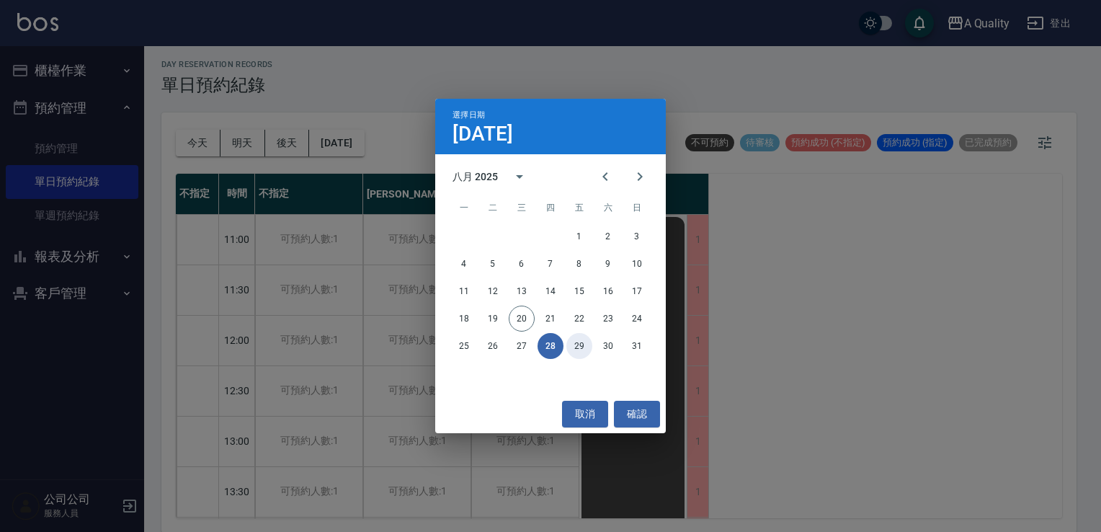
click at [577, 350] on button "29" at bounding box center [579, 346] width 26 height 26
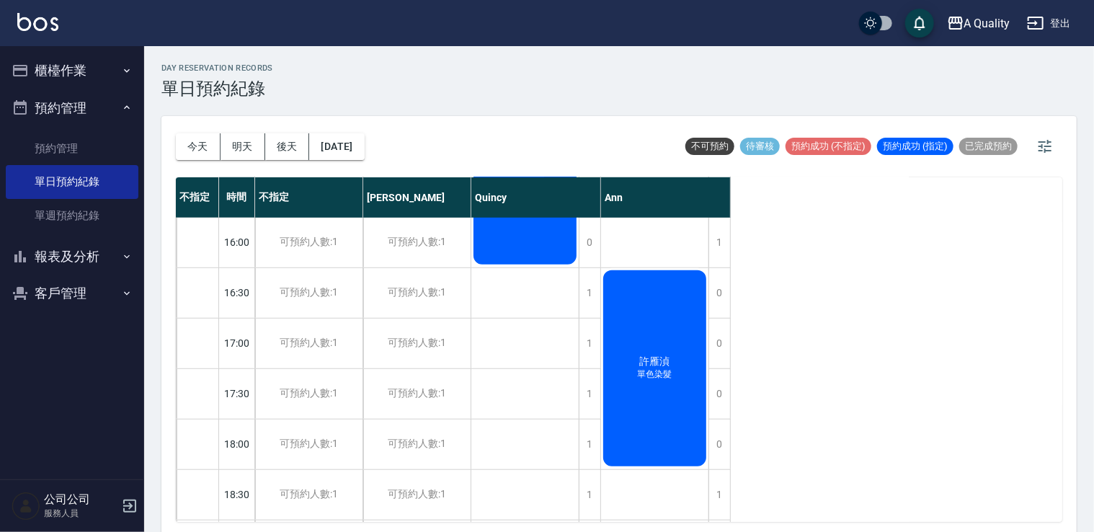
scroll to position [399, 0]
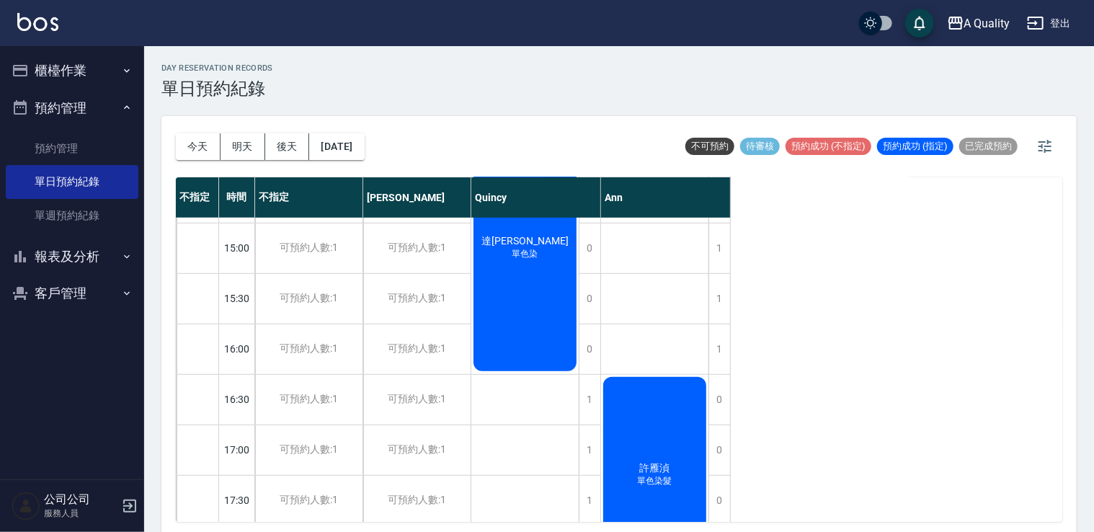
drag, startPoint x: 210, startPoint y: 151, endPoint x: 202, endPoint y: 150, distance: 8.0
click at [208, 150] on button "今天" at bounding box center [198, 146] width 45 height 27
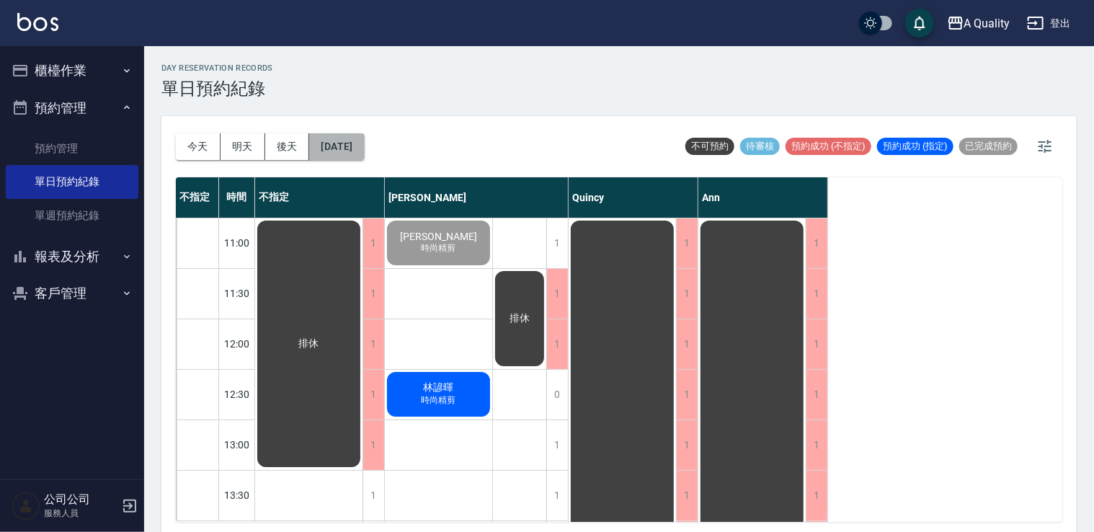
click at [364, 141] on button "[DATE]" at bounding box center [336, 146] width 55 height 27
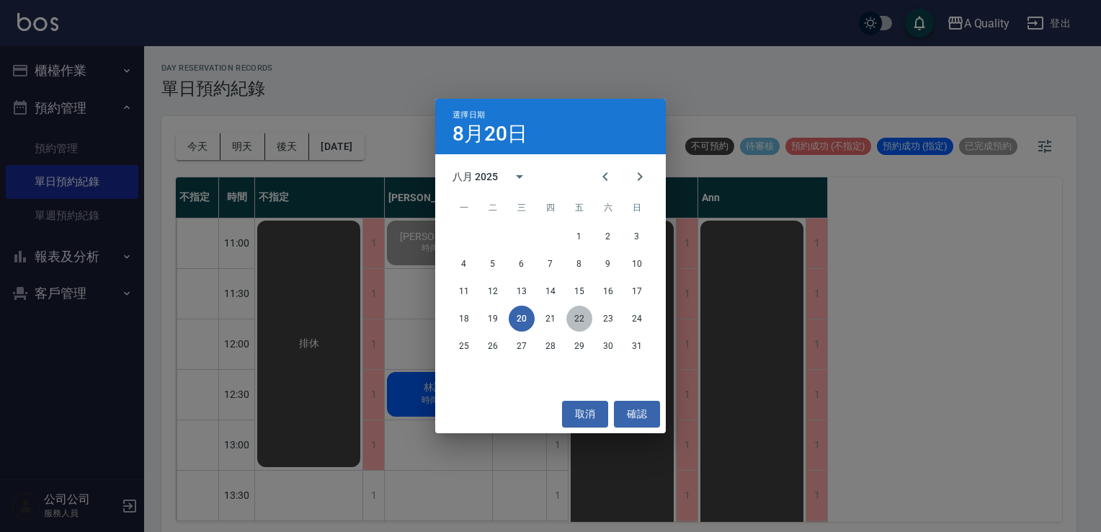
click at [574, 319] on button "22" at bounding box center [579, 319] width 26 height 26
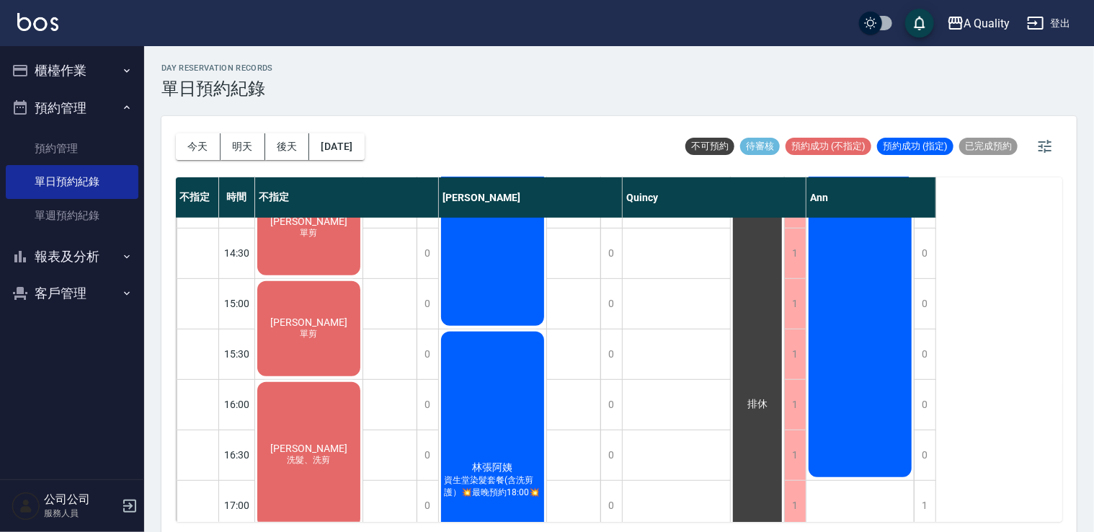
scroll to position [432, 0]
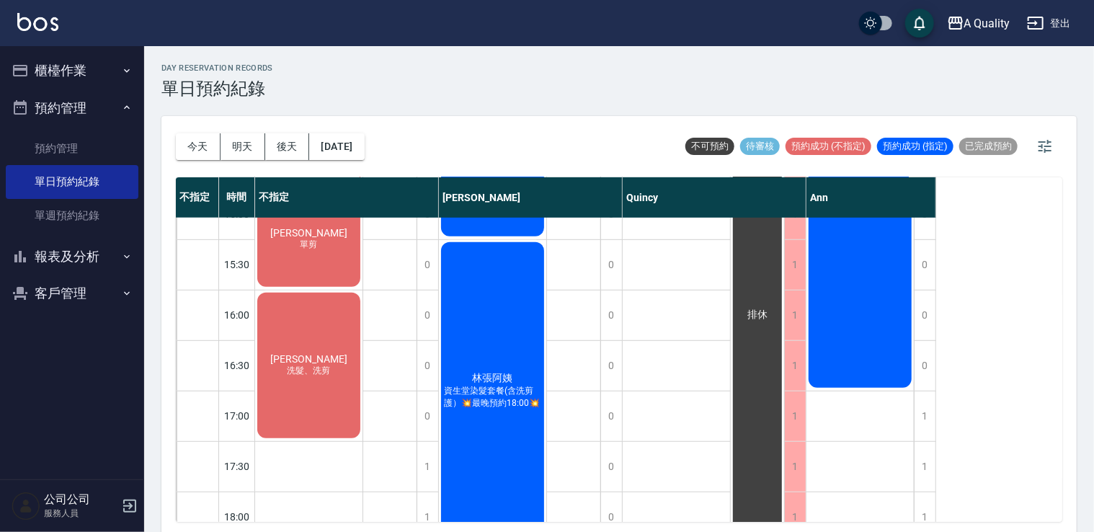
click at [306, 138] on span "洗髮、洗剪" at bounding box center [309, 138] width 6 height 0
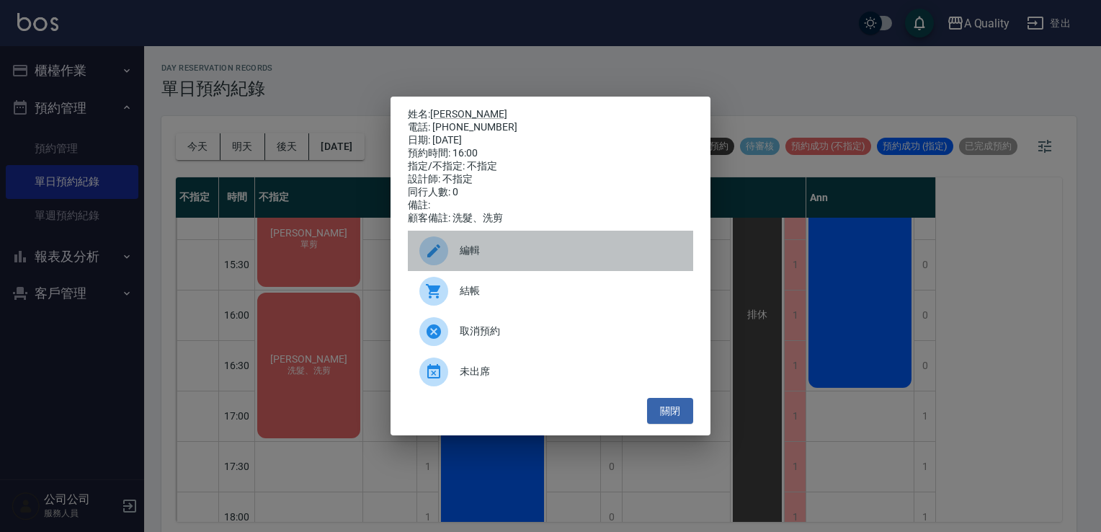
click at [491, 265] on div "編輯" at bounding box center [550, 251] width 285 height 40
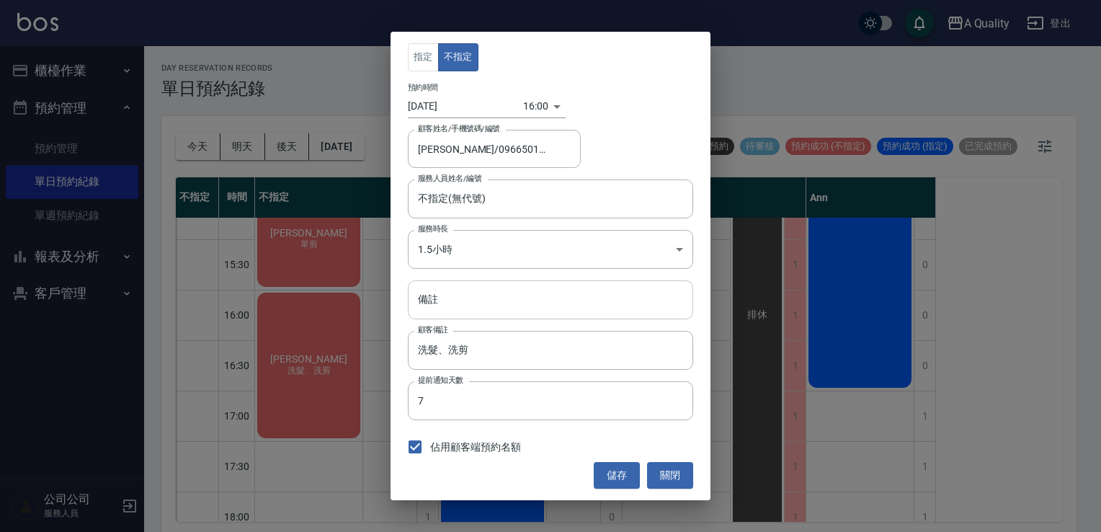
click at [466, 301] on input "備註" at bounding box center [550, 299] width 285 height 39
type input "兩個人"
click at [610, 481] on button "儲存" at bounding box center [617, 475] width 46 height 27
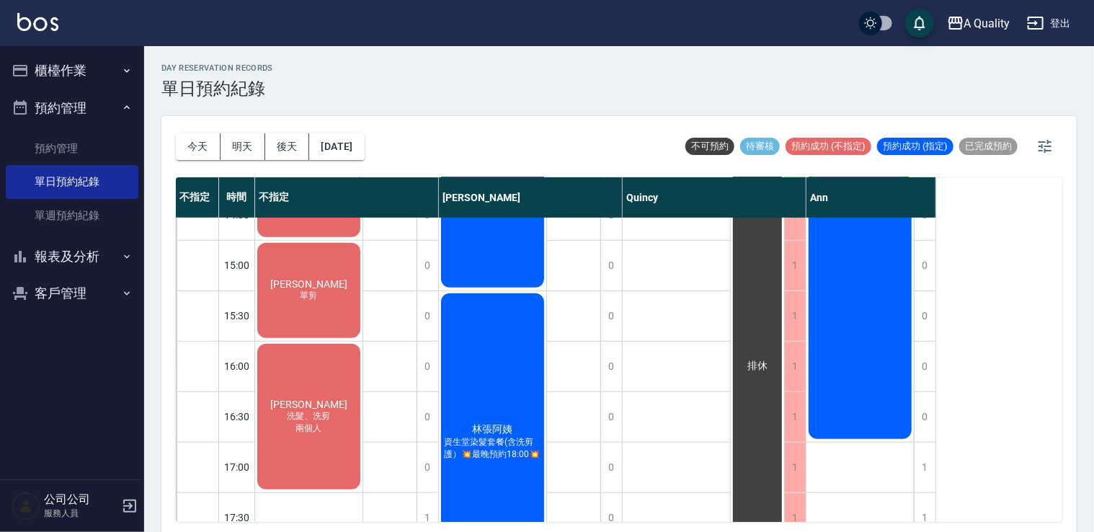
scroll to position [360, 0]
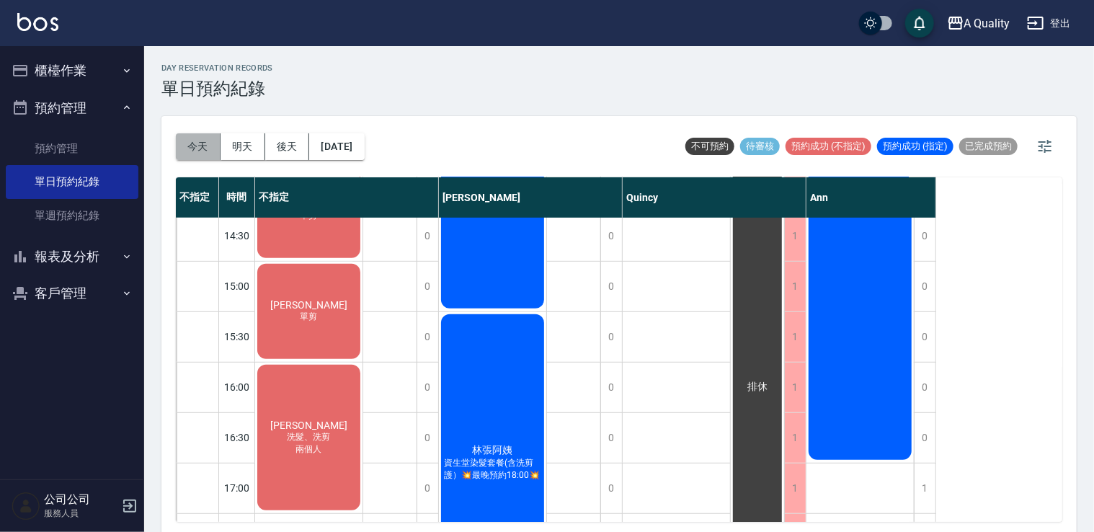
click at [200, 139] on button "今天" at bounding box center [198, 146] width 45 height 27
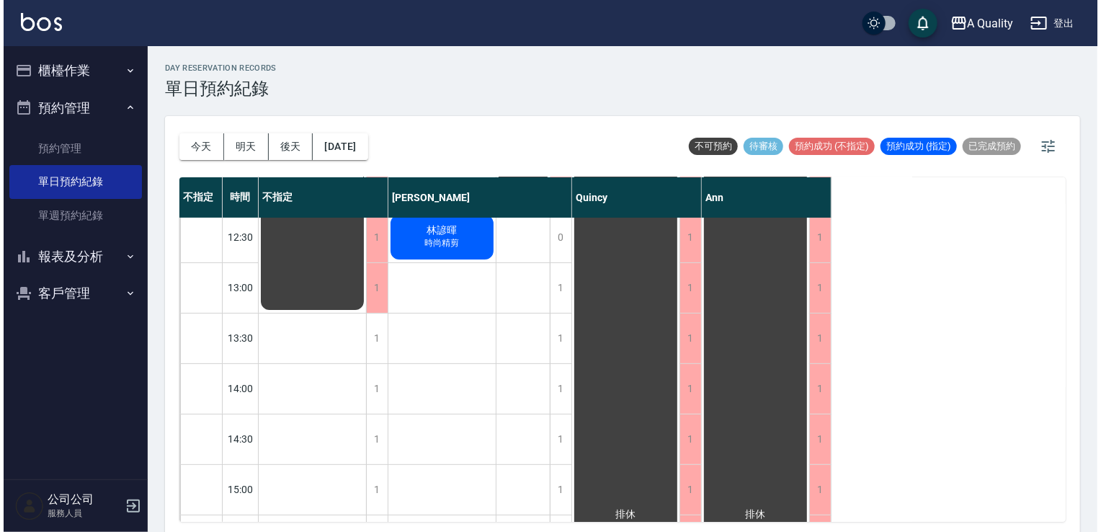
scroll to position [72, 0]
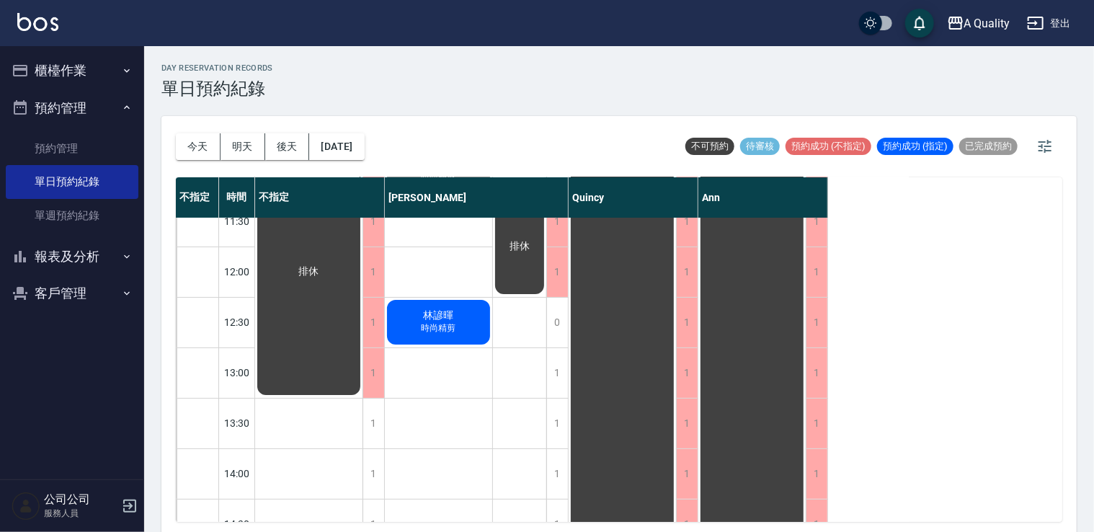
click at [362, 335] on div "林諺暉 時尚精剪" at bounding box center [308, 271] width 107 height 251
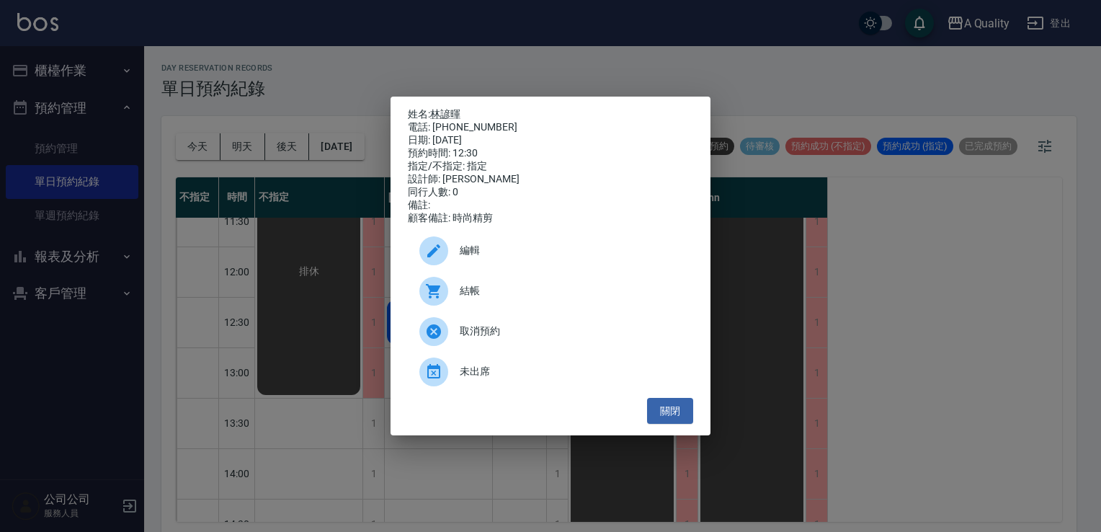
click at [501, 287] on div "結帳" at bounding box center [550, 291] width 285 height 40
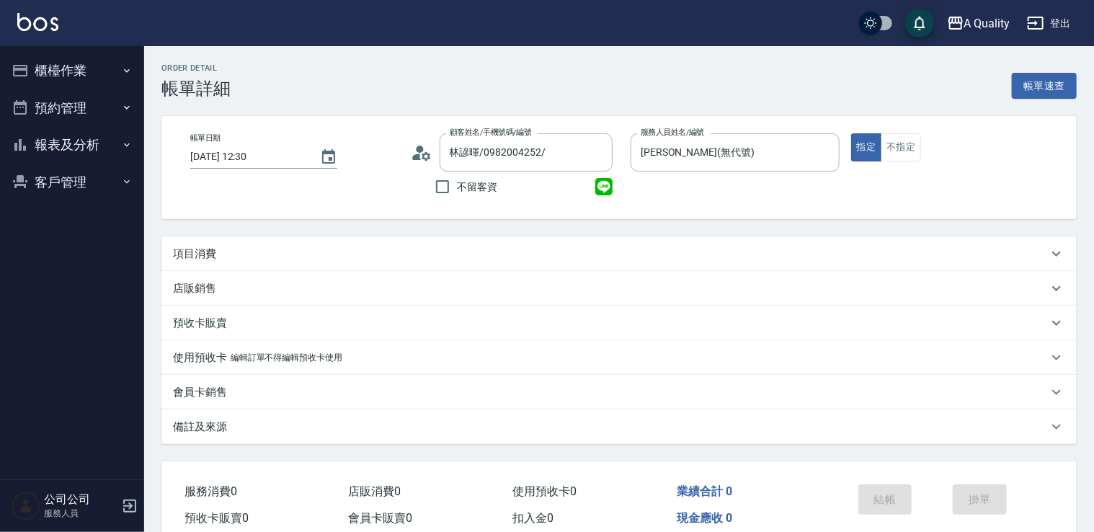
drag, startPoint x: 263, startPoint y: 245, endPoint x: 282, endPoint y: 264, distance: 27.0
click at [282, 264] on div "項目消費" at bounding box center [618, 253] width 915 height 35
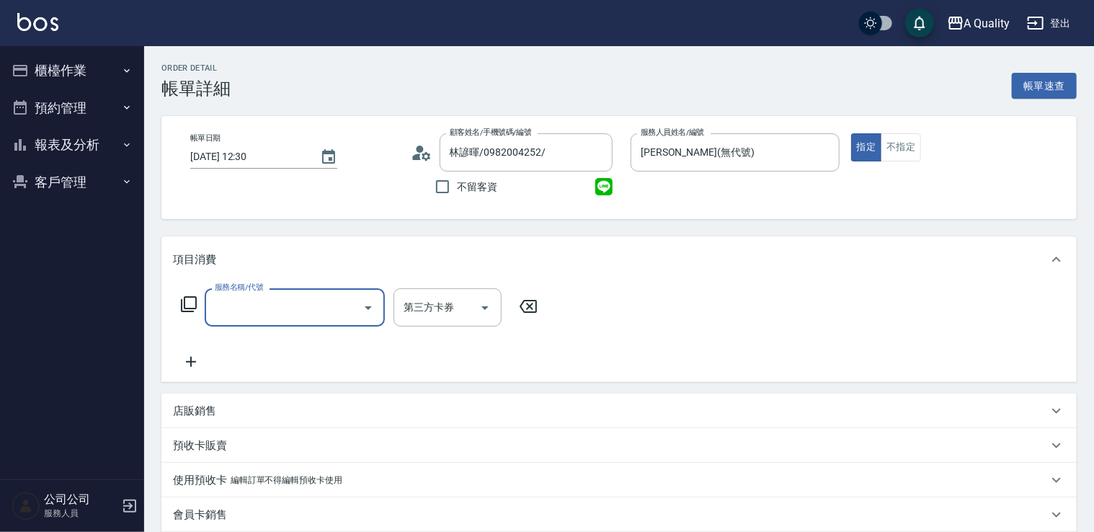
click at [290, 304] on input "服務名稱/代號" at bounding box center [284, 307] width 146 height 25
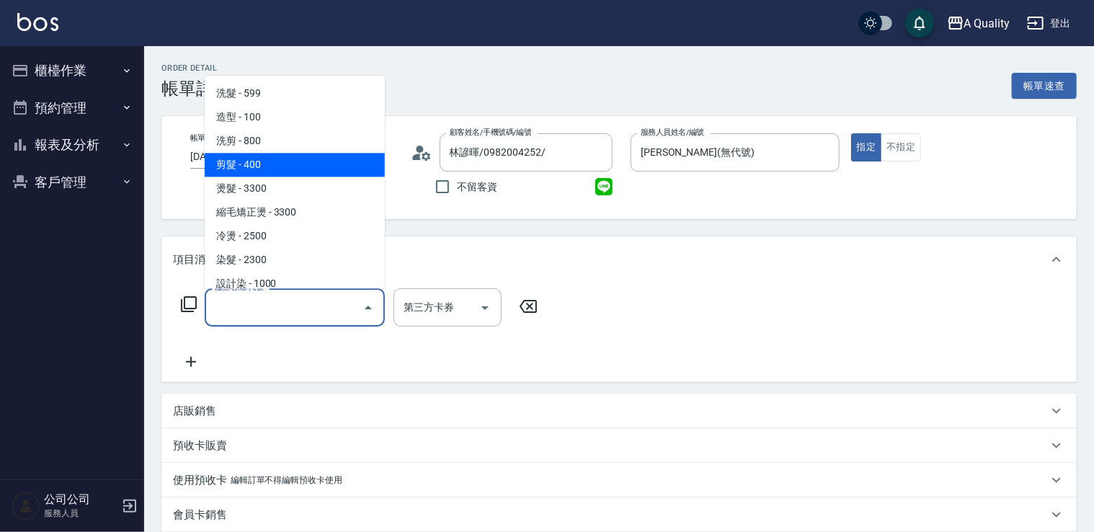
click at [297, 163] on span "剪髮 - 400" at bounding box center [295, 165] width 180 height 24
type input "剪髮(201)"
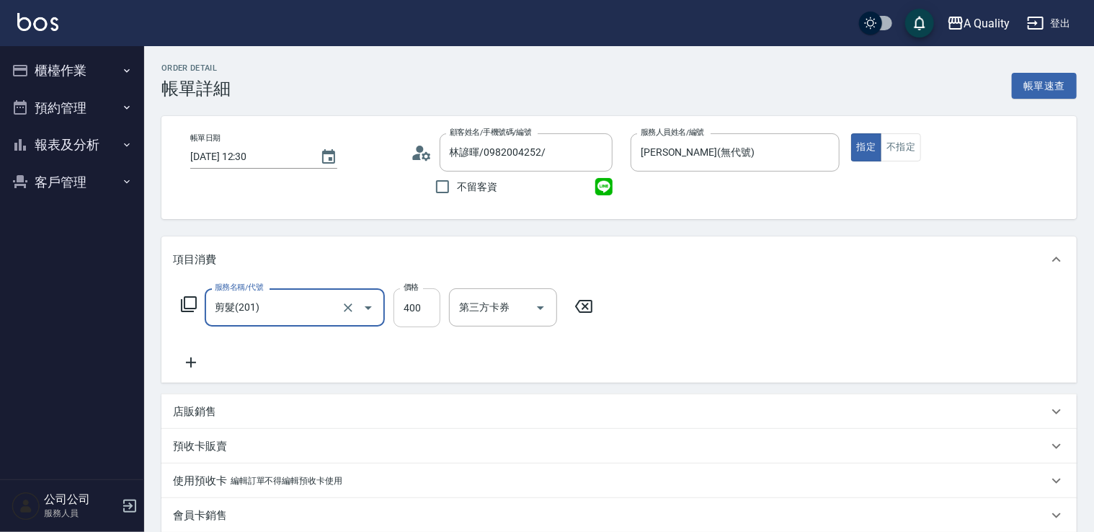
click at [423, 312] on input "400" at bounding box center [416, 307] width 47 height 39
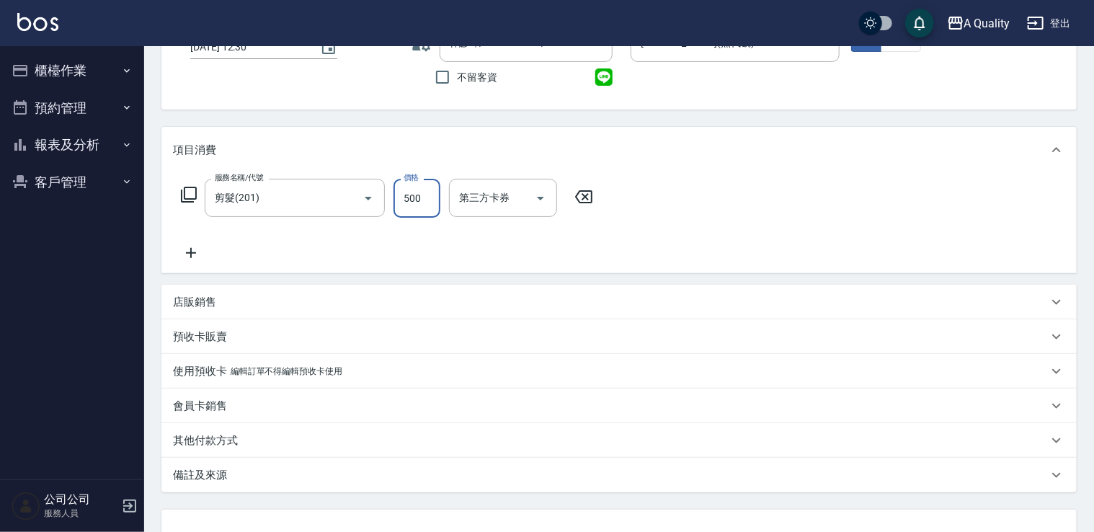
scroll to position [223, 0]
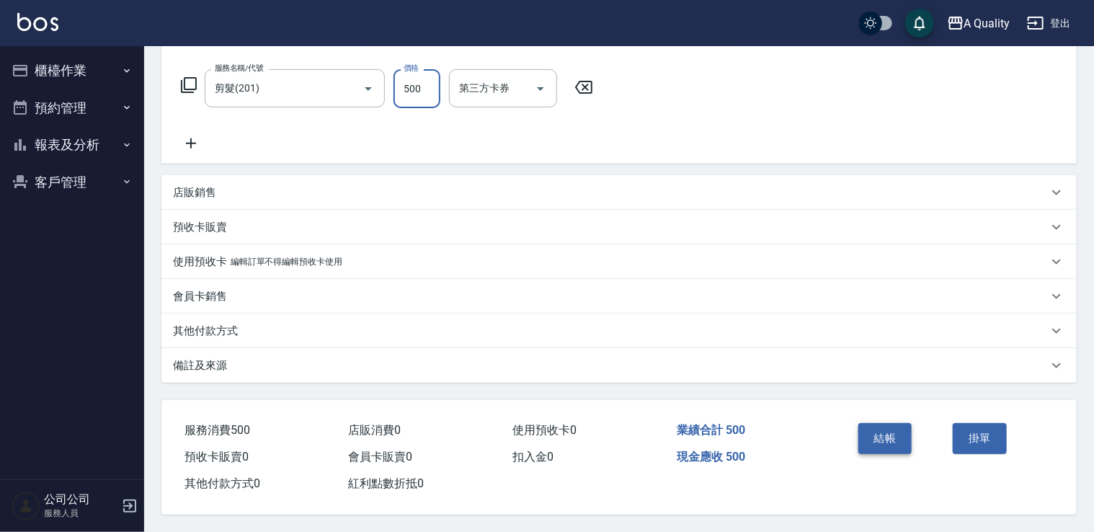
type input "500"
drag, startPoint x: 905, startPoint y: 429, endPoint x: 881, endPoint y: 423, distance: 24.5
click at [905, 429] on button "結帳" at bounding box center [885, 438] width 54 height 30
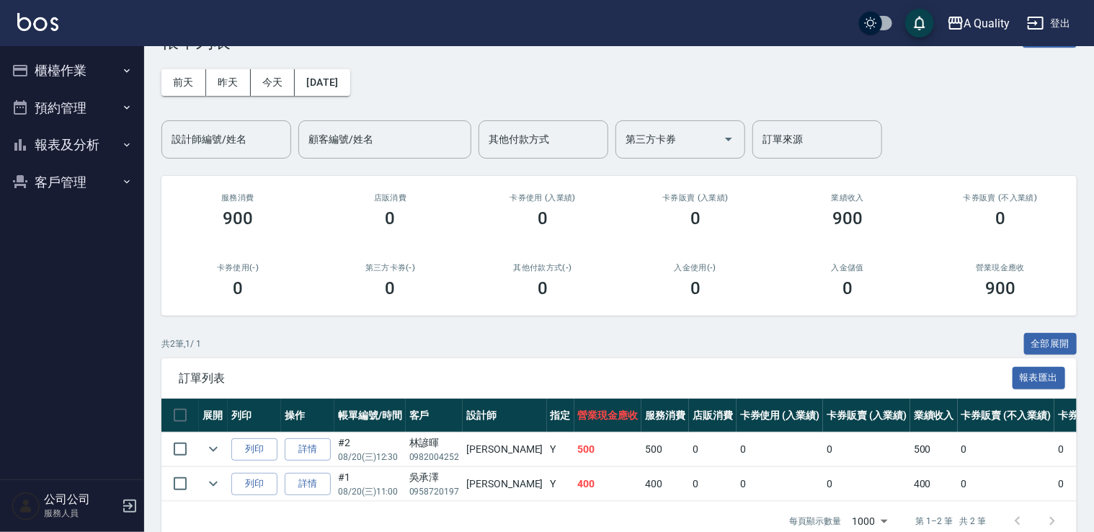
scroll to position [72, 0]
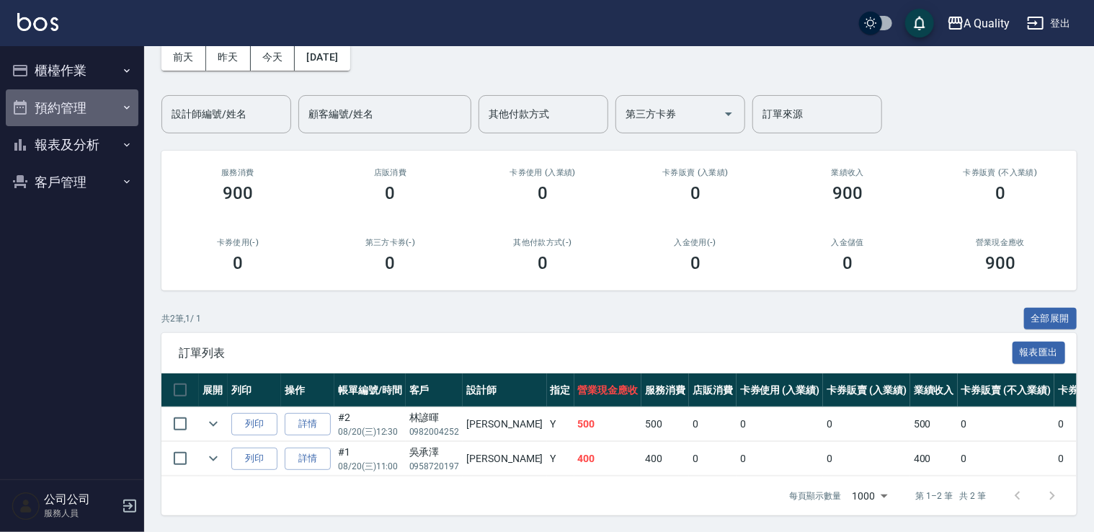
click at [88, 108] on button "預約管理" at bounding box center [72, 107] width 133 height 37
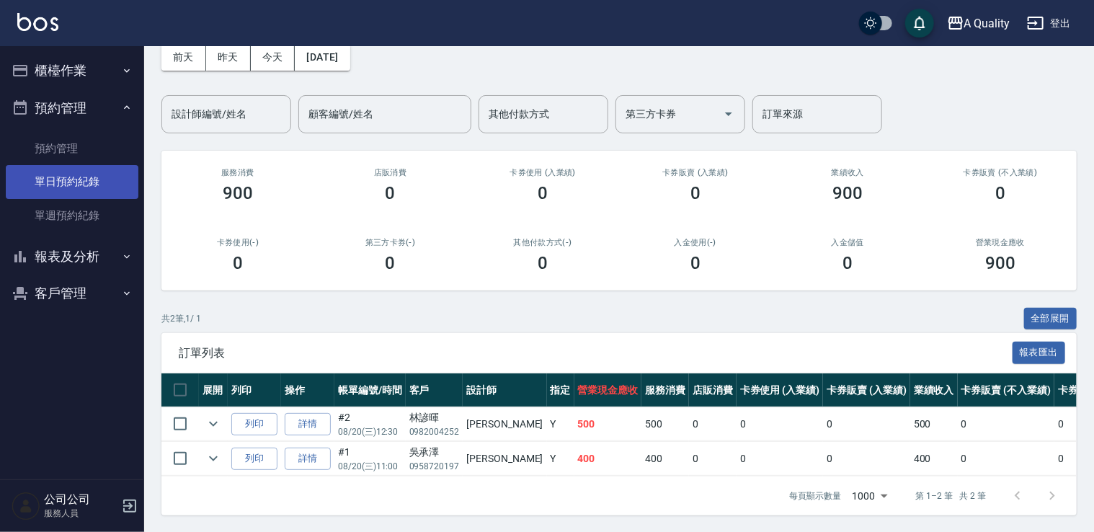
click at [84, 180] on link "單日預約紀錄" at bounding box center [72, 181] width 133 height 33
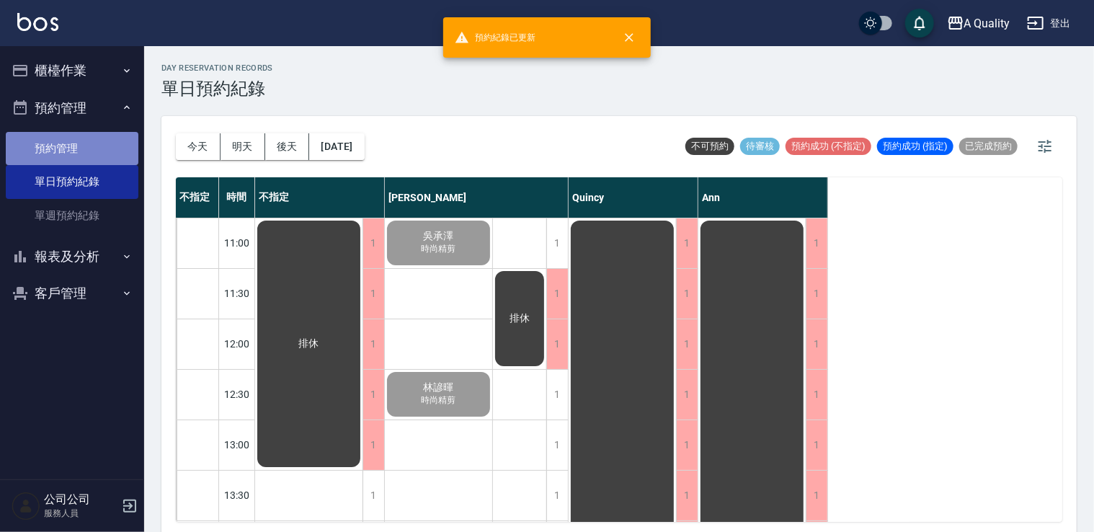
click at [92, 144] on link "預約管理" at bounding box center [72, 148] width 133 height 33
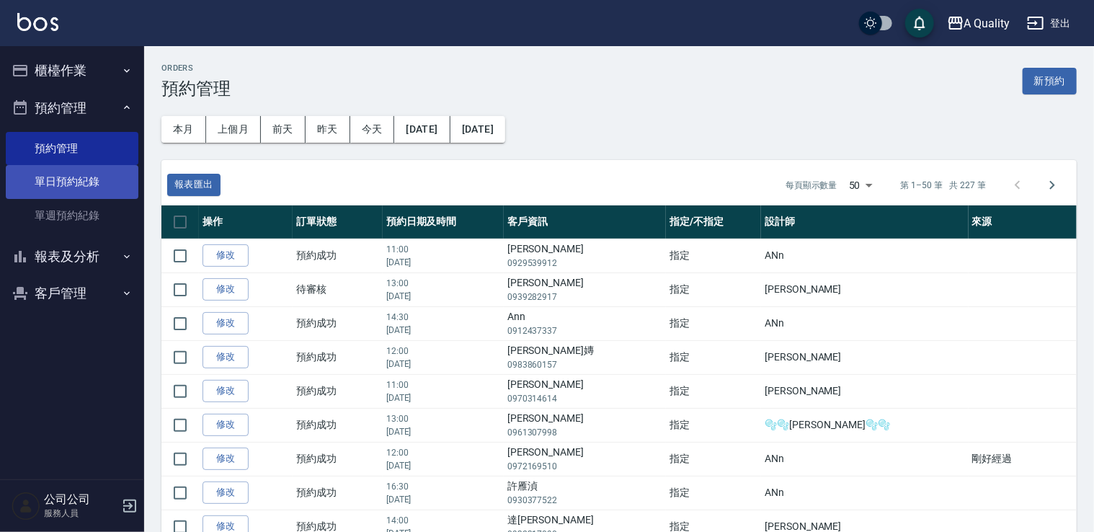
click at [72, 177] on link "單日預約紀錄" at bounding box center [72, 181] width 133 height 33
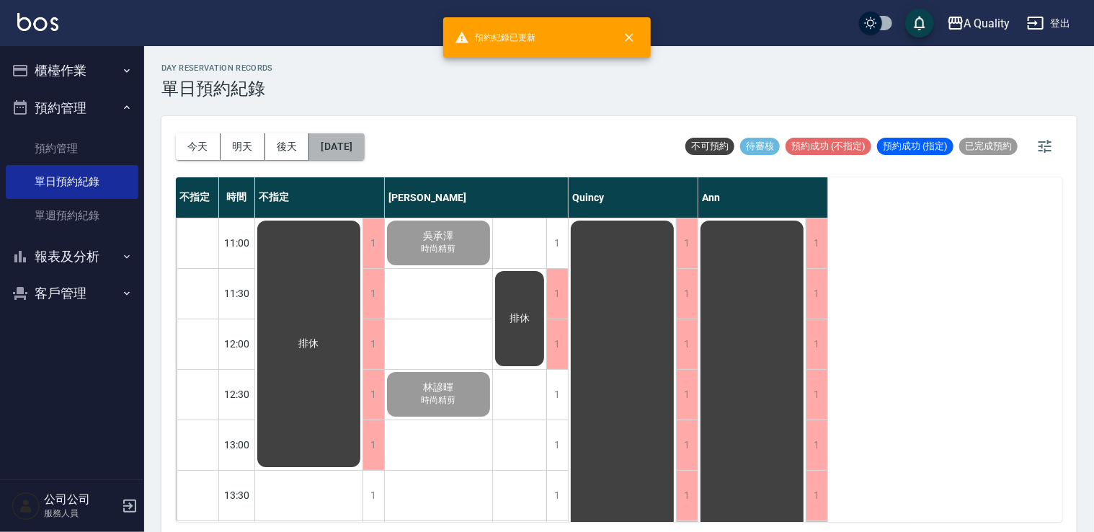
click at [364, 151] on button "[DATE]" at bounding box center [336, 146] width 55 height 27
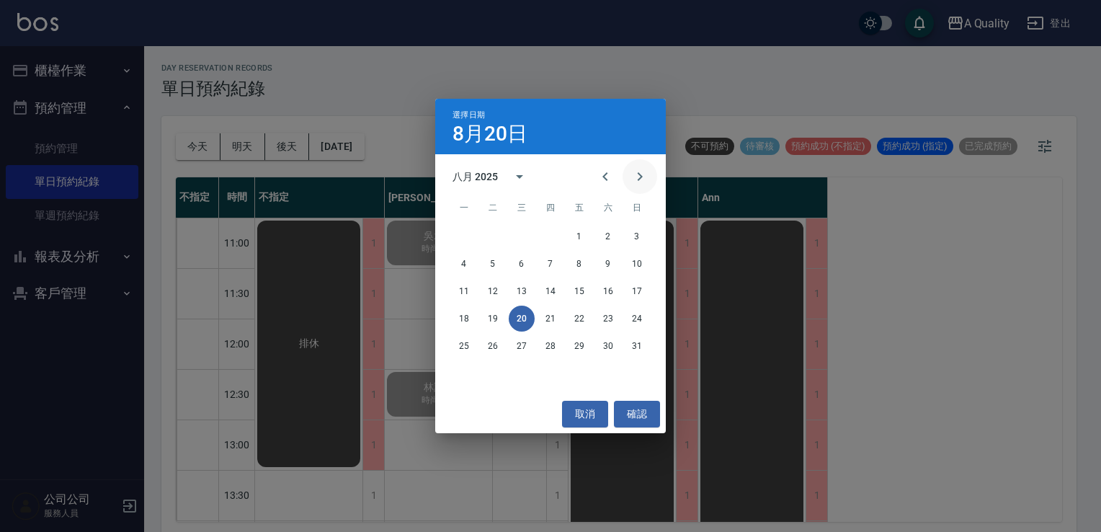
click at [641, 179] on icon "Next month" at bounding box center [639, 176] width 17 height 17
click at [473, 288] on button "15" at bounding box center [464, 291] width 26 height 26
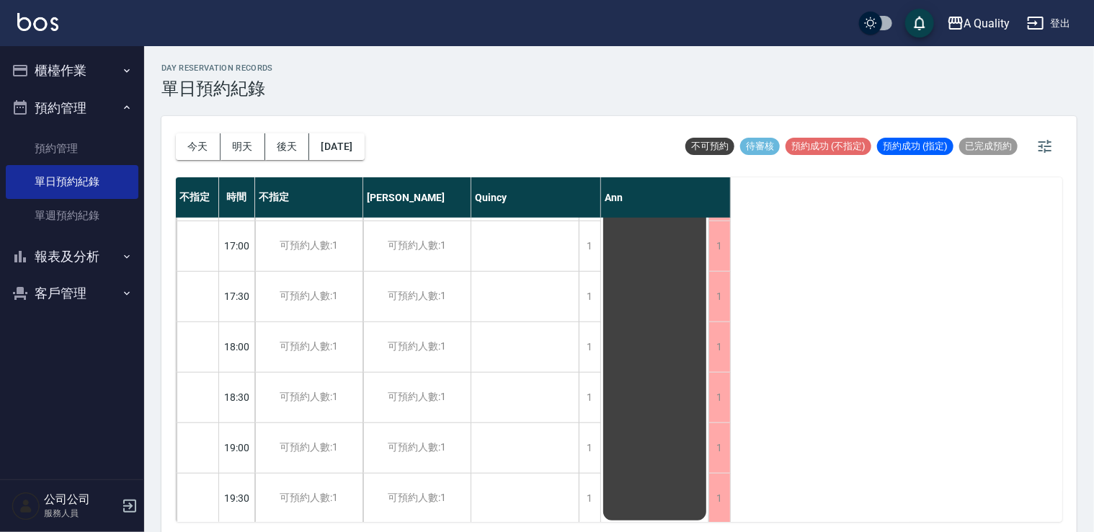
scroll to position [615, 0]
click at [203, 140] on button "今天" at bounding box center [198, 146] width 45 height 27
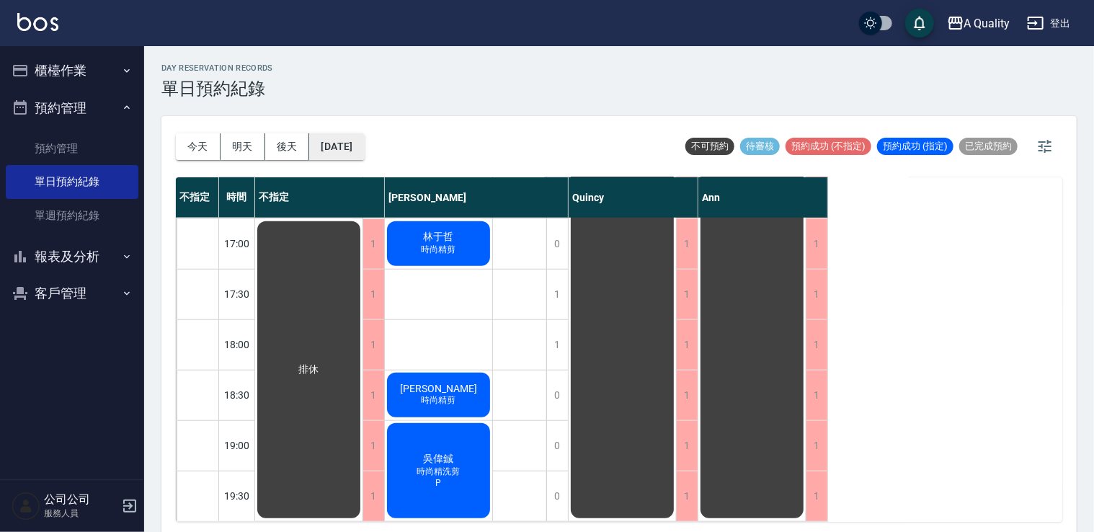
click at [355, 138] on button "[DATE]" at bounding box center [336, 146] width 55 height 27
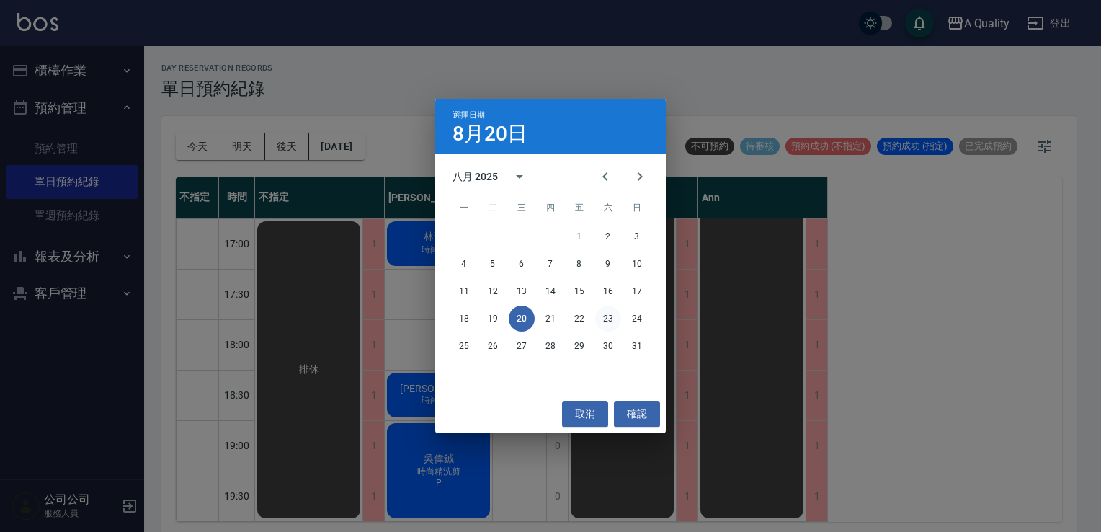
click at [601, 319] on button "23" at bounding box center [608, 319] width 26 height 26
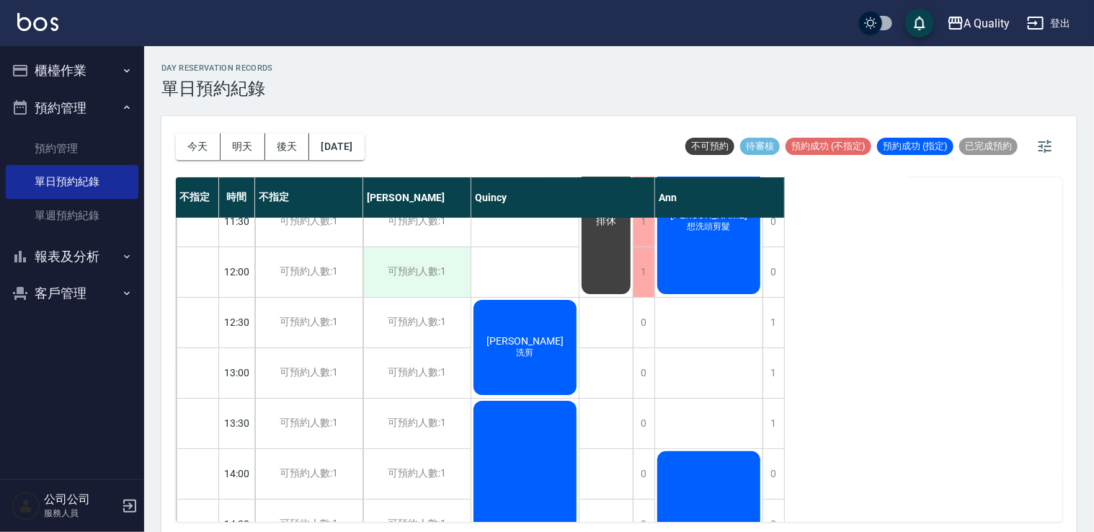
scroll to position [144, 0]
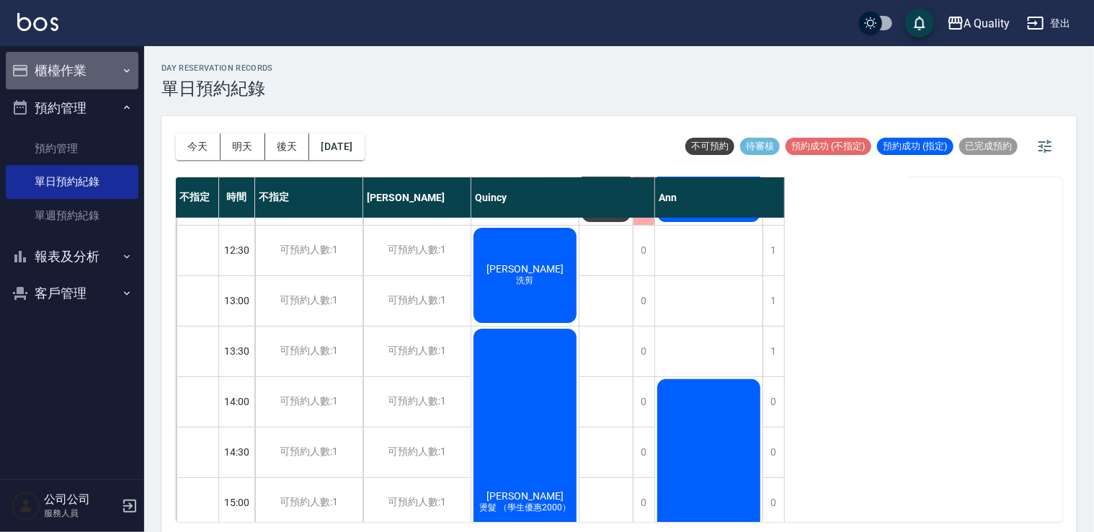
click at [56, 69] on button "櫃檯作業" at bounding box center [72, 70] width 133 height 37
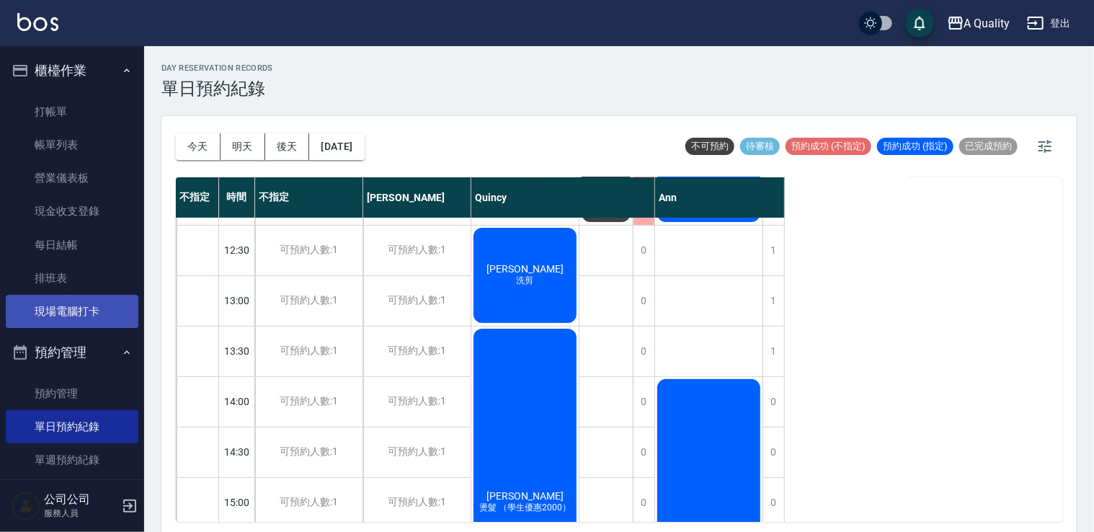
click at [82, 320] on link "現場電腦打卡" at bounding box center [72, 311] width 133 height 33
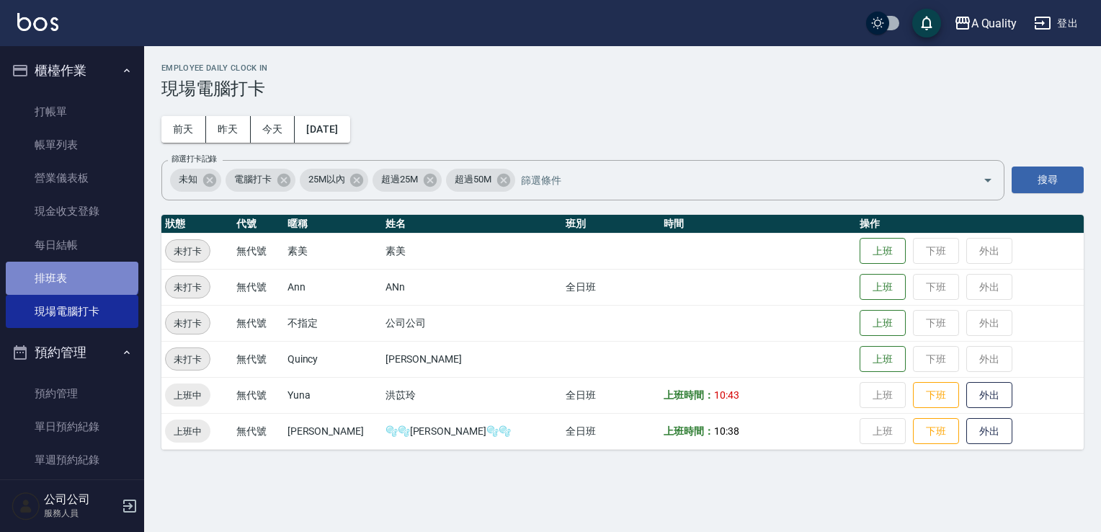
click at [71, 267] on link "排班表" at bounding box center [72, 278] width 133 height 33
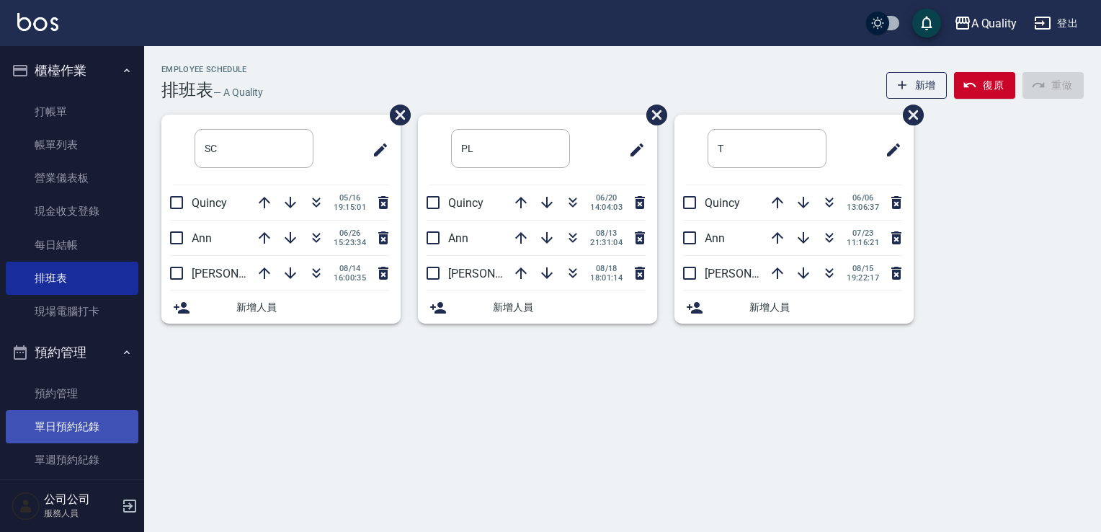
click at [84, 428] on link "單日預約紀錄" at bounding box center [72, 426] width 133 height 33
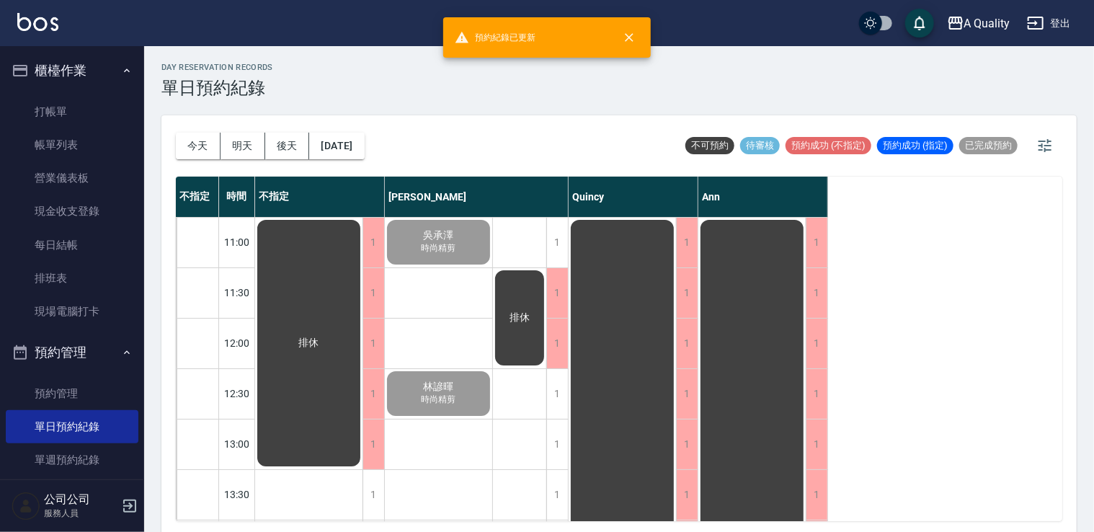
scroll to position [4, 0]
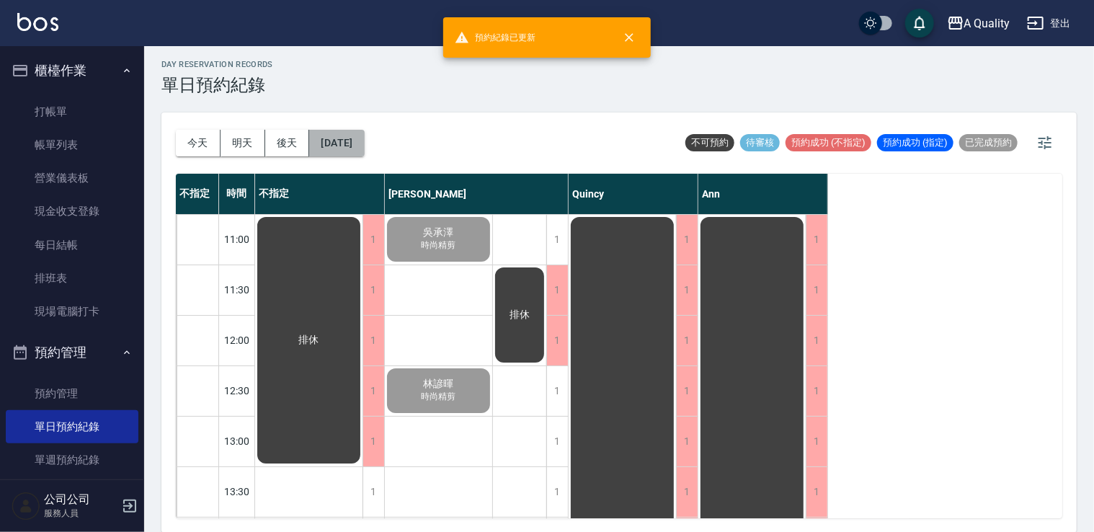
click at [348, 143] on button "[DATE]" at bounding box center [336, 143] width 55 height 27
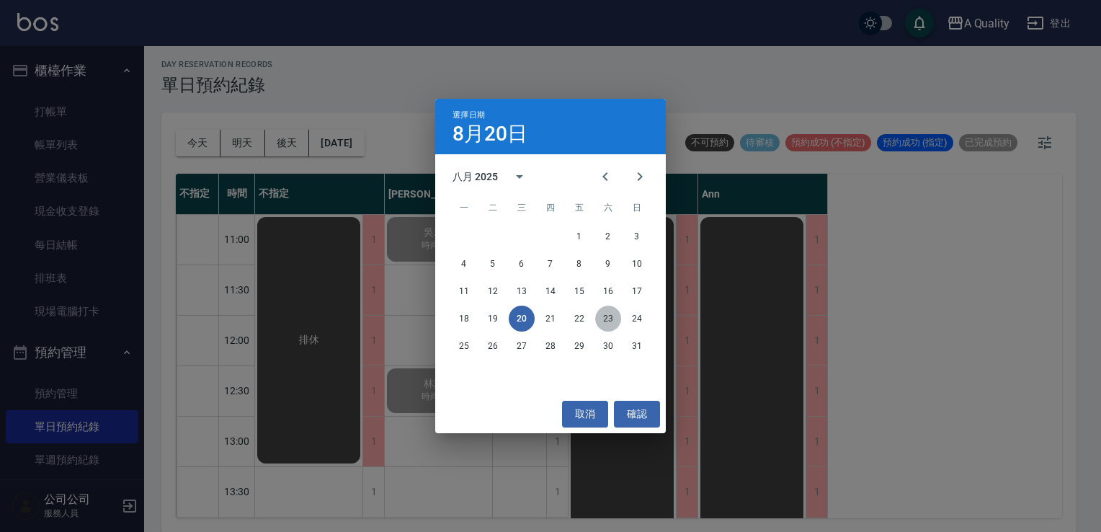
click at [605, 321] on button "23" at bounding box center [608, 319] width 26 height 26
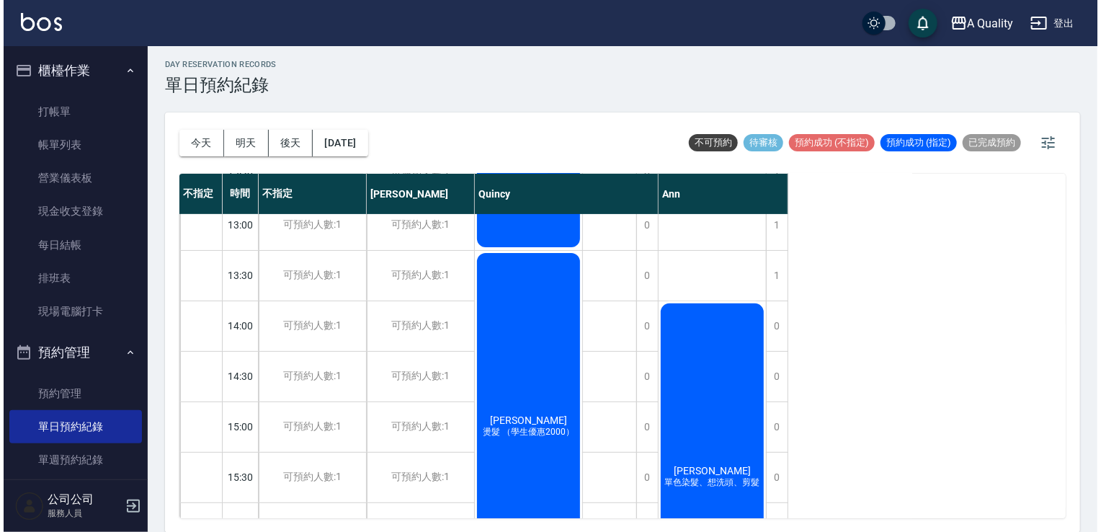
scroll to position [144, 0]
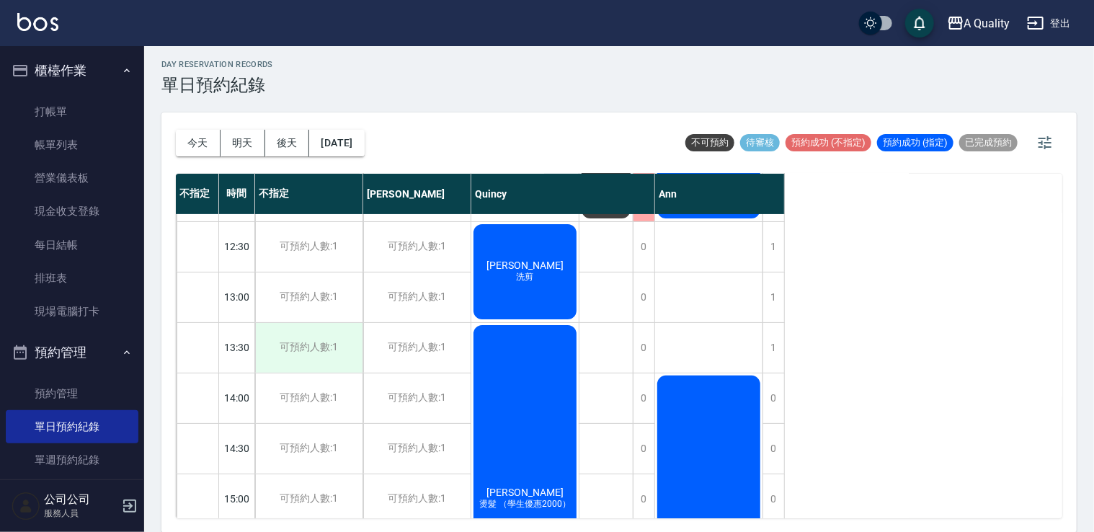
click at [317, 352] on div "可預約人數:1" at bounding box center [308, 348] width 107 height 50
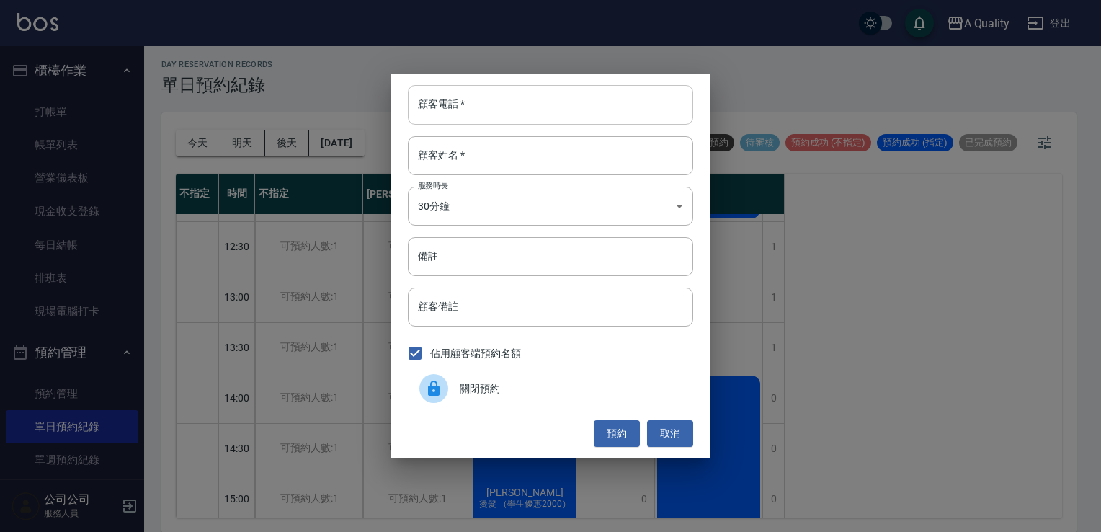
click at [492, 104] on input "顧客電話   *" at bounding box center [550, 104] width 285 height 39
drag, startPoint x: 672, startPoint y: 437, endPoint x: 637, endPoint y: 433, distance: 34.8
click at [670, 437] on button "取消" at bounding box center [670, 433] width 46 height 27
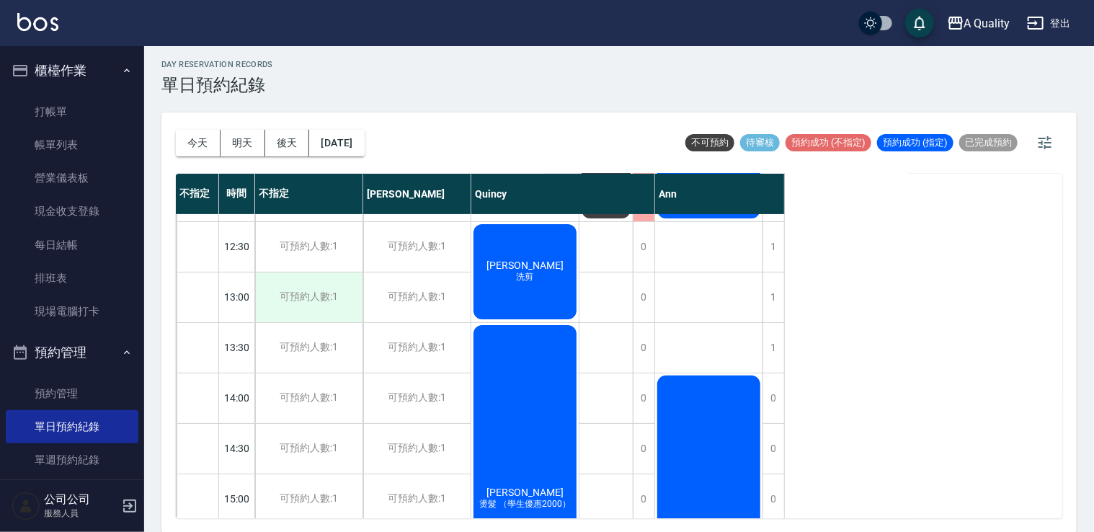
click at [344, 295] on div "可預約人數:1" at bounding box center [308, 297] width 107 height 50
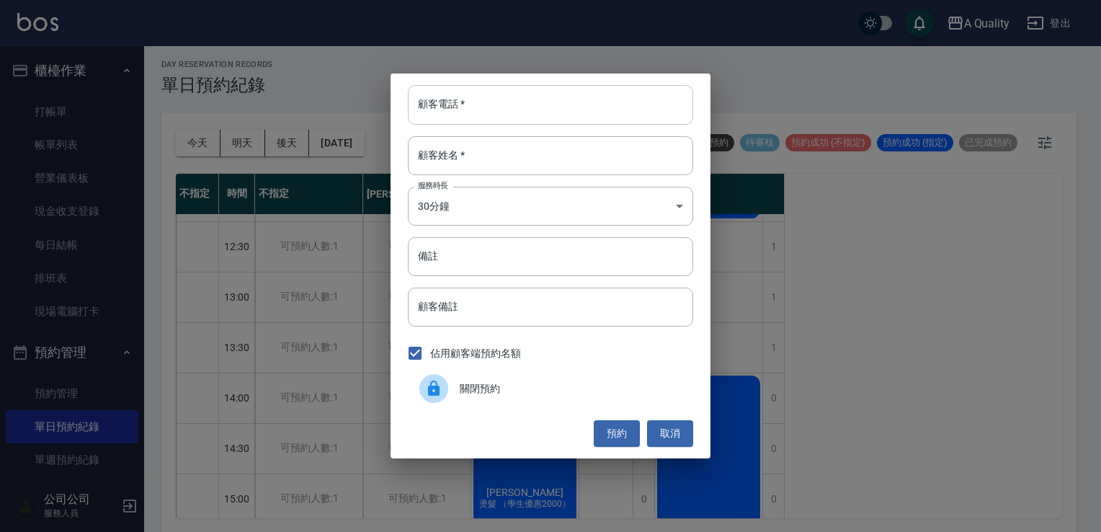
click at [473, 91] on input "顧客電話   *" at bounding box center [550, 104] width 285 height 39
type input "0922512435"
click at [447, 161] on input "顧客姓名   *" at bounding box center [550, 155] width 285 height 39
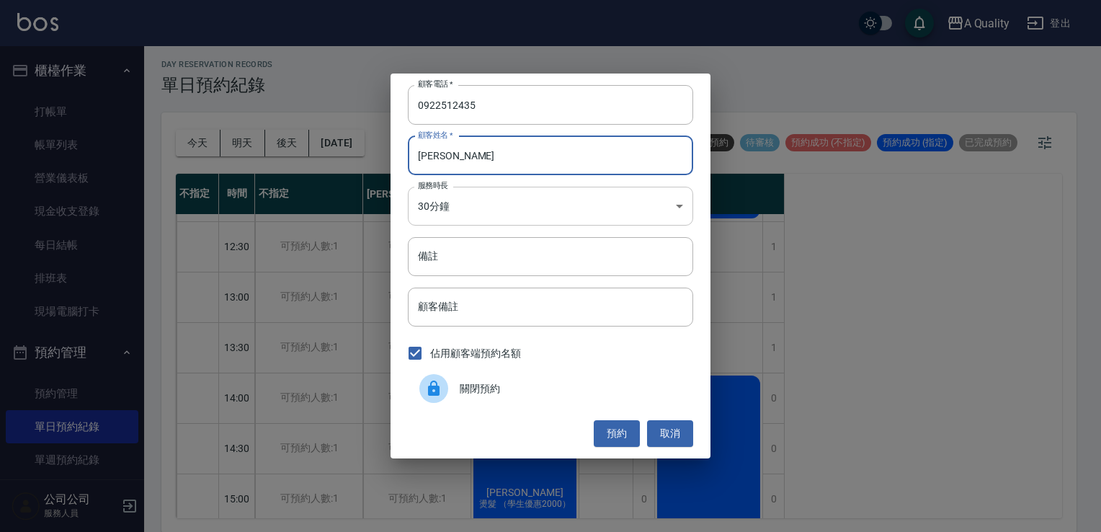
type input "王S"
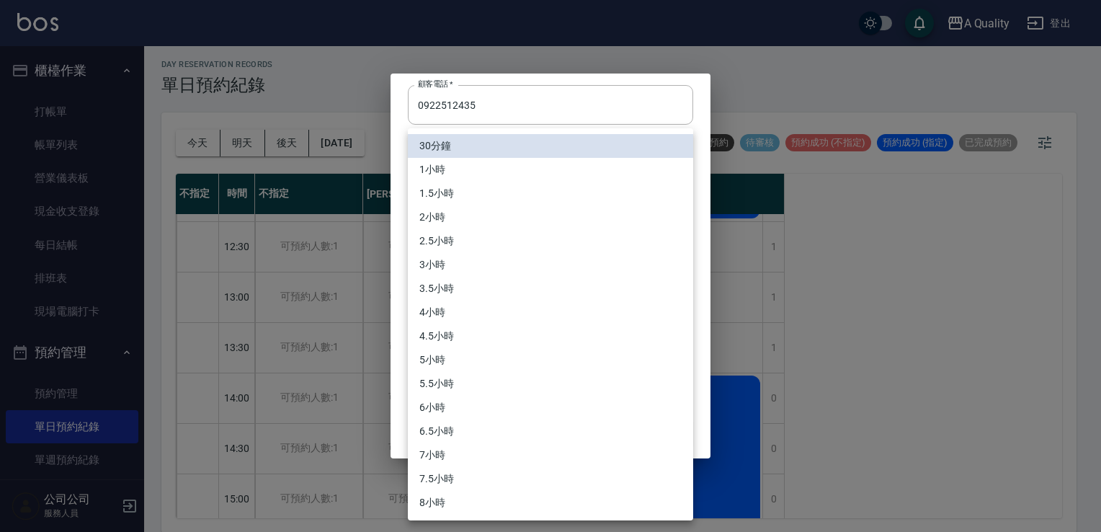
click at [455, 213] on body "A Quality 登出 櫃檯作業 打帳單 帳單列表 營業儀表板 現金收支登錄 每日結帳 排班表 現場電腦打卡 預約管理 預約管理 單日預約紀錄 單週預約紀錄…" at bounding box center [550, 264] width 1101 height 536
click at [452, 273] on li "3小時" at bounding box center [550, 265] width 285 height 24
type input "6"
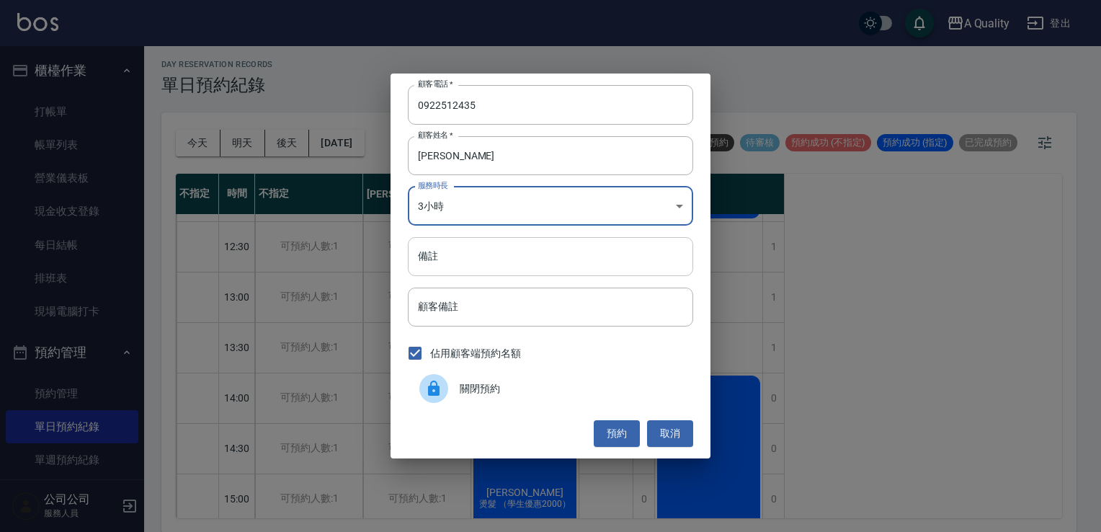
click at [467, 254] on input "備註" at bounding box center [550, 256] width 285 height 39
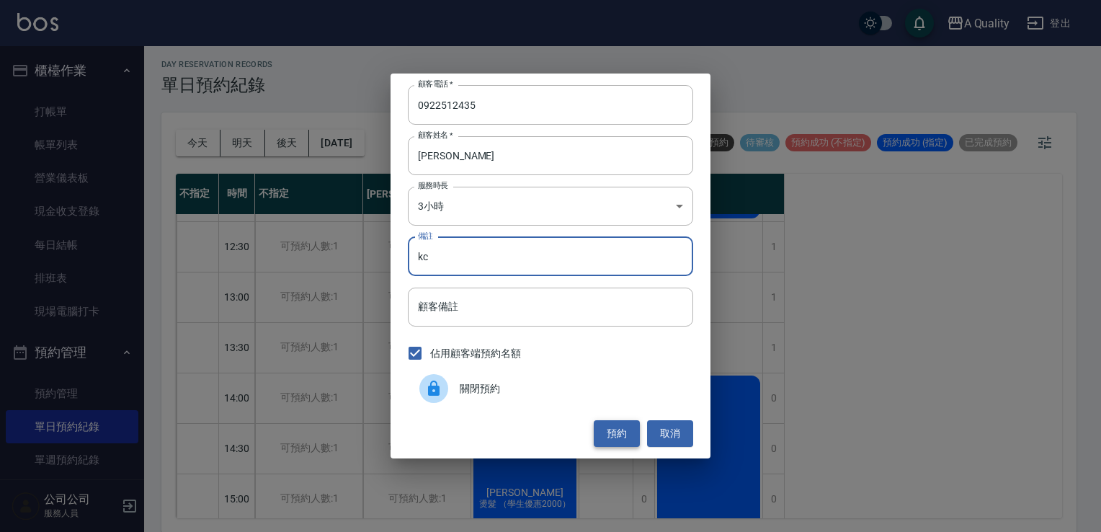
type input "kc"
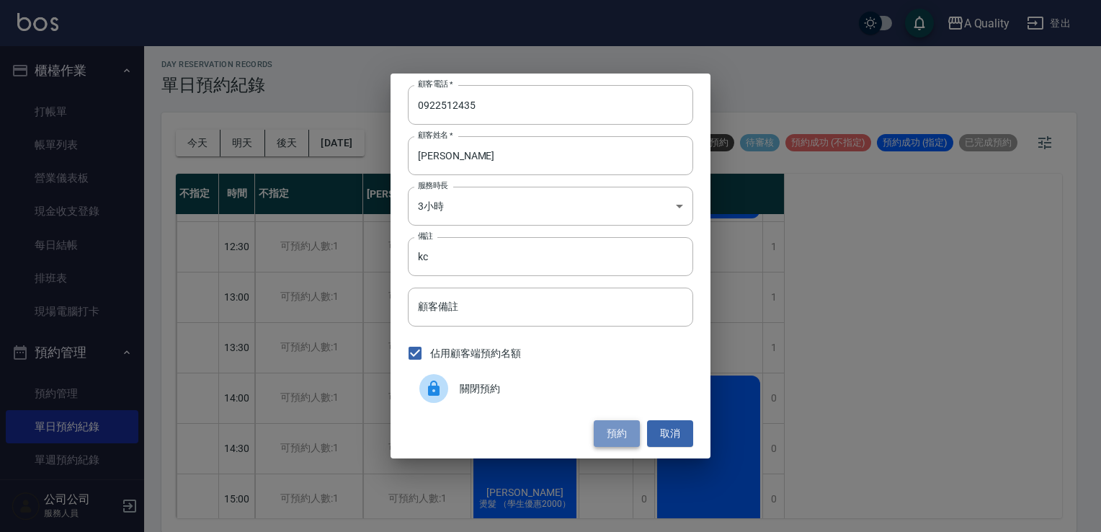
click at [624, 437] on button "預約" at bounding box center [617, 433] width 46 height 27
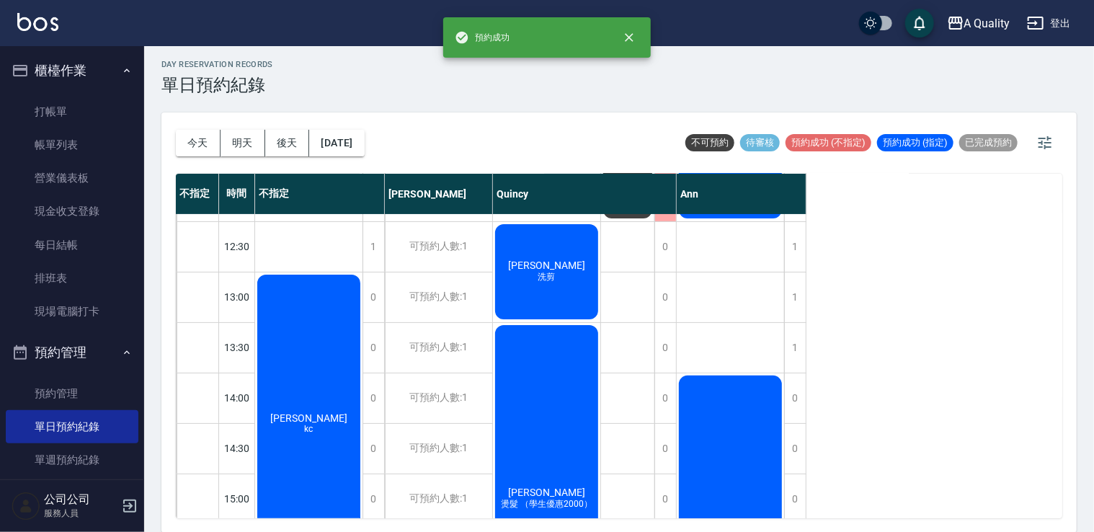
click at [306, 355] on div "[PERSON_NAME]" at bounding box center [308, 422] width 107 height 301
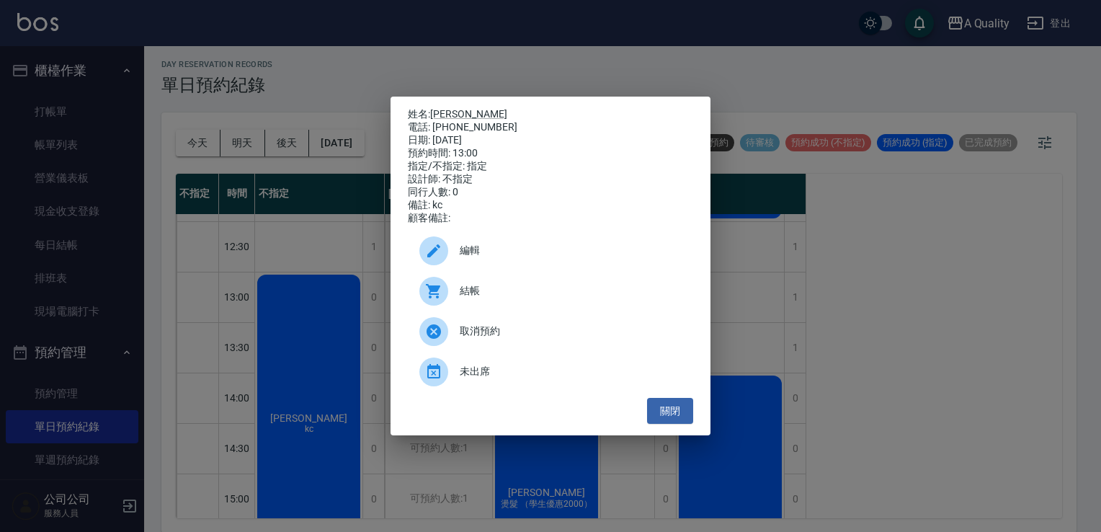
click at [464, 264] on div "編輯" at bounding box center [550, 251] width 285 height 40
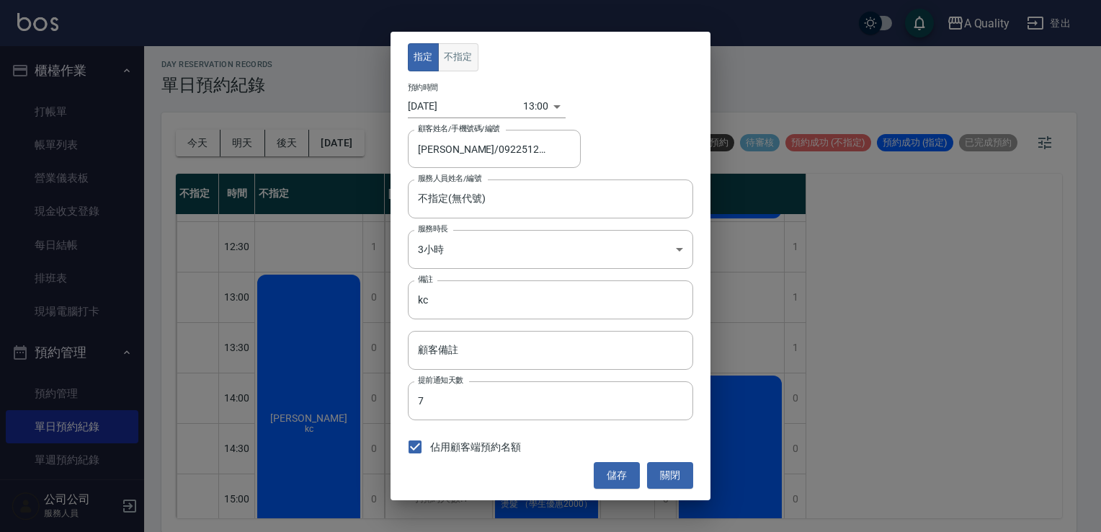
click at [467, 56] on button "不指定" at bounding box center [458, 57] width 40 height 28
click at [632, 473] on button "儲存" at bounding box center [617, 475] width 46 height 27
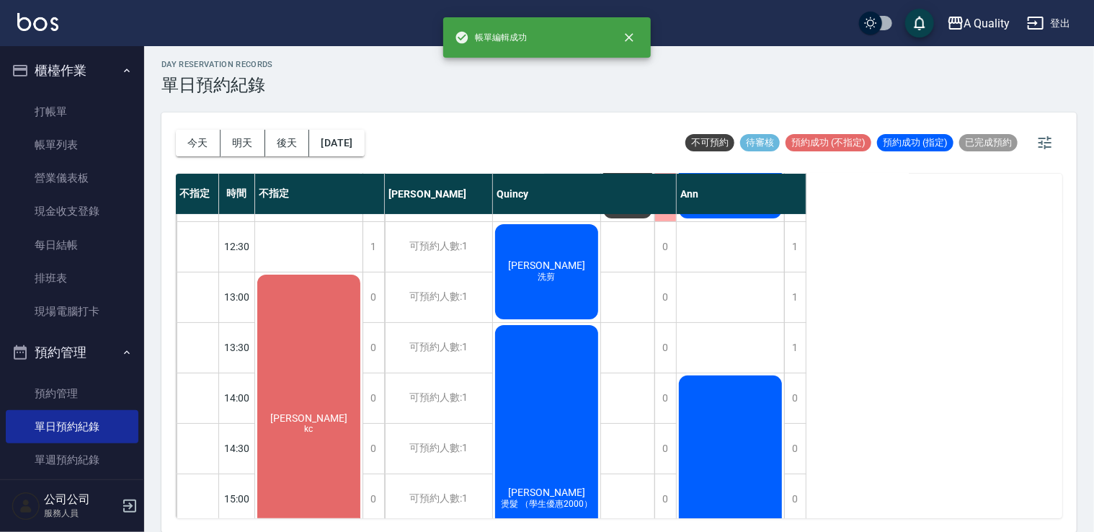
click at [289, 327] on div "[PERSON_NAME]" at bounding box center [308, 422] width 107 height 301
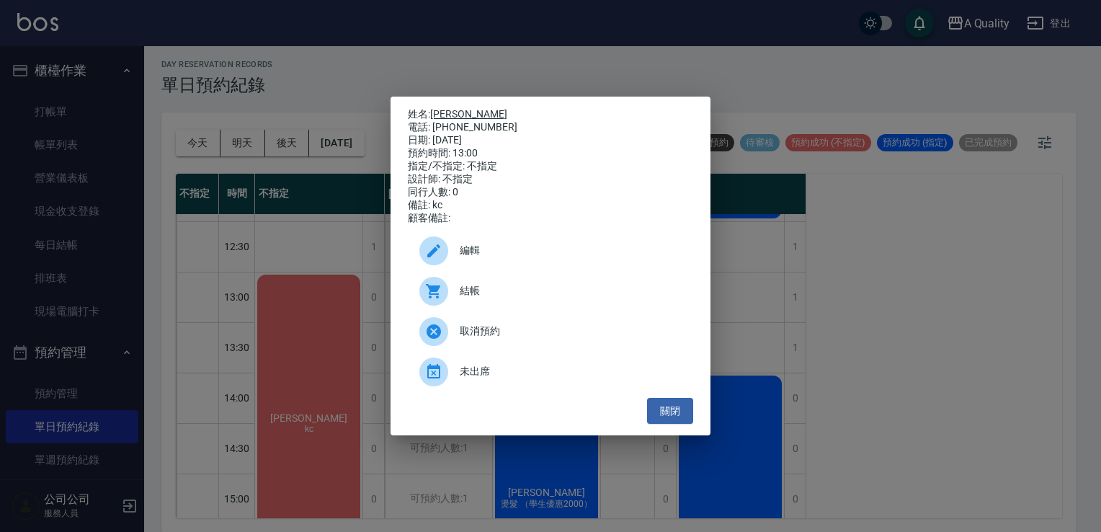
click at [454, 108] on link "[PERSON_NAME]" at bounding box center [468, 114] width 77 height 12
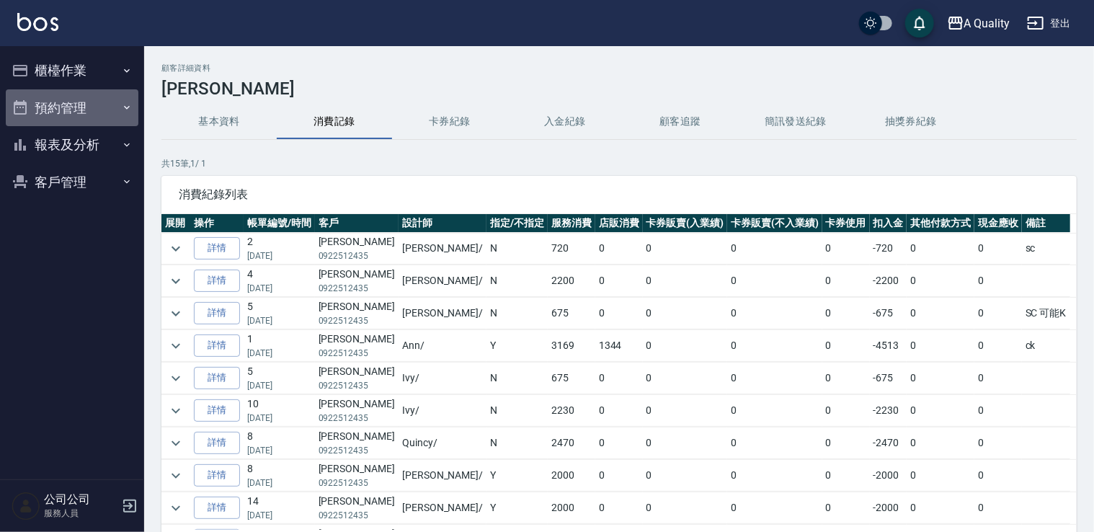
click at [64, 111] on button "預約管理" at bounding box center [72, 107] width 133 height 37
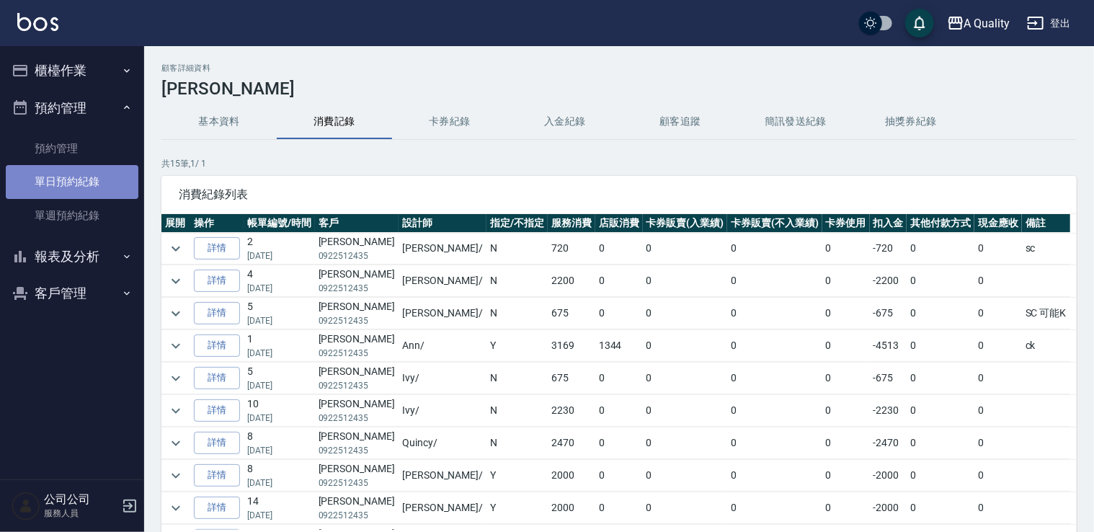
click at [75, 186] on link "單日預約紀錄" at bounding box center [72, 181] width 133 height 33
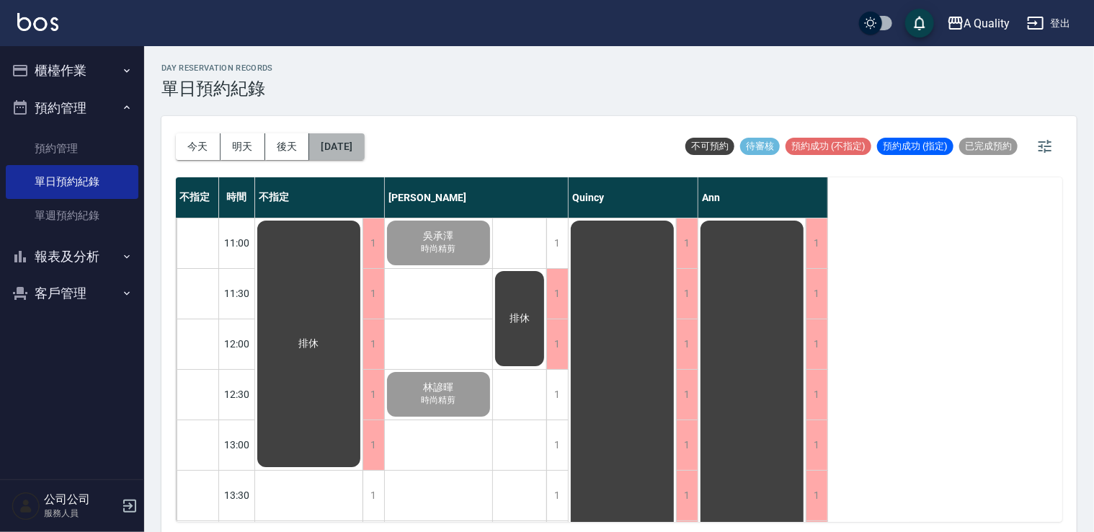
click at [359, 136] on button "[DATE]" at bounding box center [336, 146] width 55 height 27
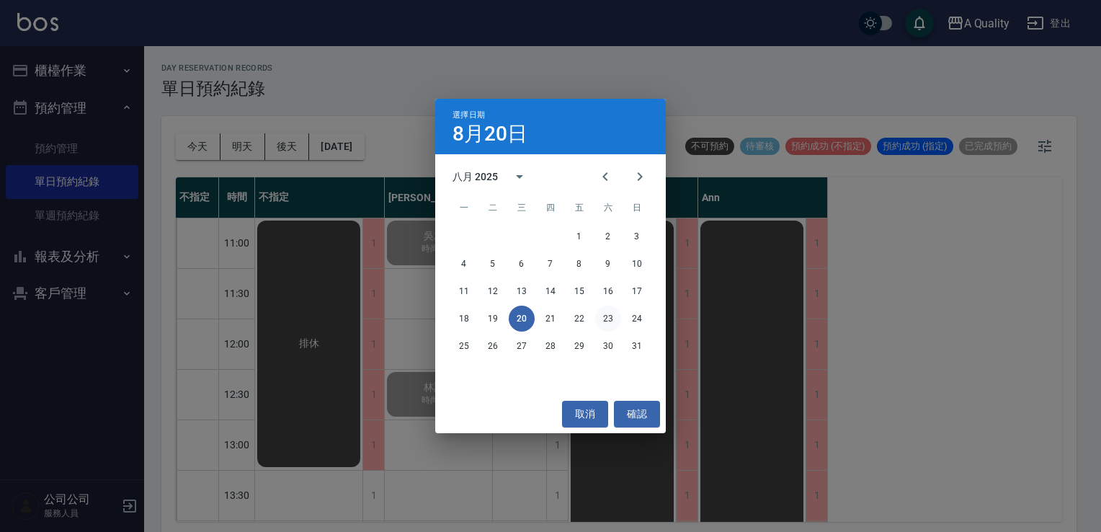
click at [617, 321] on button "23" at bounding box center [608, 319] width 26 height 26
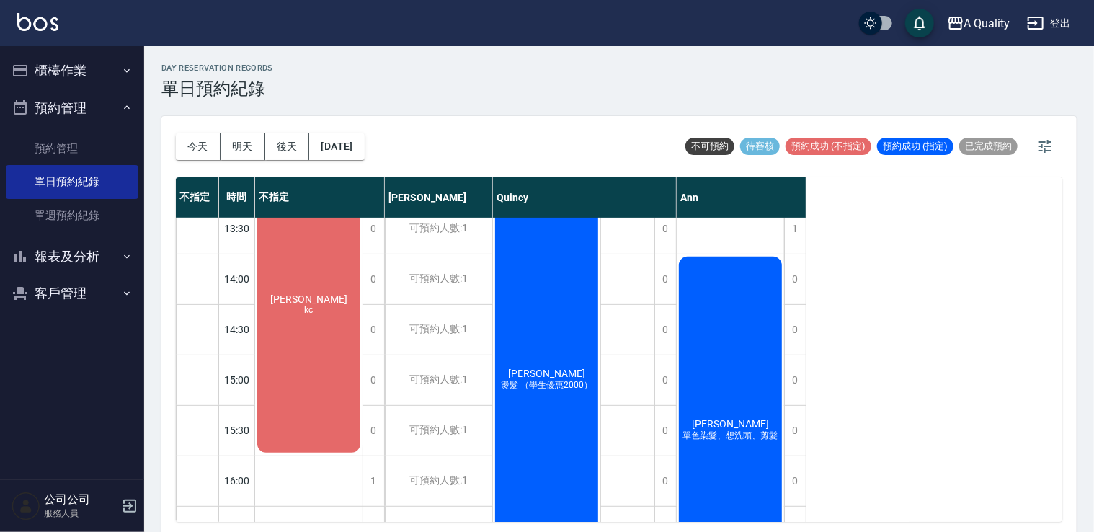
scroll to position [288, 0]
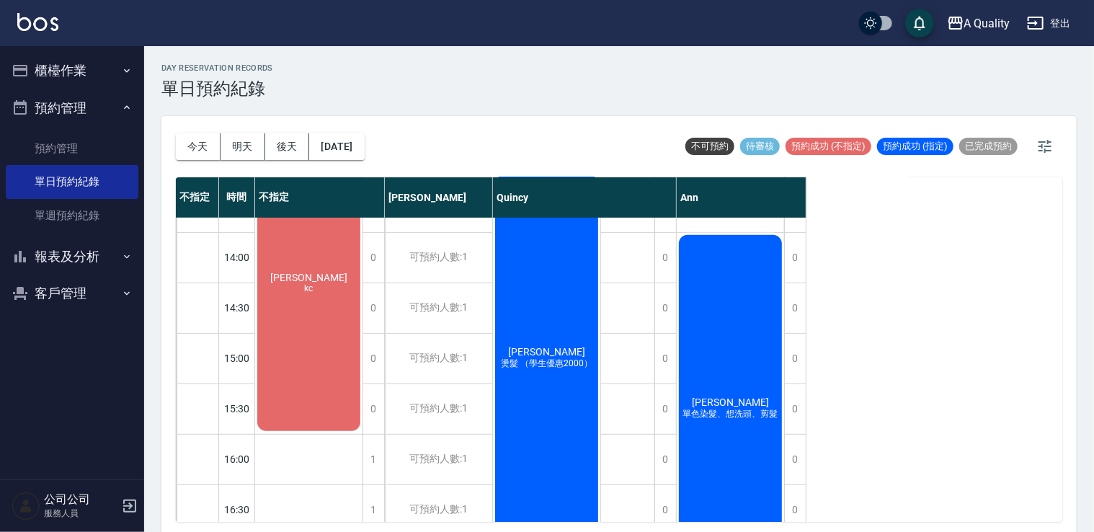
click at [295, 293] on div "[PERSON_NAME]" at bounding box center [308, 282] width 107 height 301
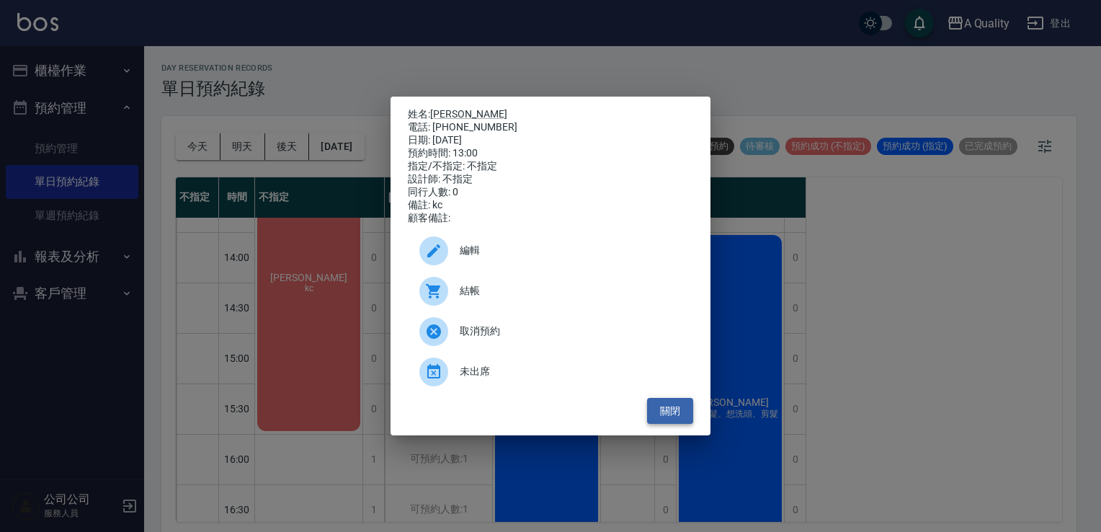
click at [678, 417] on button "關閉" at bounding box center [670, 411] width 46 height 27
